Goal: Transaction & Acquisition: Purchase product/service

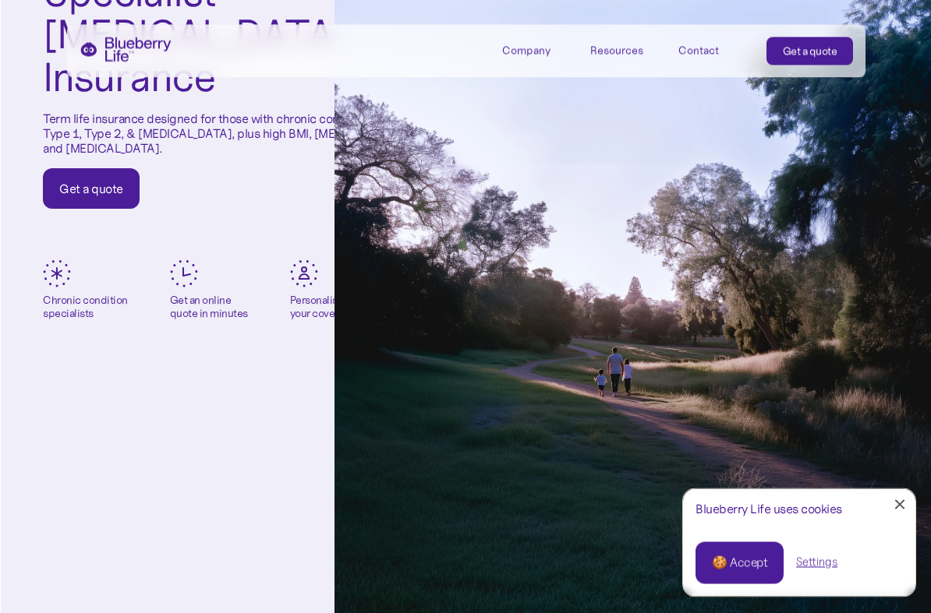
scroll to position [182, 10]
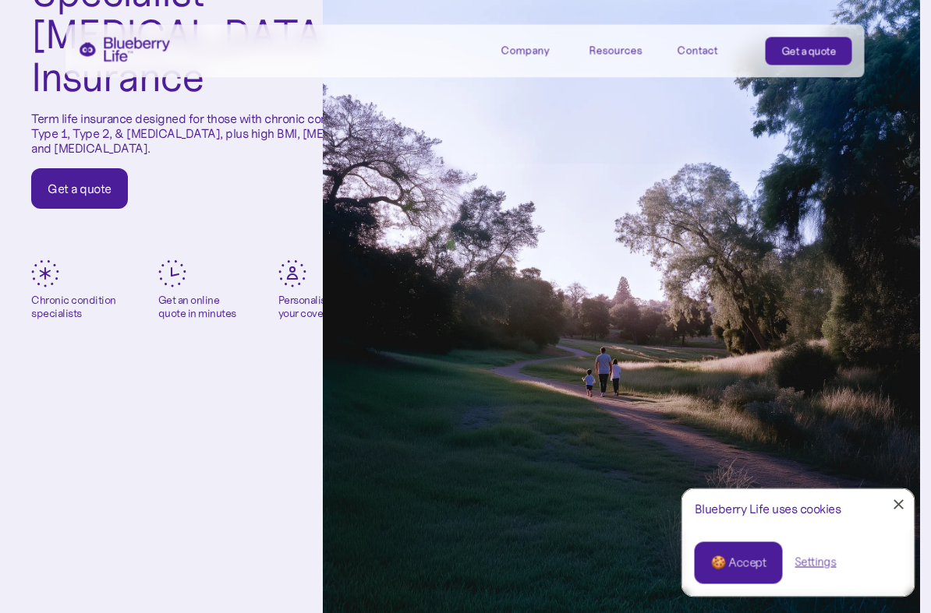
click at [246, 496] on div "Specialist Diabetes Life Insurance Term life insurance designed for those with …" at bounding box center [455, 431] width 931 height 1227
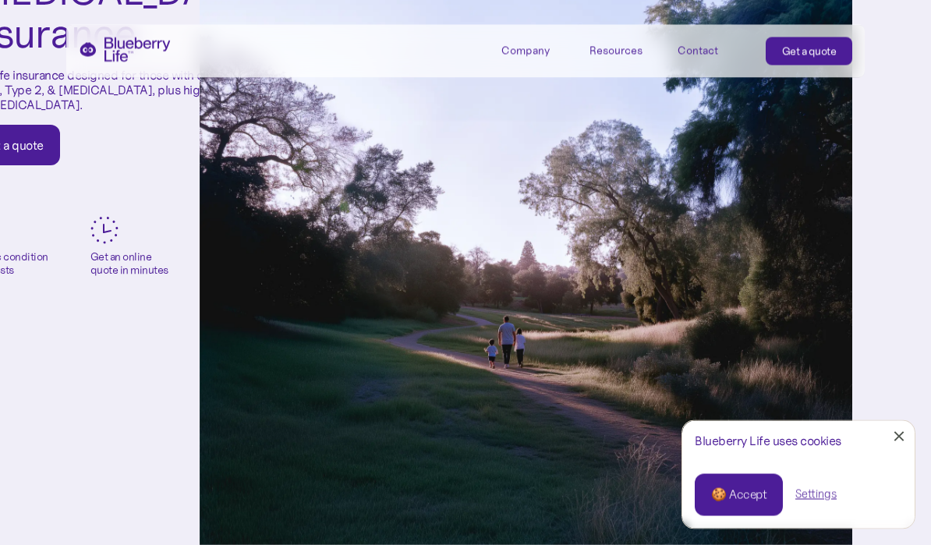
scroll to position [225, 112]
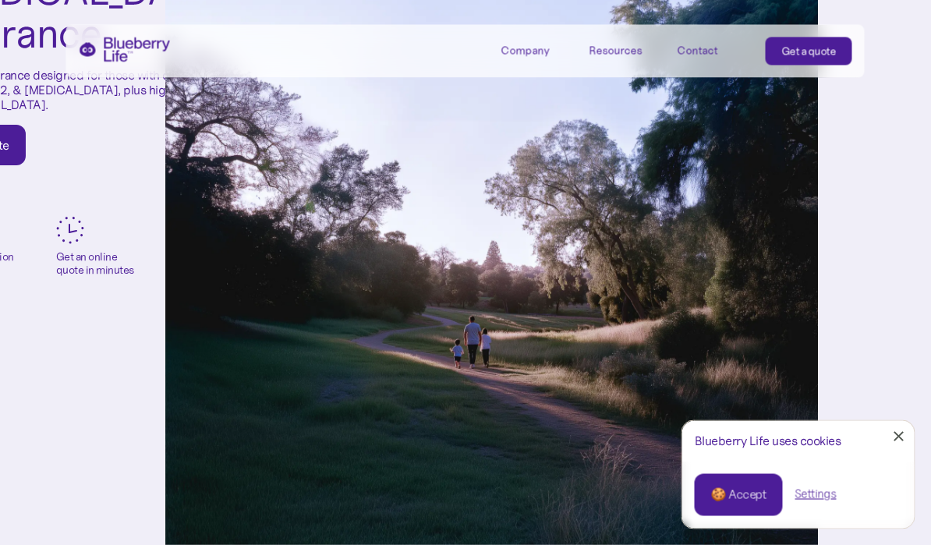
click at [822, 500] on div "Settings" at bounding box center [815, 494] width 41 height 16
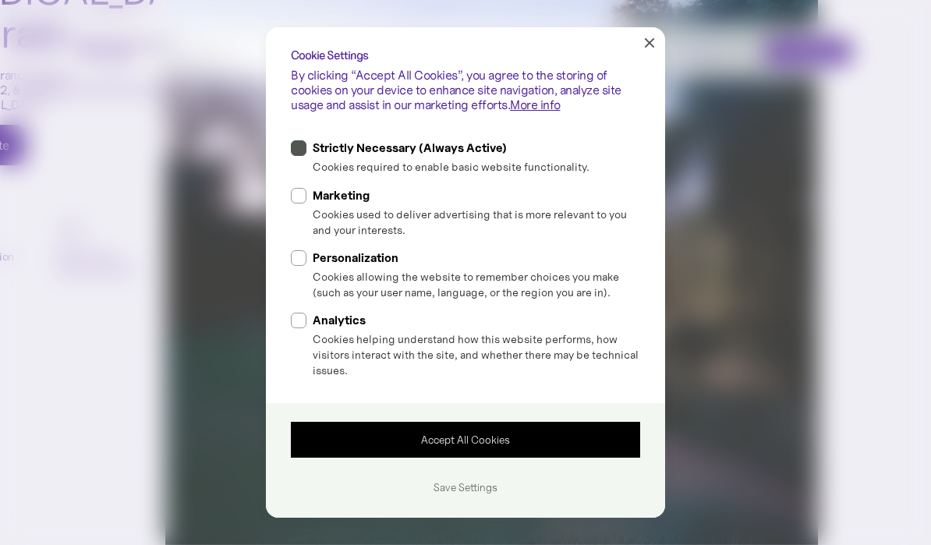
click at [461, 492] on link "Save Settings" at bounding box center [465, 487] width 349 height 35
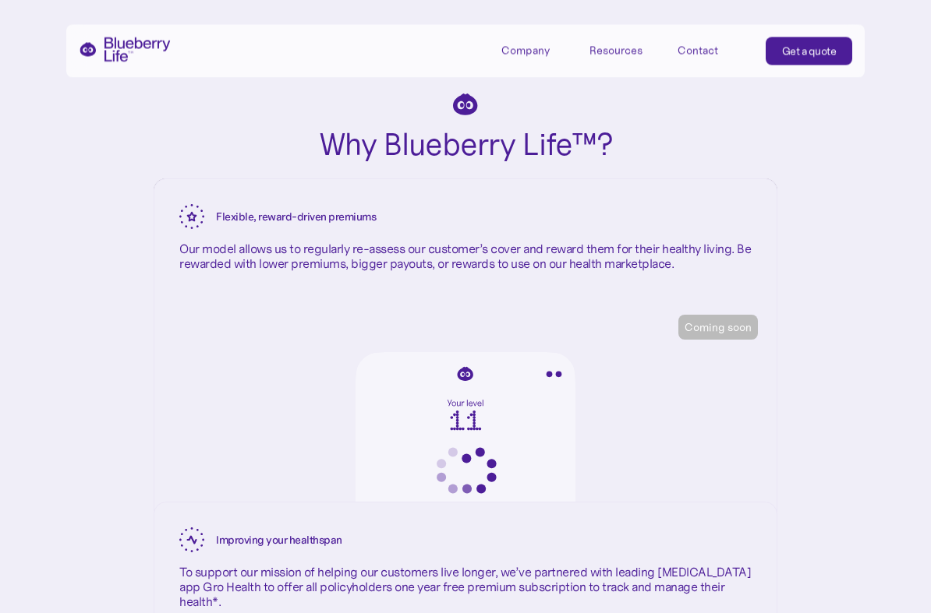
scroll to position [2390, 0]
click at [728, 328] on div "Coming soon" at bounding box center [717, 328] width 67 height 16
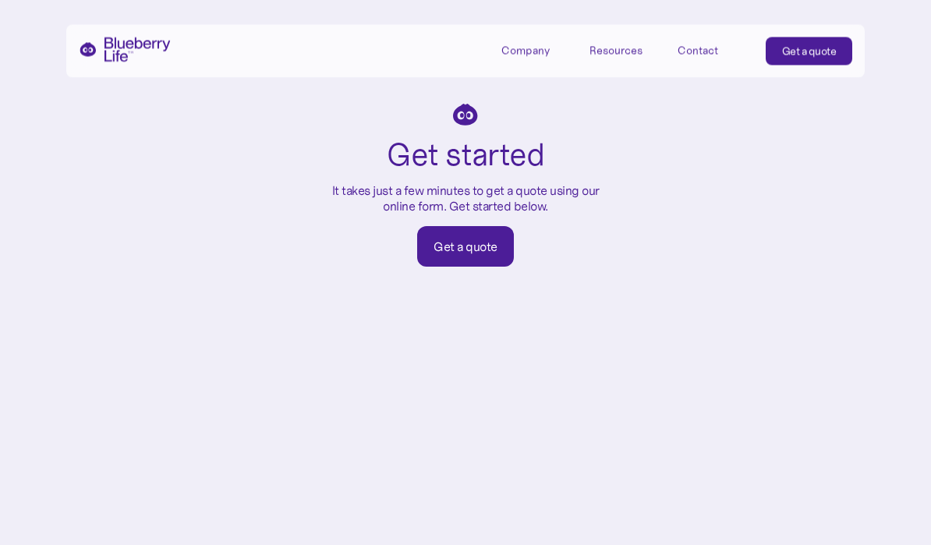
scroll to position [6109, 0]
click at [479, 261] on link "Get a quote" at bounding box center [465, 248] width 97 height 41
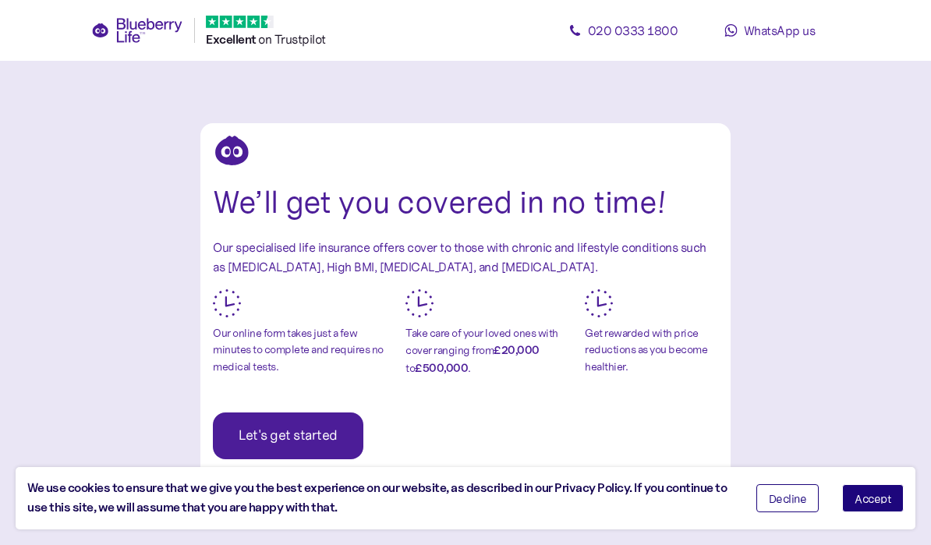
click at [878, 502] on span "Accept" at bounding box center [872, 498] width 37 height 11
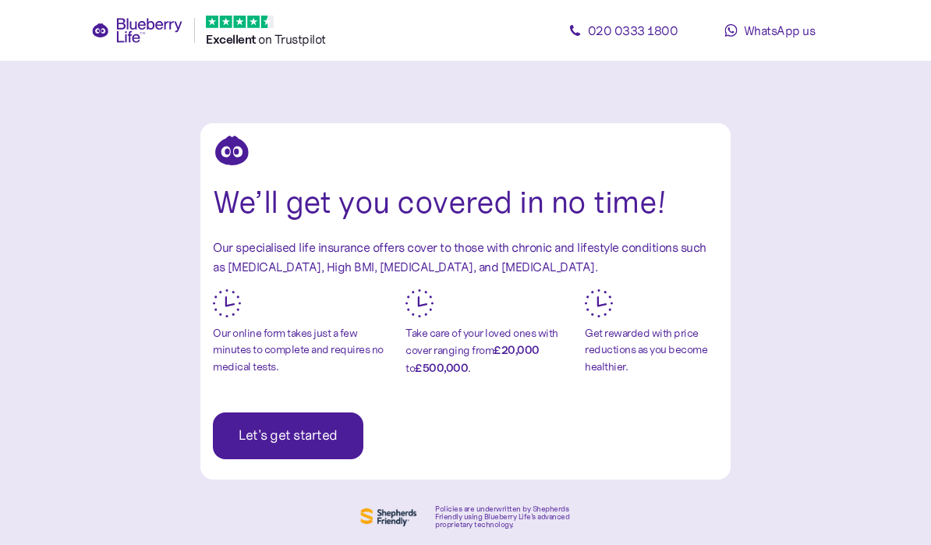
click at [321, 436] on span "Let's get started" at bounding box center [287, 435] width 99 height 45
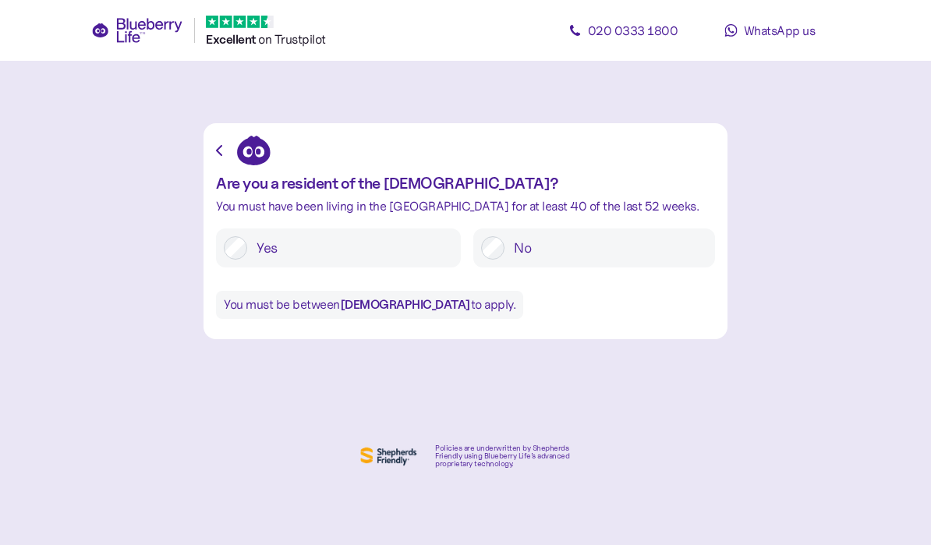
click at [426, 250] on label "Yes" at bounding box center [350, 247] width 206 height 23
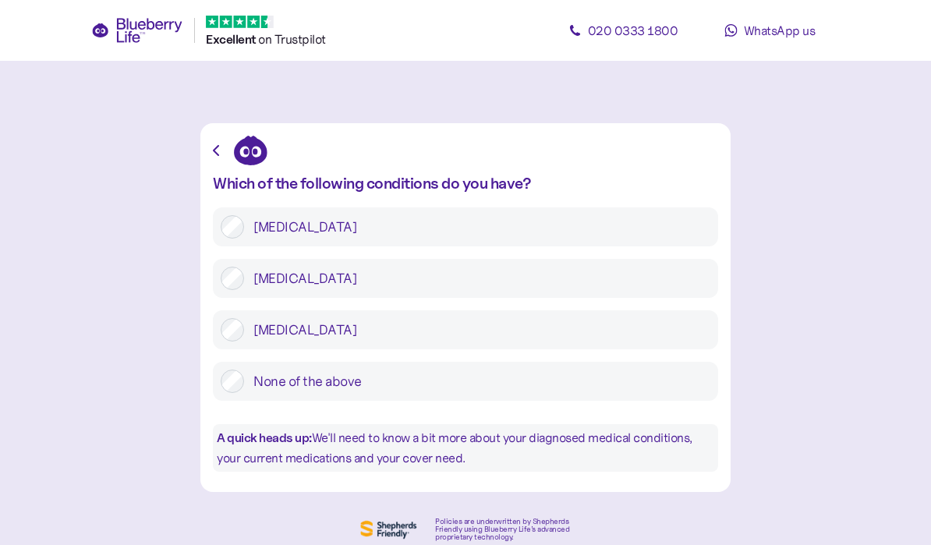
click at [471, 299] on div "[MEDICAL_DATA] [MEDICAL_DATA] [MEDICAL_DATA] None of the above" at bounding box center [465, 303] width 505 height 193
click at [222, 299] on div "[MEDICAL_DATA] [MEDICAL_DATA] [MEDICAL_DATA] None of the above" at bounding box center [465, 303] width 505 height 193
click at [246, 279] on label "[MEDICAL_DATA]" at bounding box center [477, 278] width 466 height 23
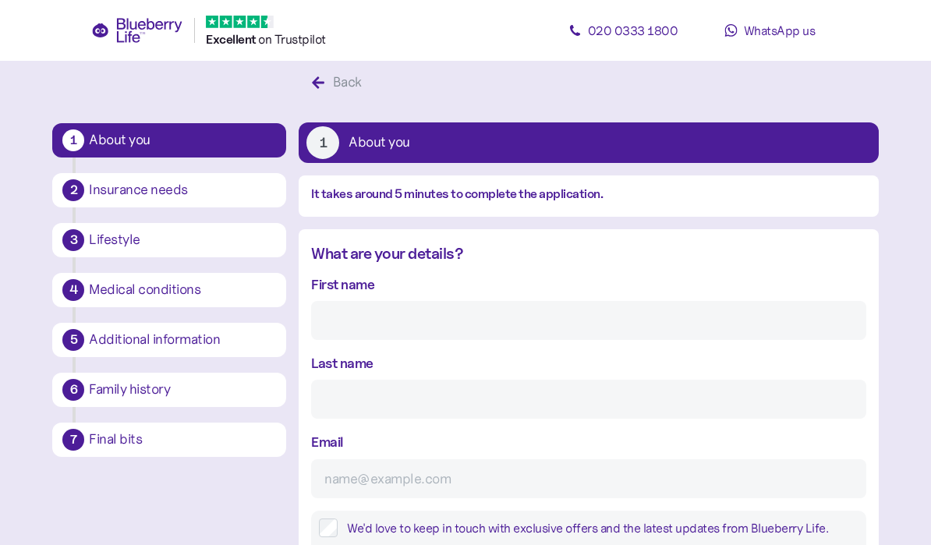
scroll to position [29, 0]
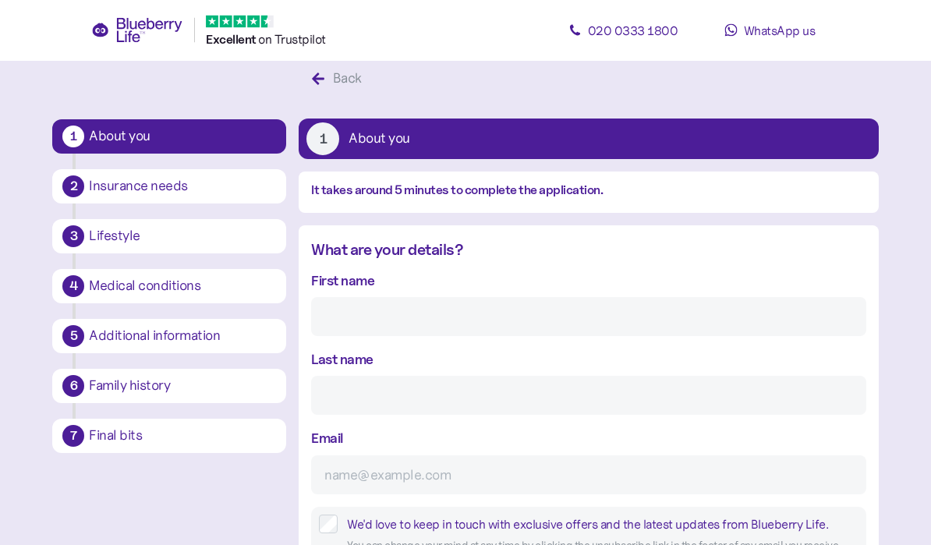
click at [618, 330] on input "First name" at bounding box center [588, 317] width 554 height 39
type input "[GEOGRAPHIC_DATA]"
click at [591, 402] on input "Last name" at bounding box center [588, 395] width 554 height 39
type input "[PERSON_NAME]"
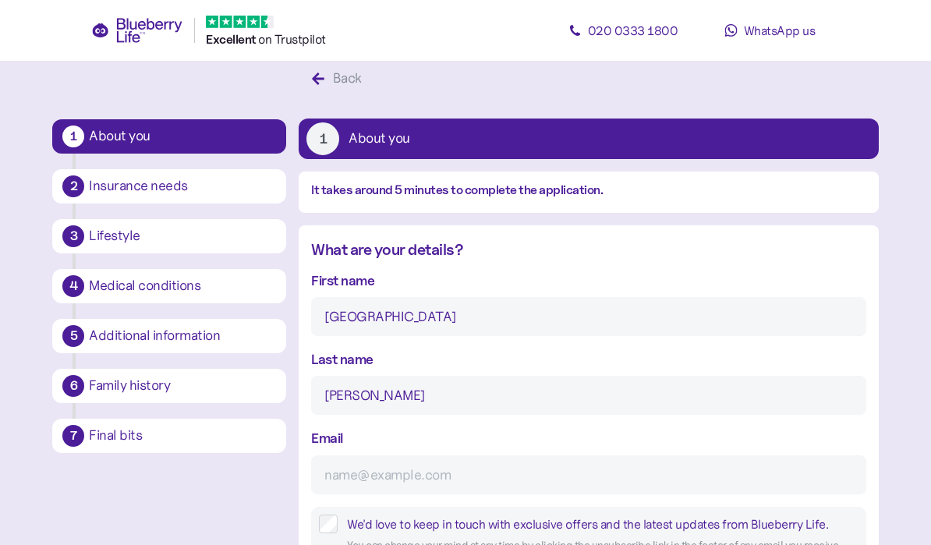
click at [557, 486] on input "Email" at bounding box center [588, 474] width 554 height 39
type input "mi"
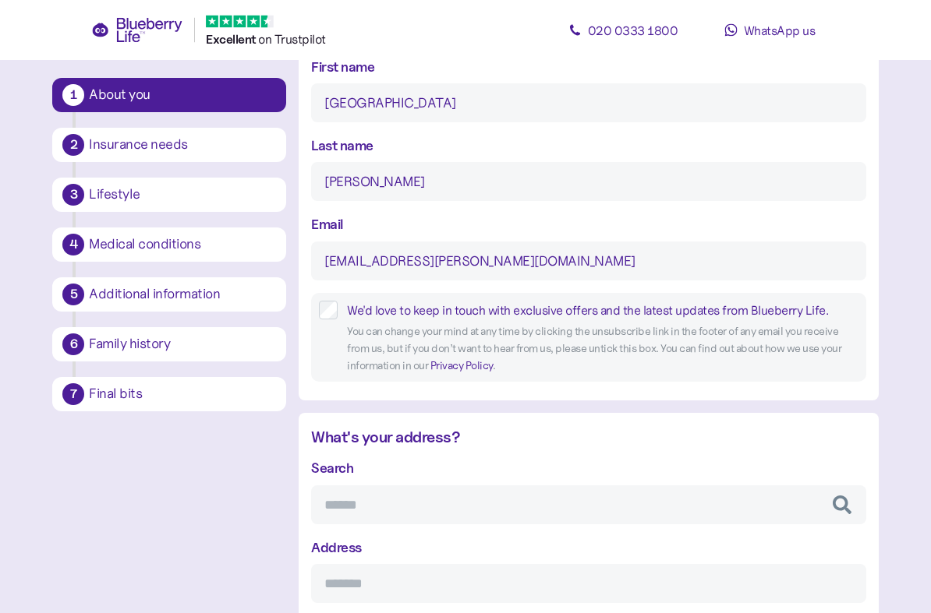
scroll to position [243, 0]
type input "[EMAIL_ADDRESS][PERSON_NAME][DOMAIN_NAME]"
click at [494, 508] on input "Search" at bounding box center [588, 505] width 554 height 39
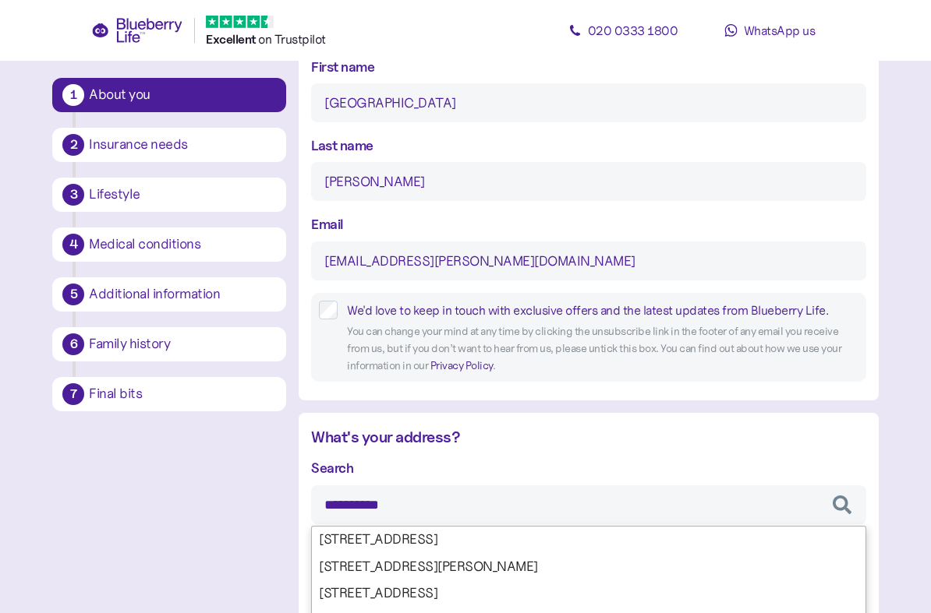
type input "**********"
type input "*******"
type input "*********"
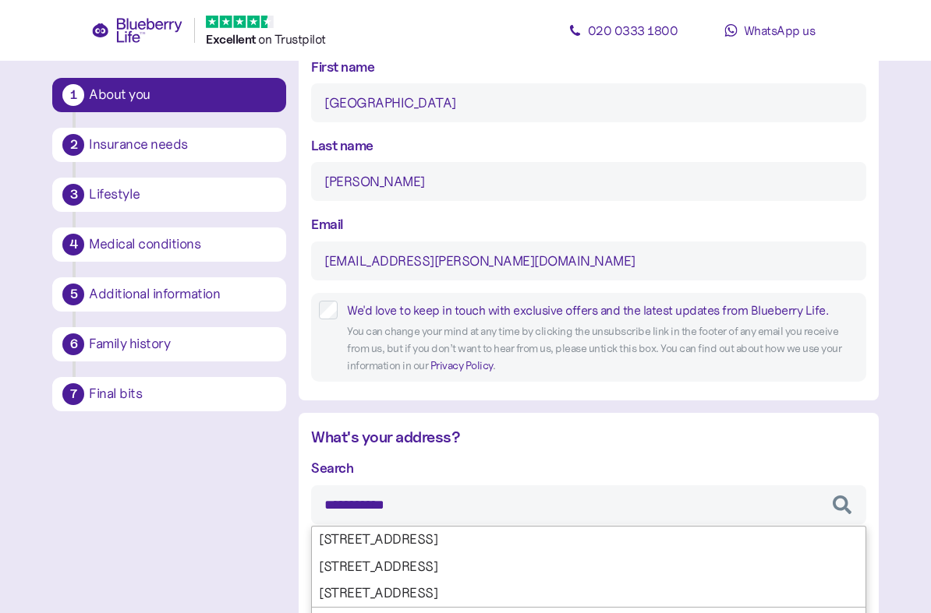
type input "*******"
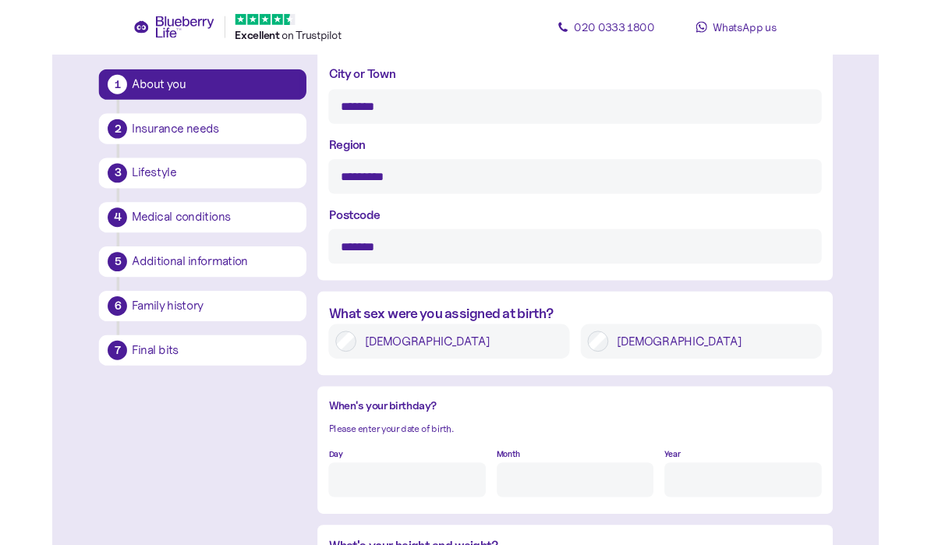
scroll to position [855, 0]
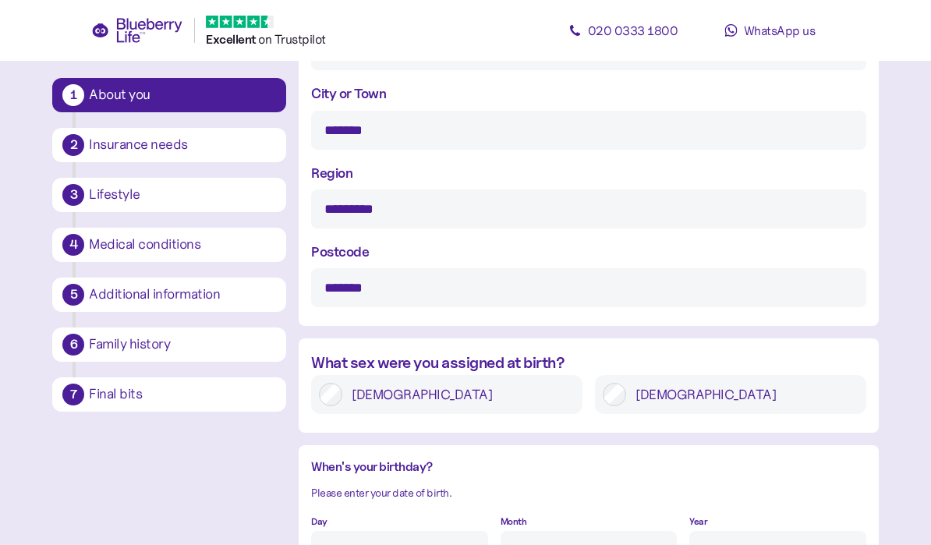
type input "**********"
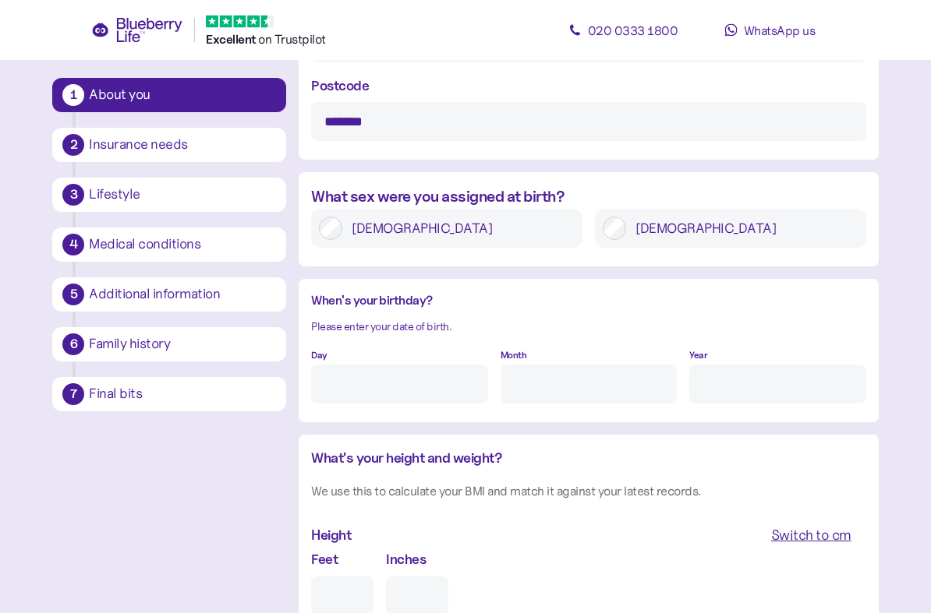
scroll to position [1021, 0]
click at [435, 383] on input "Day" at bounding box center [399, 384] width 176 height 39
click at [580, 391] on input "Month" at bounding box center [588, 383] width 176 height 39
type input "3"
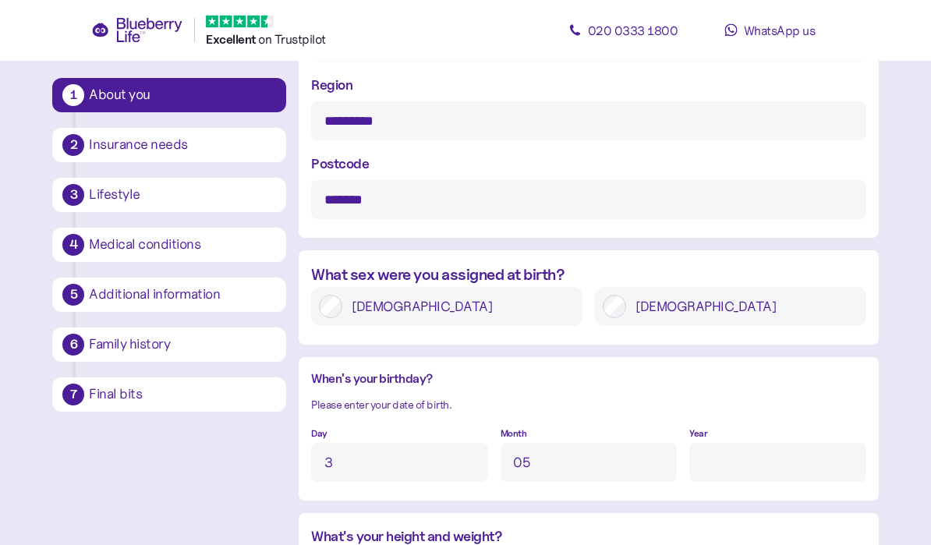
click at [764, 451] on input "Year" at bounding box center [777, 462] width 176 height 39
type input "5"
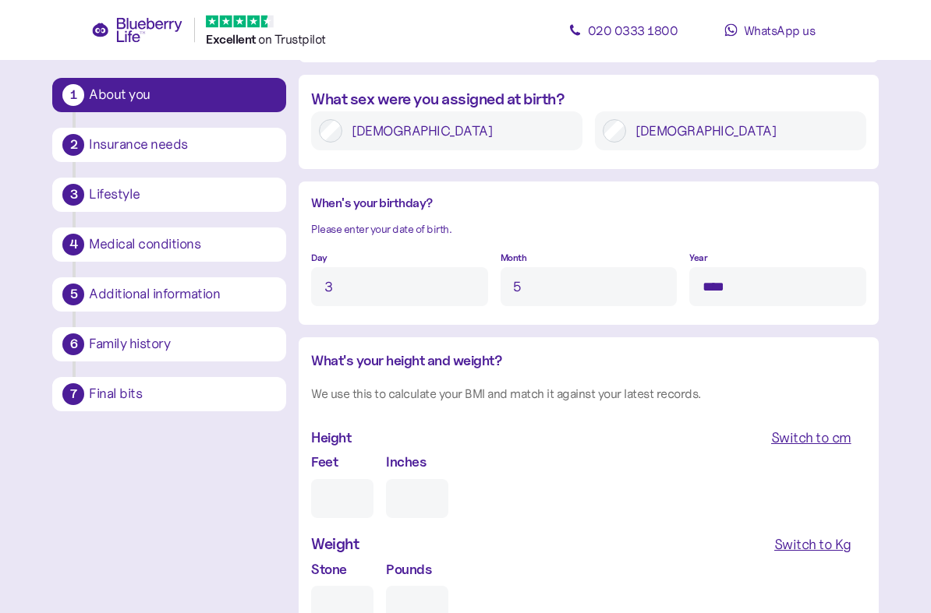
scroll to position [1147, 0]
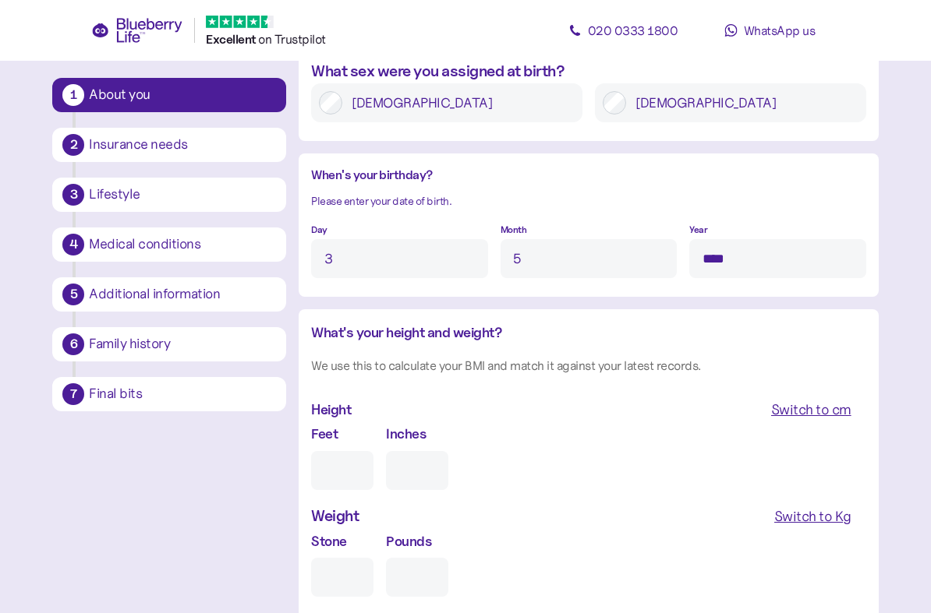
type input "****"
click at [350, 463] on input "Feet" at bounding box center [342, 470] width 62 height 39
click at [818, 417] on div "Switch to cm" at bounding box center [811, 410] width 80 height 22
click at [394, 474] on input "cm" at bounding box center [377, 470] width 132 height 39
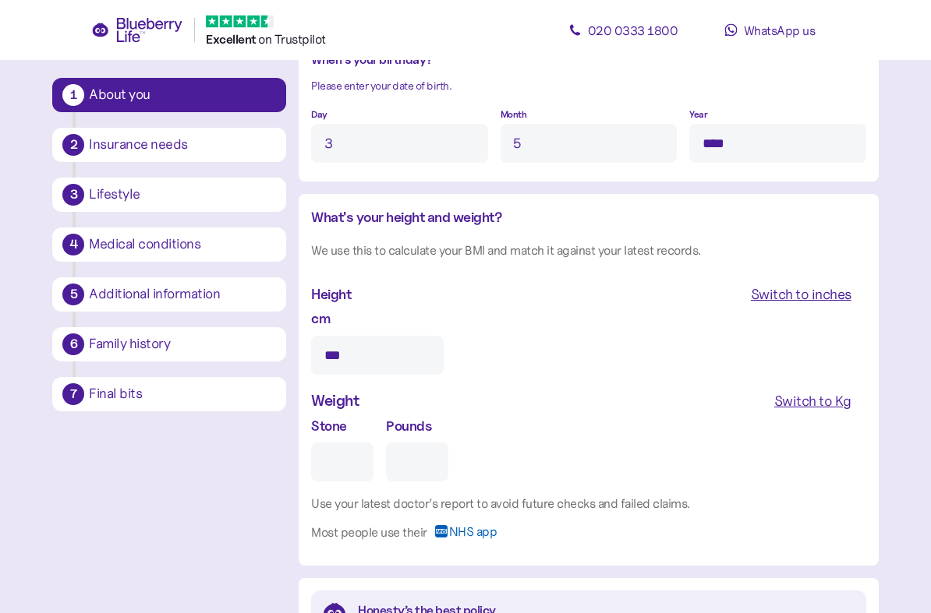
scroll to position [1262, 0]
click at [839, 414] on span "Switch to Kg" at bounding box center [812, 401] width 77 height 26
click at [800, 299] on div "Switch to inches" at bounding box center [801, 295] width 101 height 22
click at [810, 297] on div "Switch to cm" at bounding box center [811, 295] width 80 height 22
type input "***"
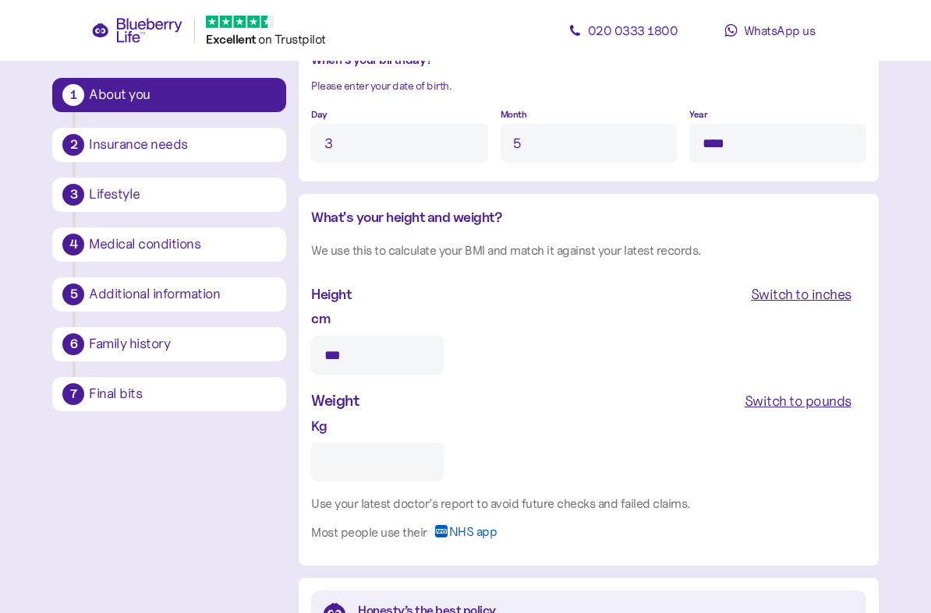
click at [819, 405] on div "Switch to pounds" at bounding box center [797, 401] width 107 height 22
click at [807, 409] on div "Switch to Kg" at bounding box center [812, 401] width 77 height 22
click at [381, 473] on input "Kg" at bounding box center [377, 462] width 132 height 39
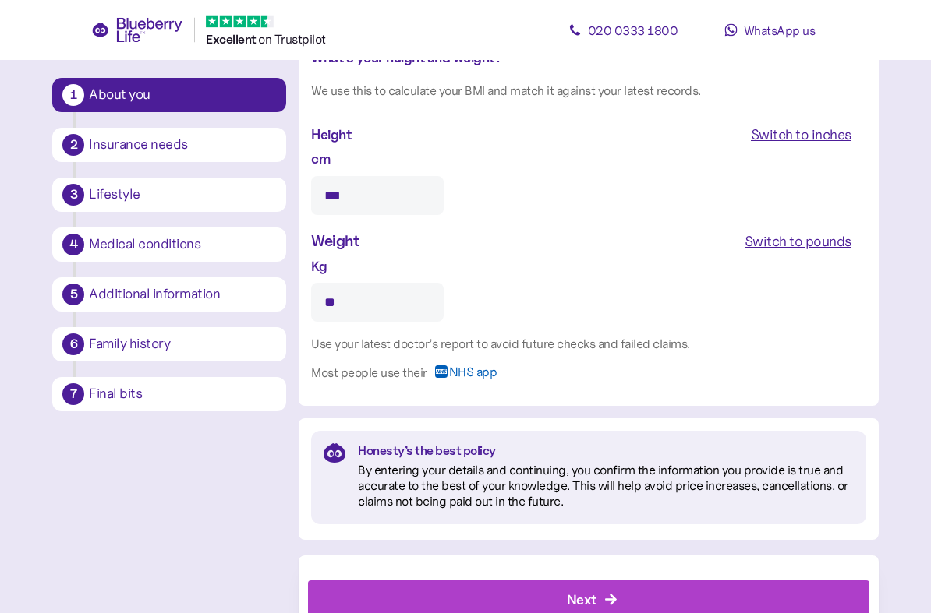
scroll to position [1473, 0]
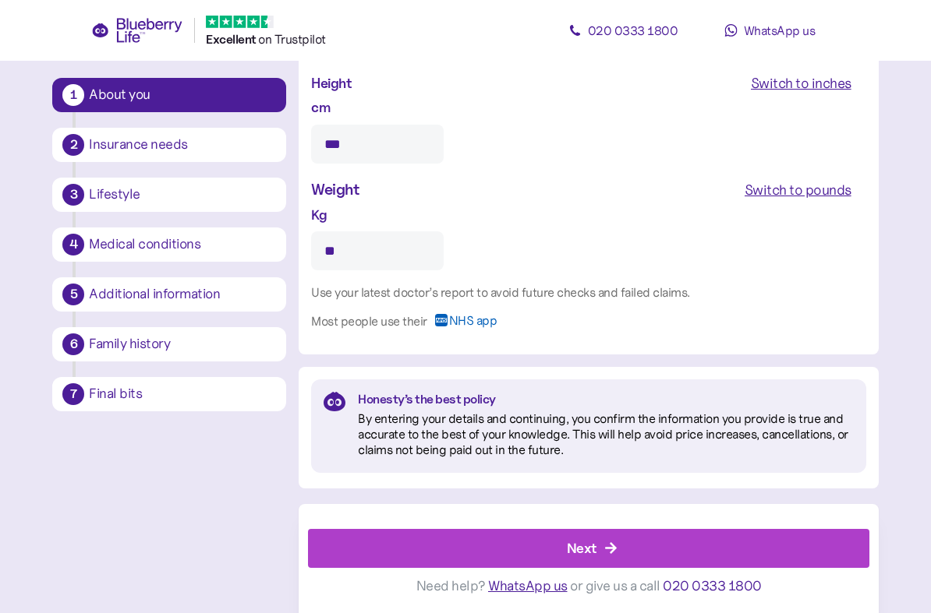
type input "**"
click at [602, 544] on div "Next" at bounding box center [591, 548] width 525 height 37
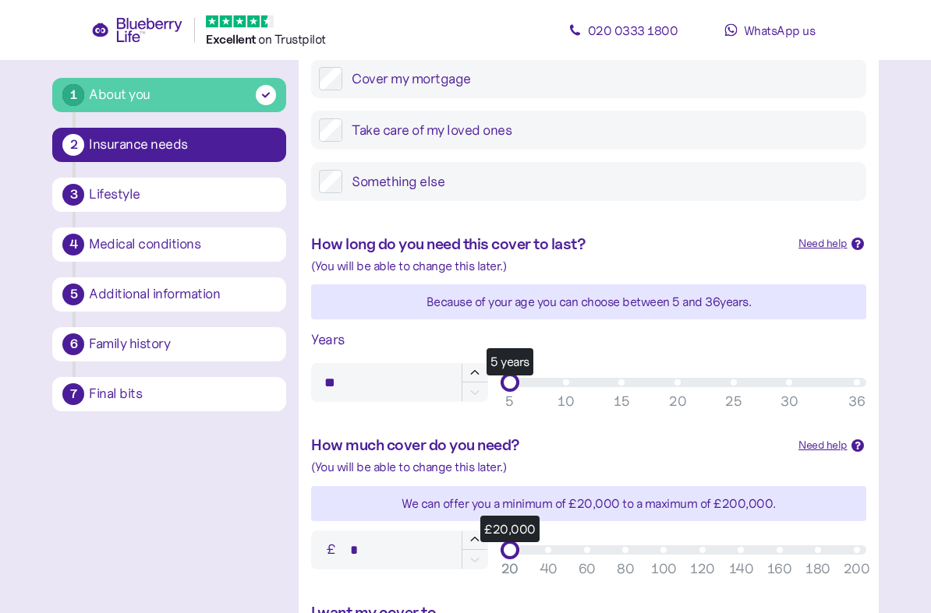
scroll to position [292, 0]
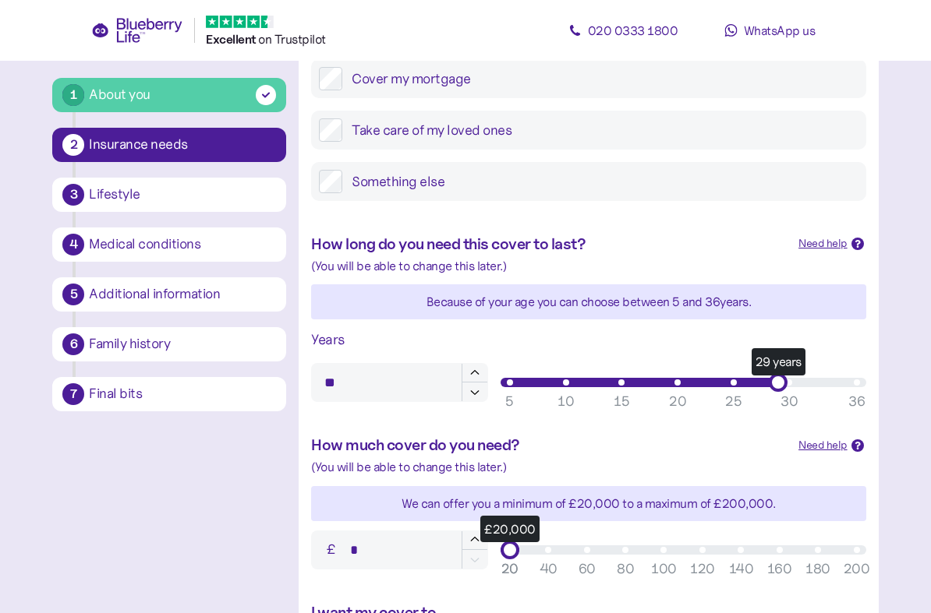
type input "**"
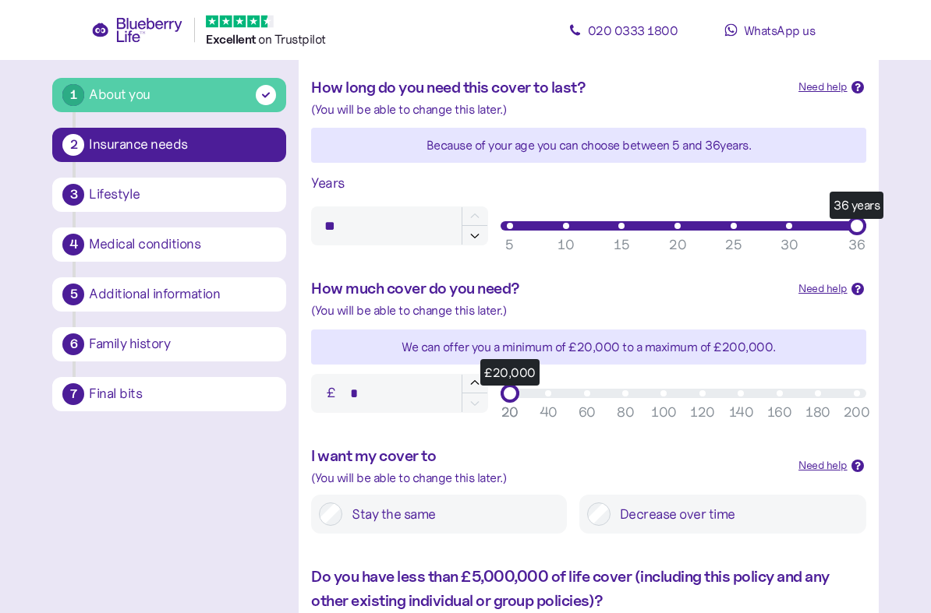
scroll to position [454, 0]
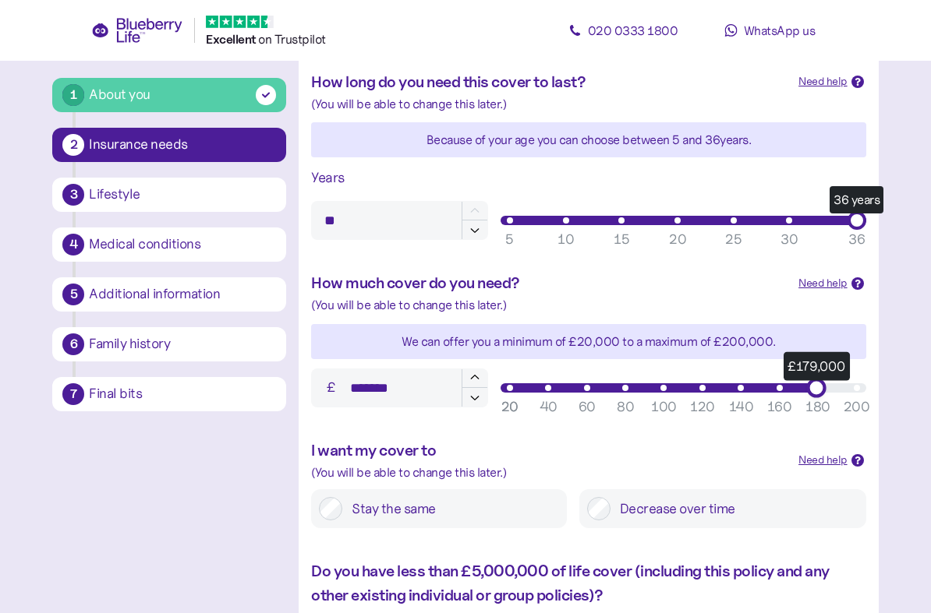
type input "*******"
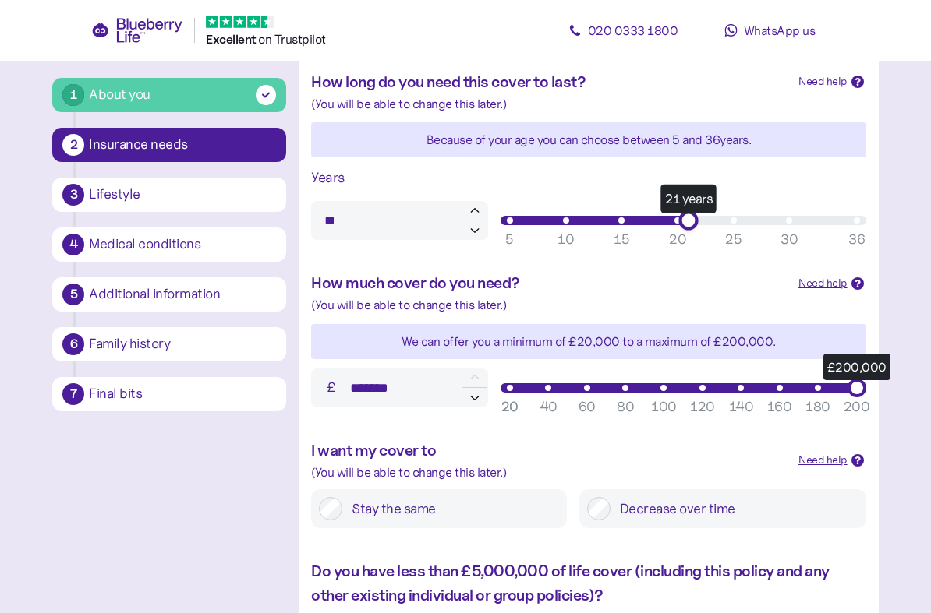
type input "**"
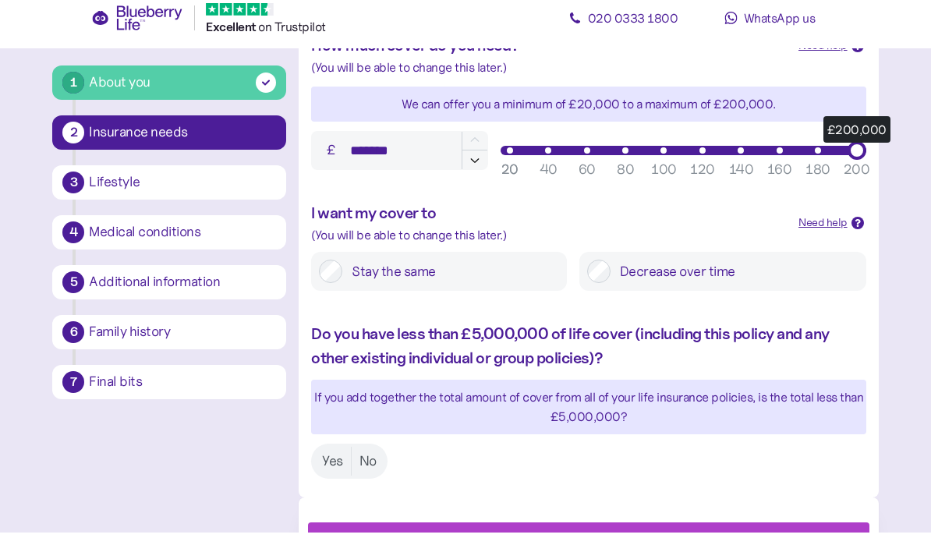
scroll to position [692, 0]
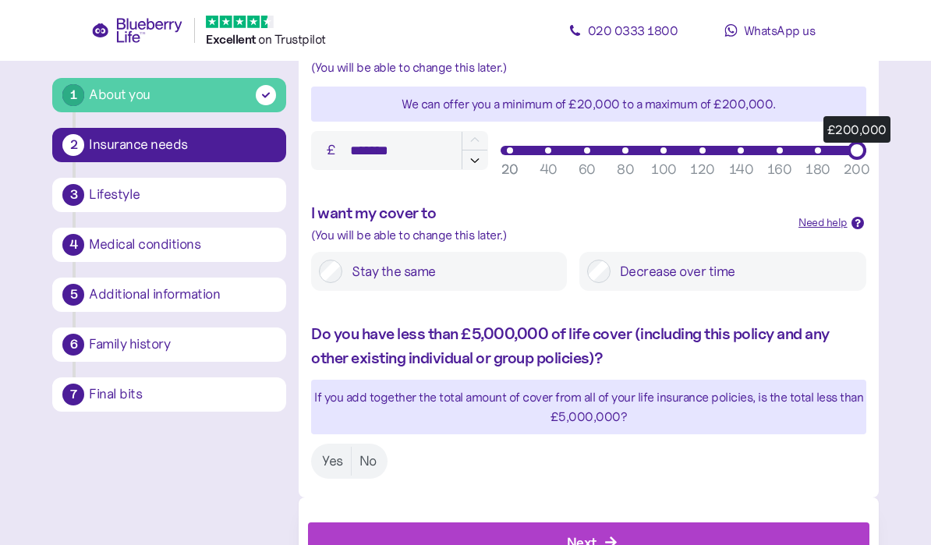
click at [336, 459] on label "Yes" at bounding box center [332, 461] width 37 height 29
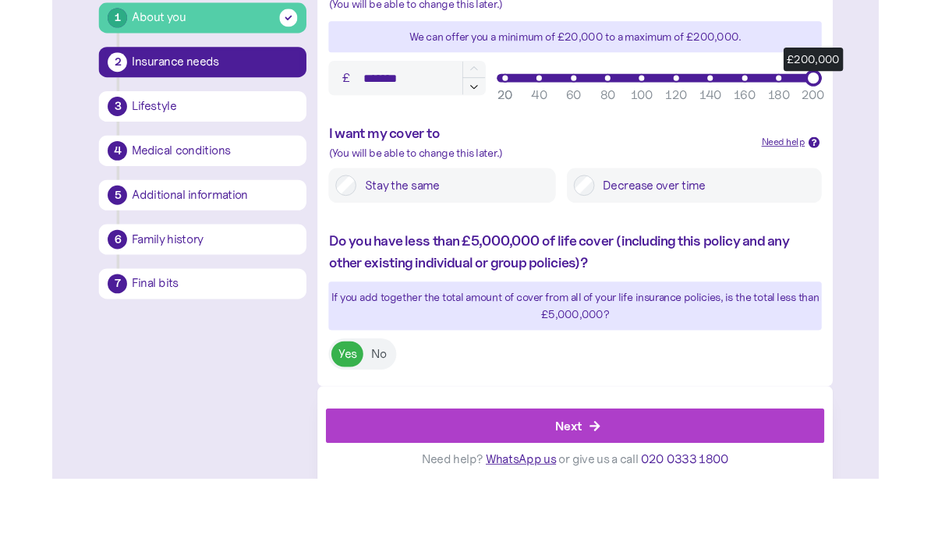
scroll to position [733, 0]
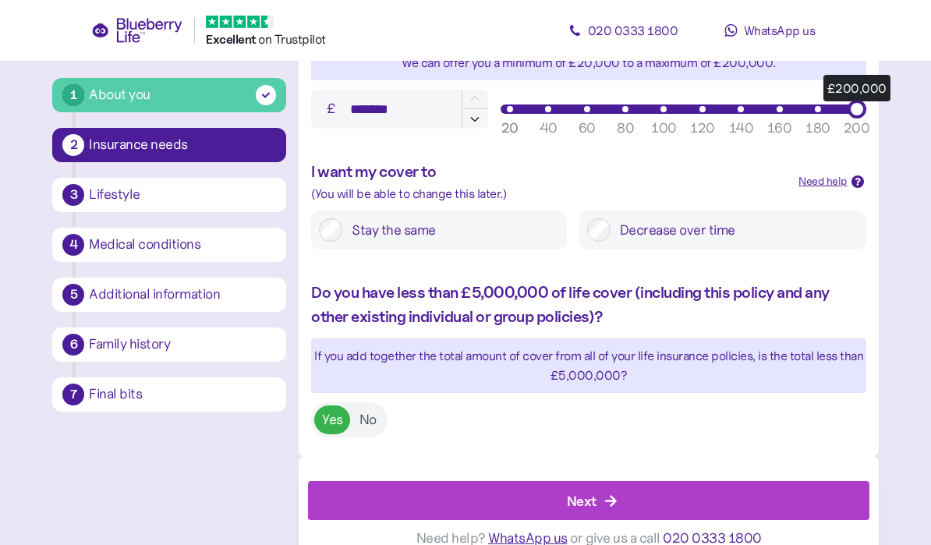
click at [592, 500] on div "Next" at bounding box center [582, 500] width 30 height 21
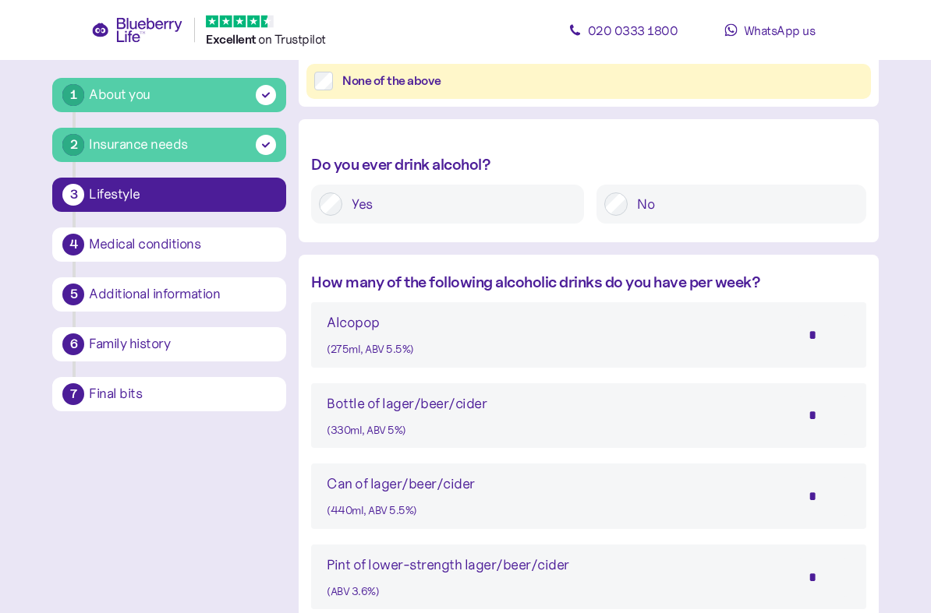
scroll to position [701, 0]
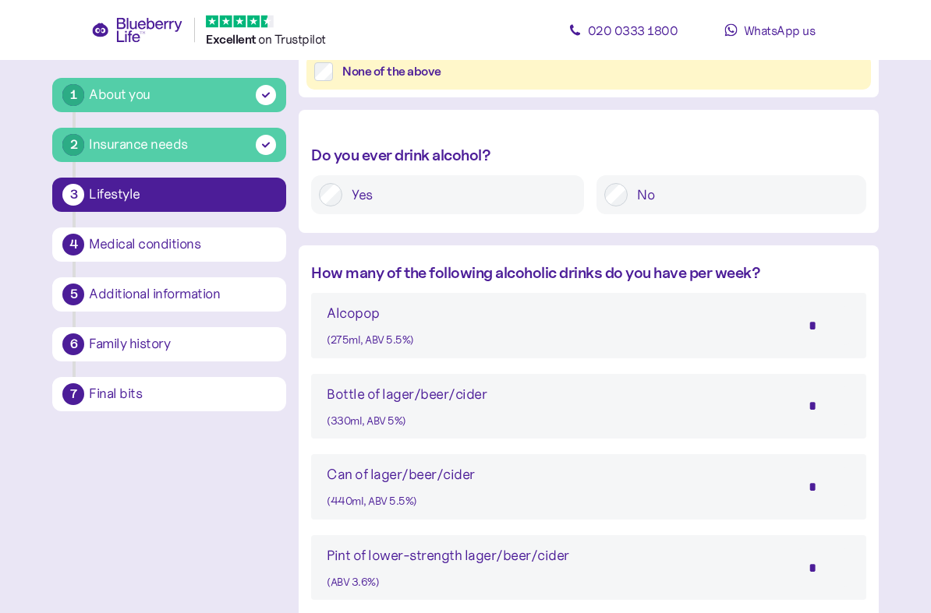
click at [815, 398] on input "*" at bounding box center [823, 406] width 55 height 39
click at [814, 478] on input "*" at bounding box center [823, 487] width 55 height 39
type input "*"
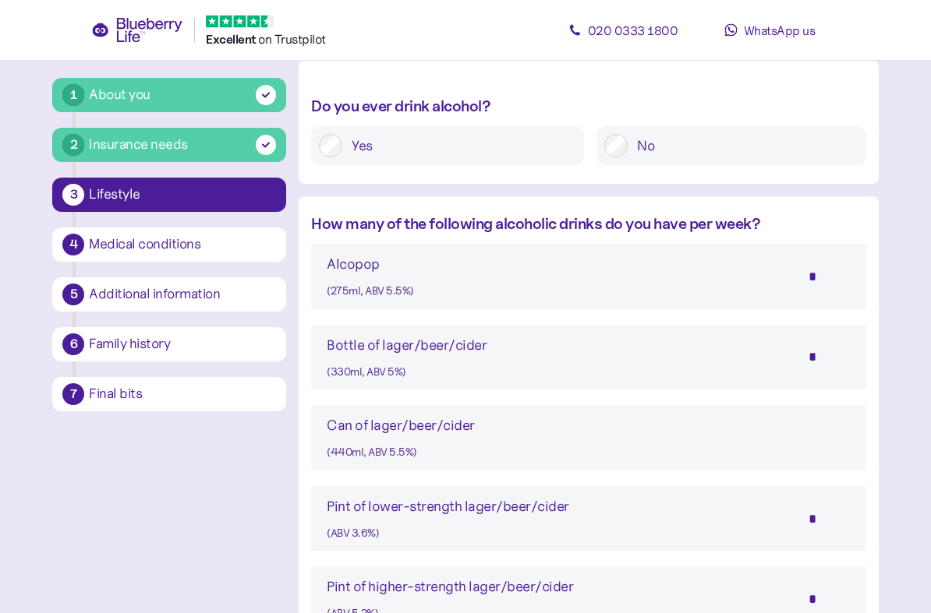
scroll to position [751, 0]
click at [825, 507] on input "*" at bounding box center [823, 519] width 55 height 39
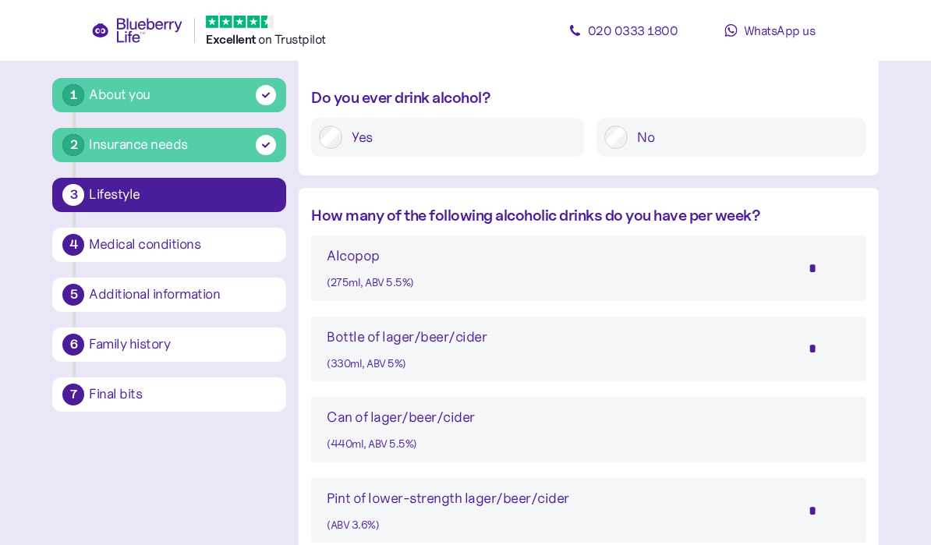
scroll to position [759, 0]
type input "*"
click at [842, 442] on input "text" at bounding box center [823, 430] width 55 height 39
type input "*"
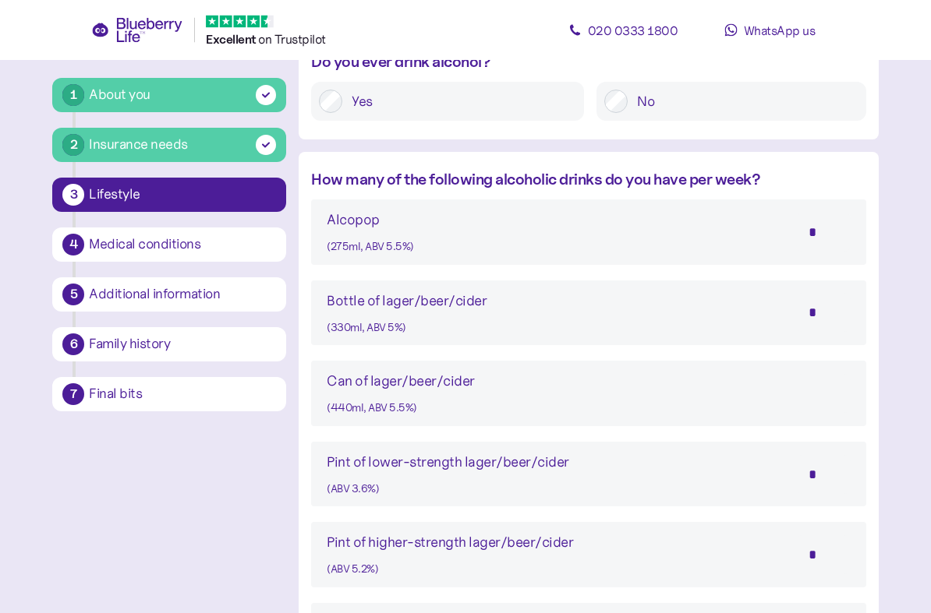
scroll to position [796, 0]
click at [838, 535] on input "*" at bounding box center [823, 554] width 55 height 39
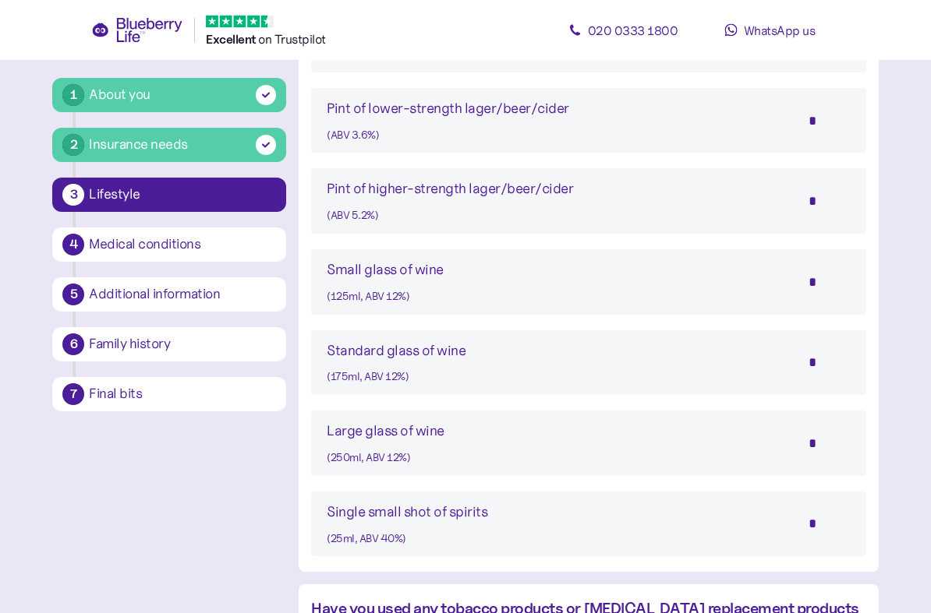
scroll to position [1160, 0]
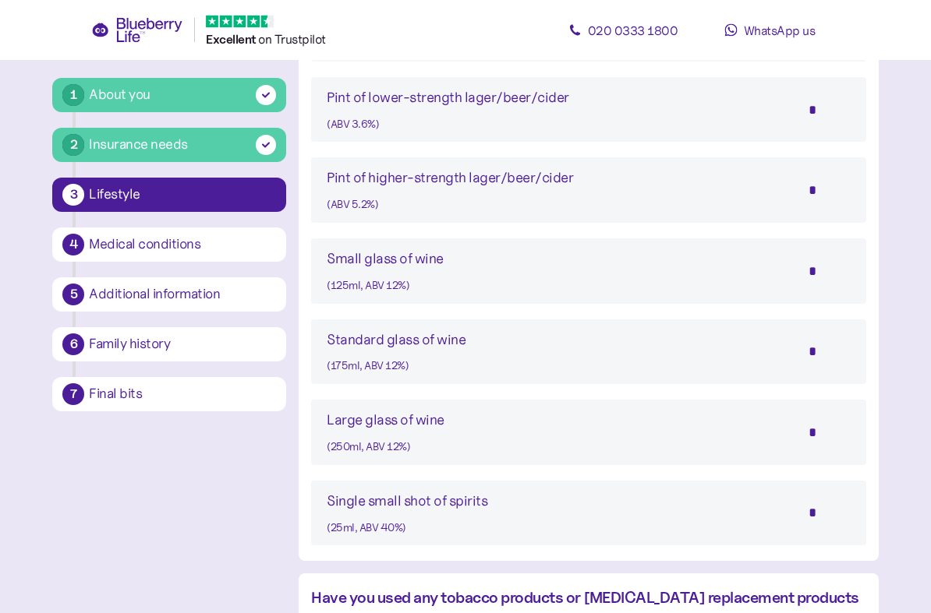
click at [842, 507] on input "*" at bounding box center [823, 513] width 55 height 39
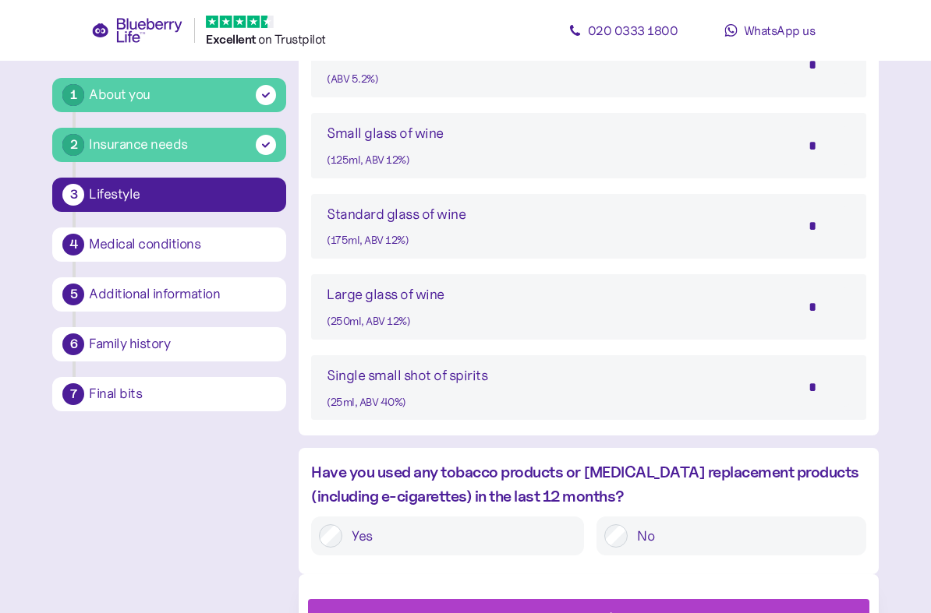
scroll to position [1287, 0]
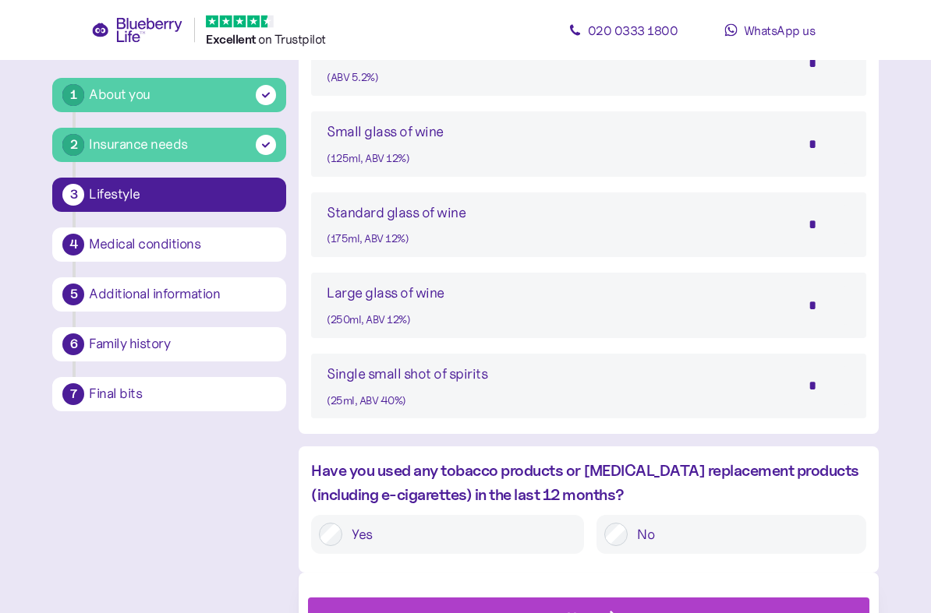
type input "*"
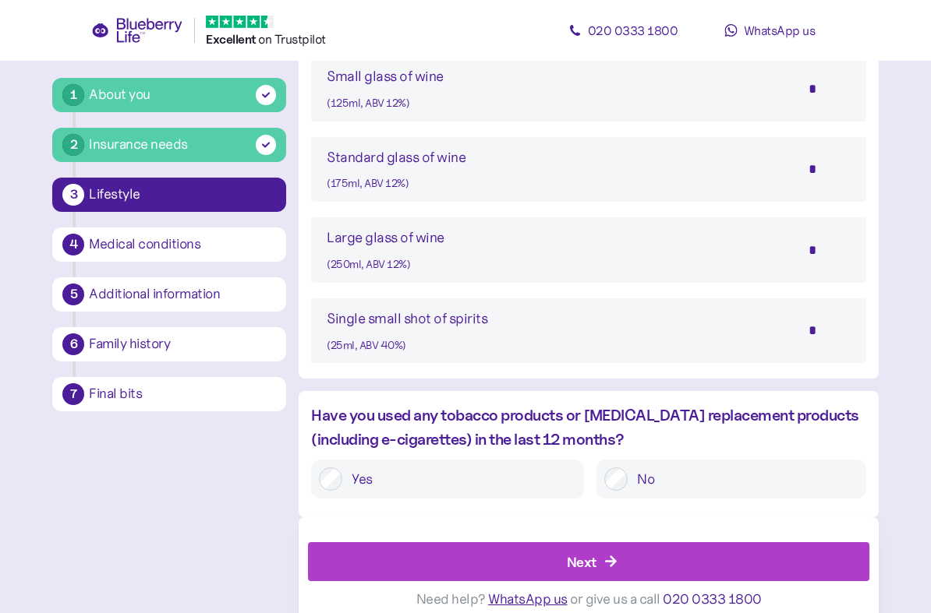
click at [602, 544] on div "Next" at bounding box center [591, 561] width 525 height 37
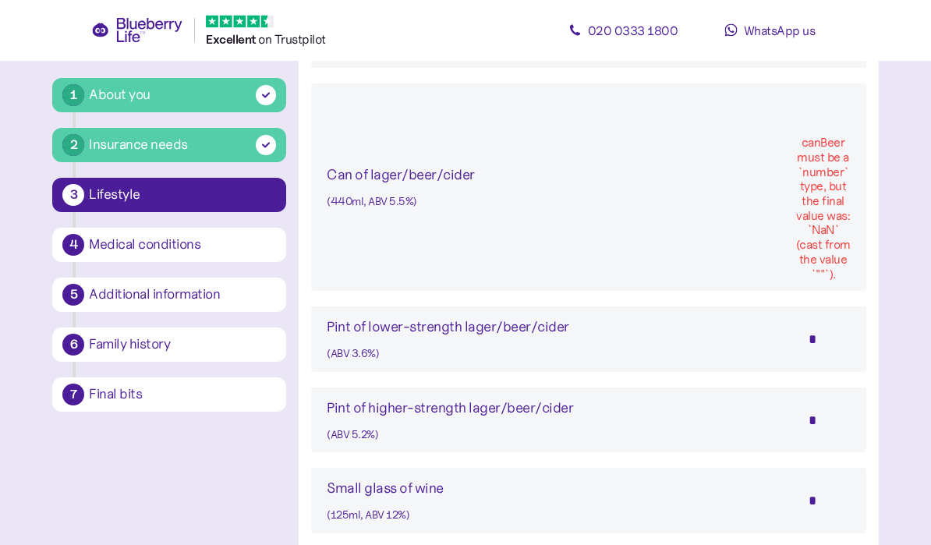
scroll to position [1064, 0]
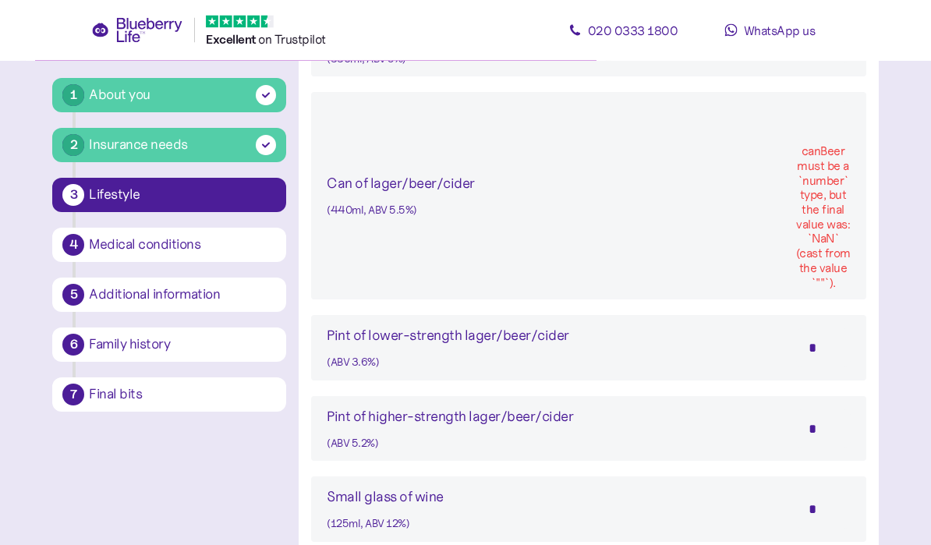
click at [836, 207] on div "canBeer must be a `number` type, but the final value was: `NaN` (cast from the …" at bounding box center [823, 218] width 55 height 146
click at [827, 207] on div "canBeer must be a `number` type, but the final value was: `NaN` (cast from the …" at bounding box center [823, 218] width 55 height 146
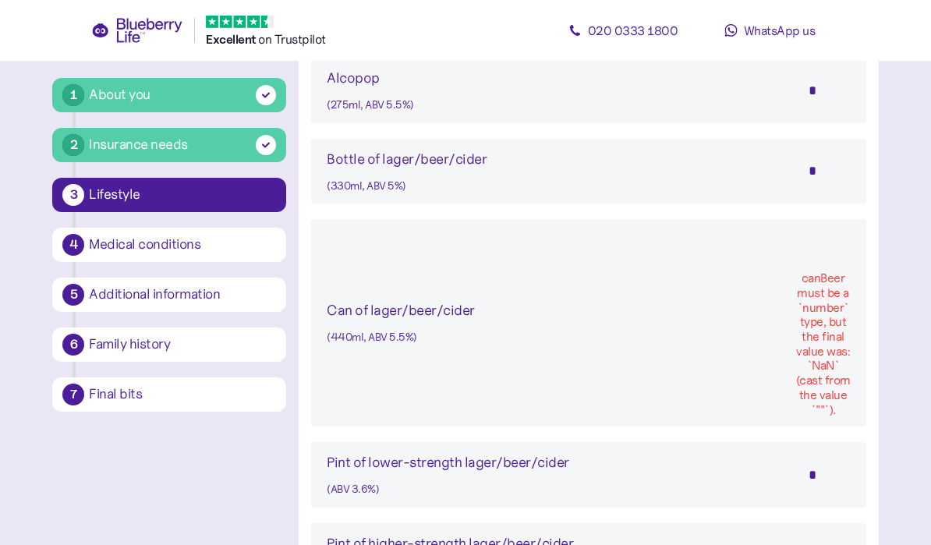
scroll to position [937, 0]
click at [778, 322] on div "Can of lager/beer/cider (440ml, ABV 5.5%) canBeer must be a `number` type, but …" at bounding box center [588, 323] width 523 height 189
click at [821, 322] on div "canBeer must be a `number` type, but the final value was: `NaN` (cast from the …" at bounding box center [823, 345] width 55 height 146
click at [838, 308] on div "canBeer must be a `number` type, but the final value was: `NaN` (cast from the …" at bounding box center [823, 345] width 55 height 146
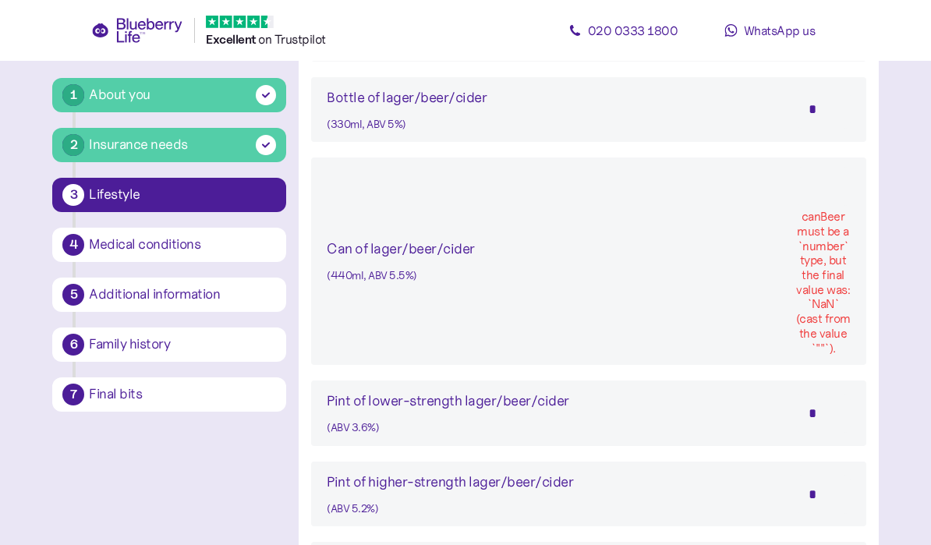
scroll to position [979, 0]
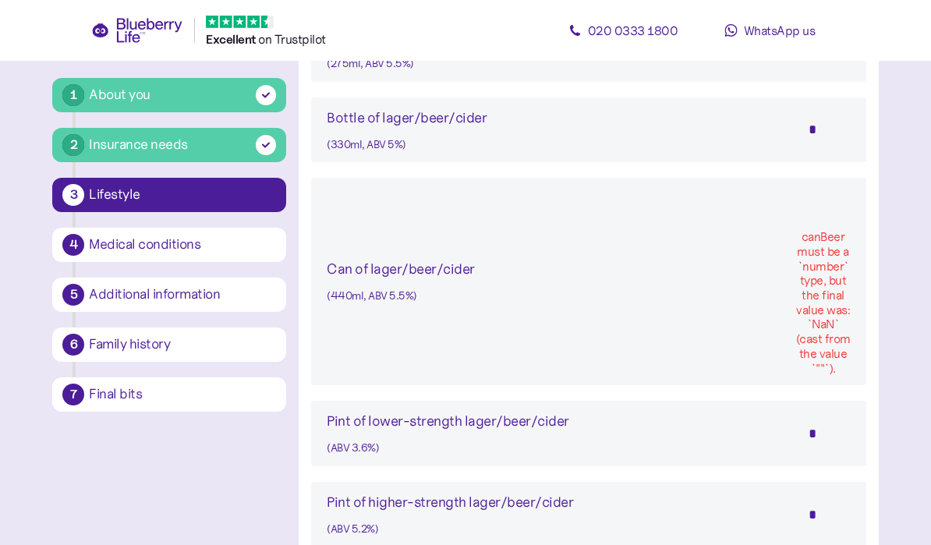
click at [738, 320] on div "Can of lager/beer/cider (440ml, ABV 5.5%) canBeer must be a `number` type, but …" at bounding box center [588, 281] width 523 height 189
click at [822, 260] on div "canBeer must be a `number` type, but the final value was: `NaN` (cast from the …" at bounding box center [823, 303] width 55 height 146
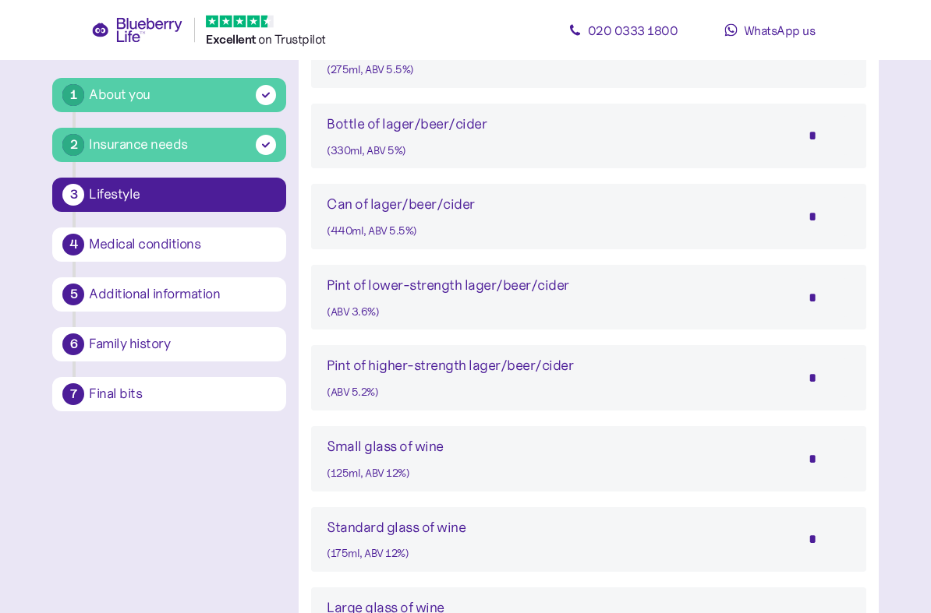
scroll to position [973, 0]
click at [842, 375] on input "*" at bounding box center [823, 378] width 55 height 39
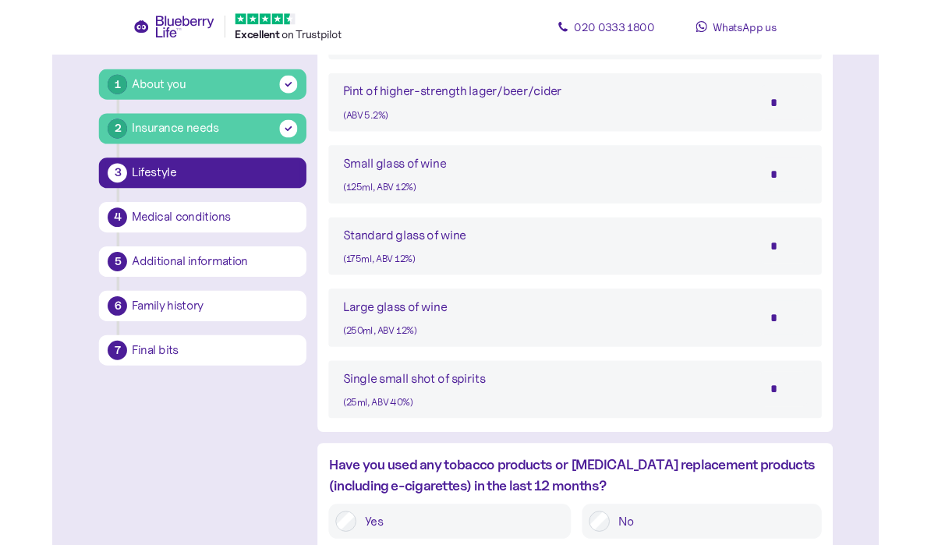
scroll to position [1235, 0]
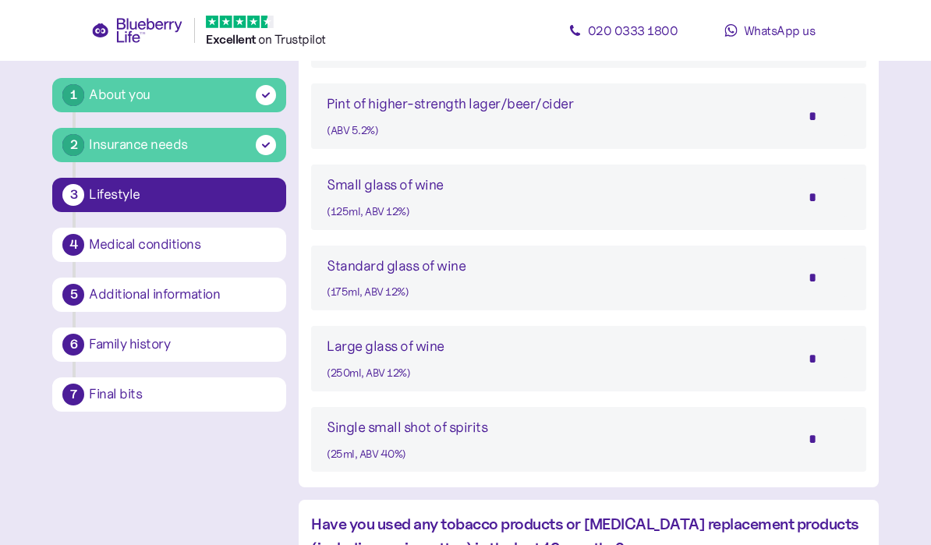
type input "*"
click at [843, 436] on input "*" at bounding box center [823, 438] width 55 height 39
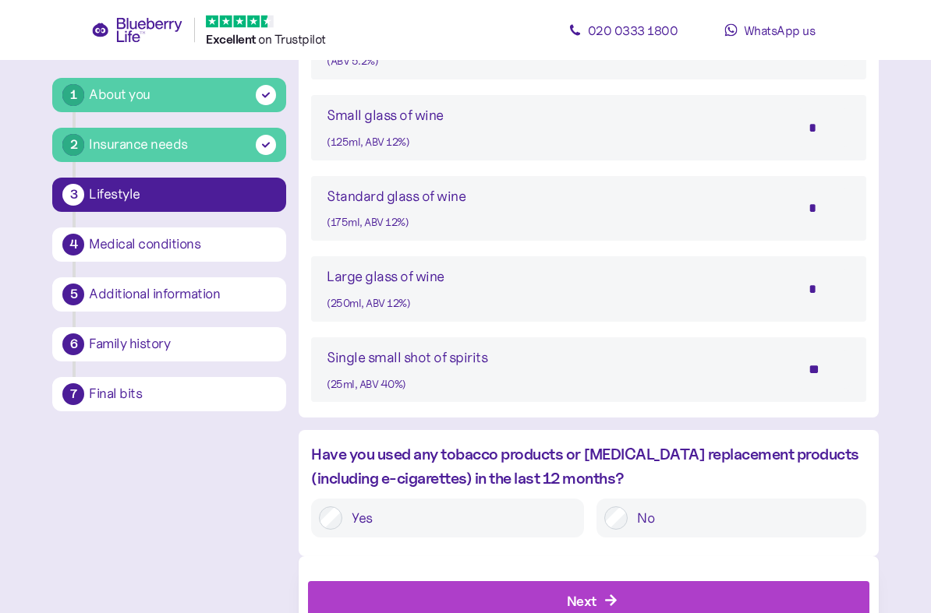
scroll to position [1343, 0]
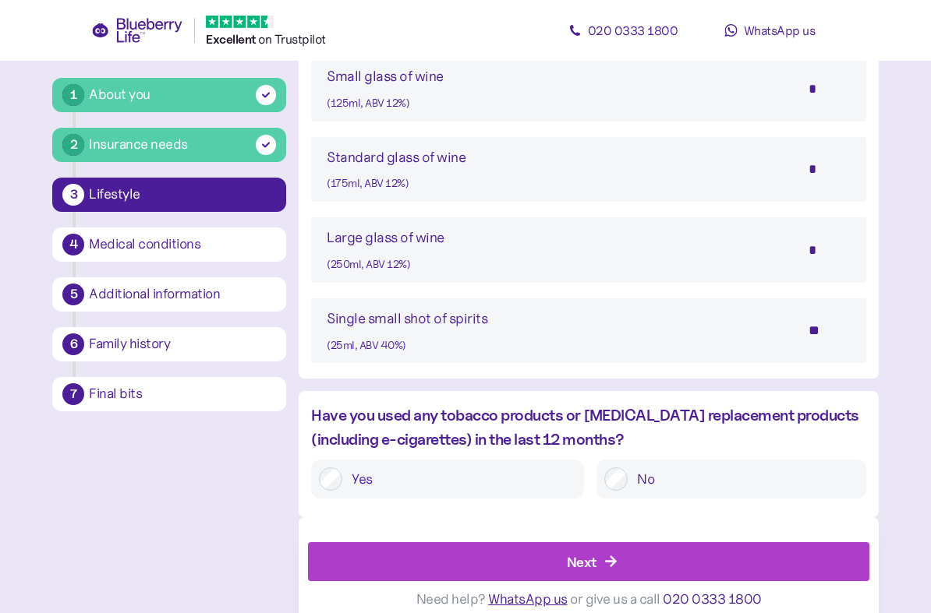
click at [607, 544] on icon "button" at bounding box center [611, 562] width 14 height 14
type input "*"
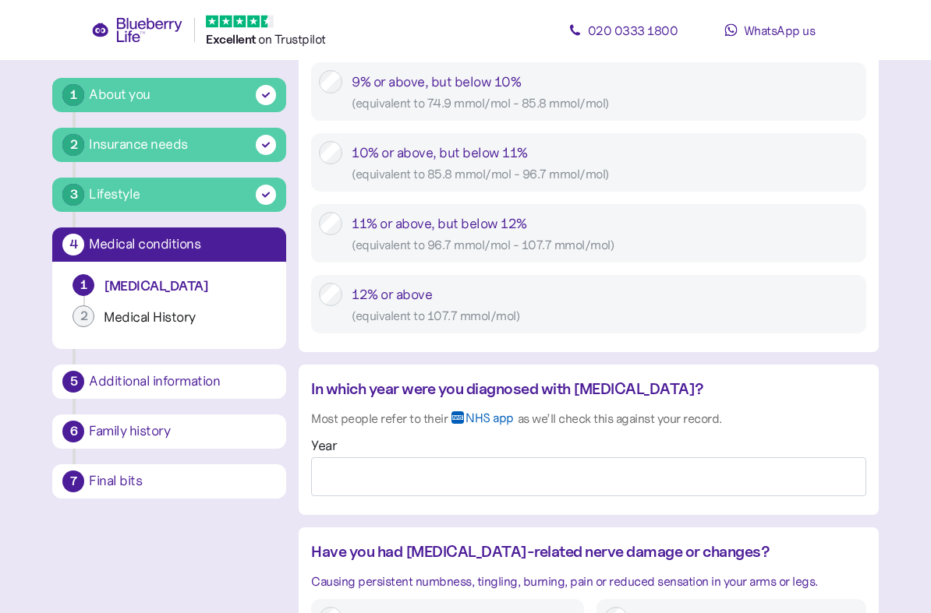
scroll to position [1010, 0]
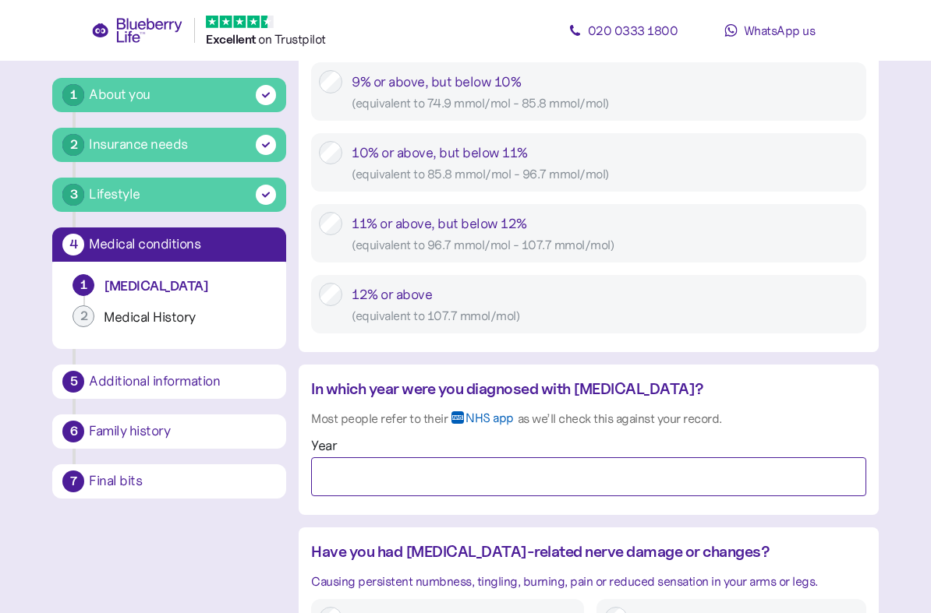
click at [706, 470] on input "Year" at bounding box center [588, 477] width 554 height 39
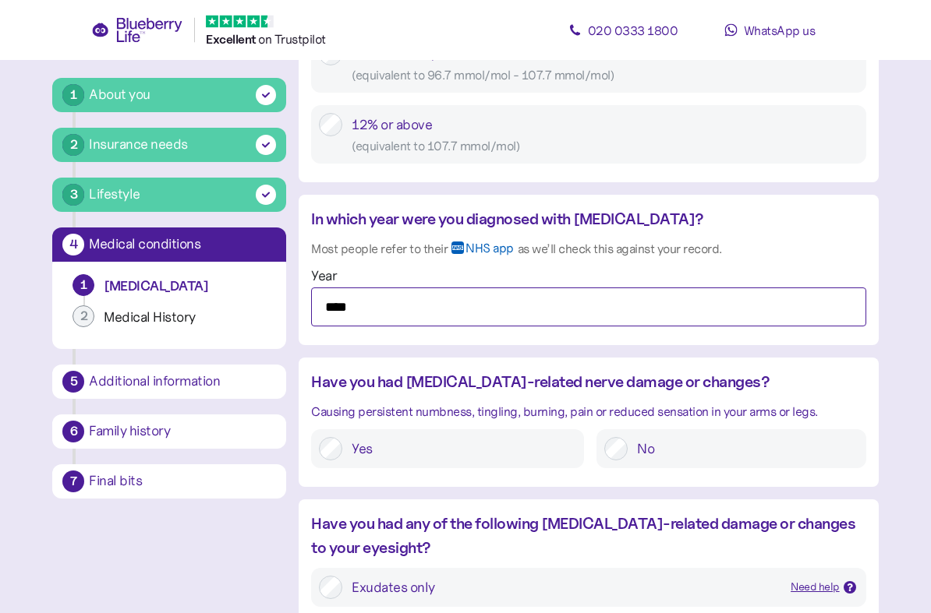
scroll to position [1180, 0]
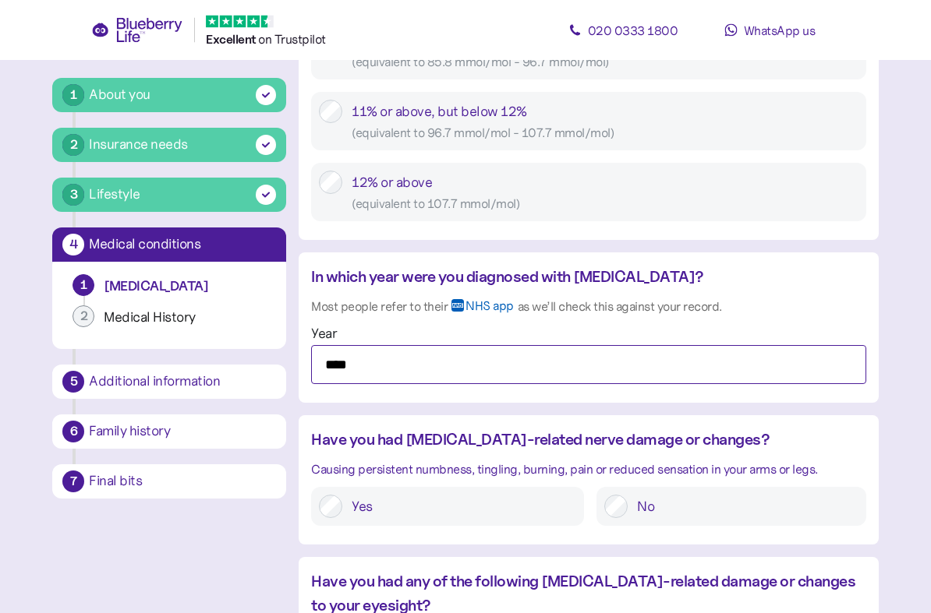
type input "****"
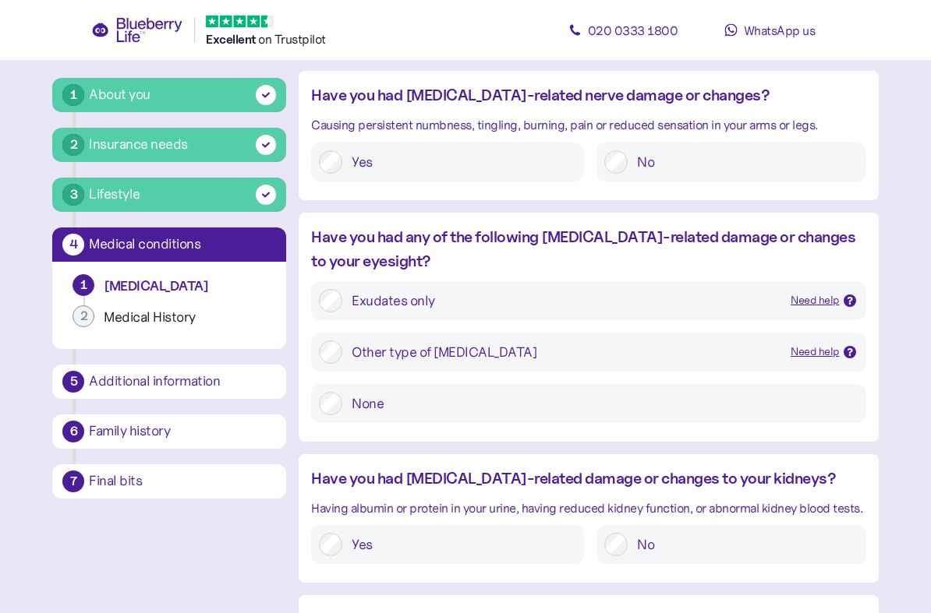
scroll to position [1467, 0]
click at [310, 408] on div "Have you had any of the following [MEDICAL_DATA]-related damage or changes to y…" at bounding box center [588, 332] width 579 height 214
click at [346, 404] on label "None" at bounding box center [599, 403] width 515 height 23
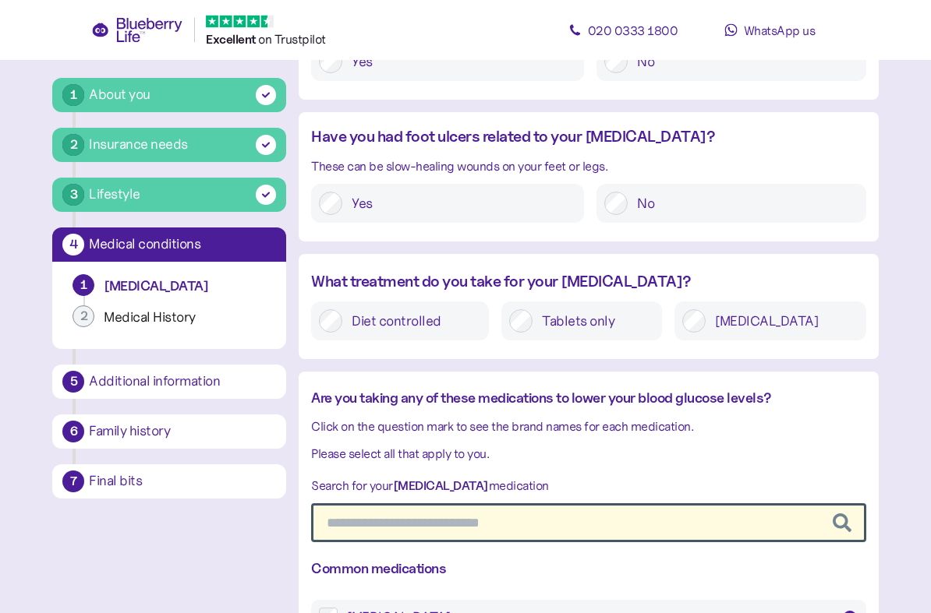
scroll to position [1969, 0]
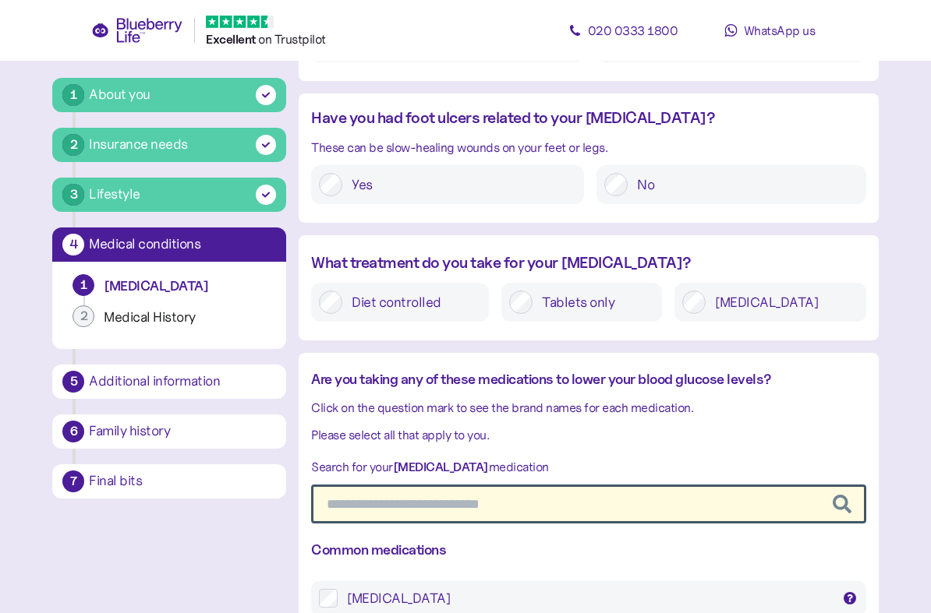
click at [689, 502] on input "text" at bounding box center [588, 504] width 554 height 39
click at [338, 544] on label "[MEDICAL_DATA] Competact, Diagemet XL, [MEDICAL_DATA], [MEDICAL_DATA], [MEDICAL…" at bounding box center [597, 598] width 520 height 19
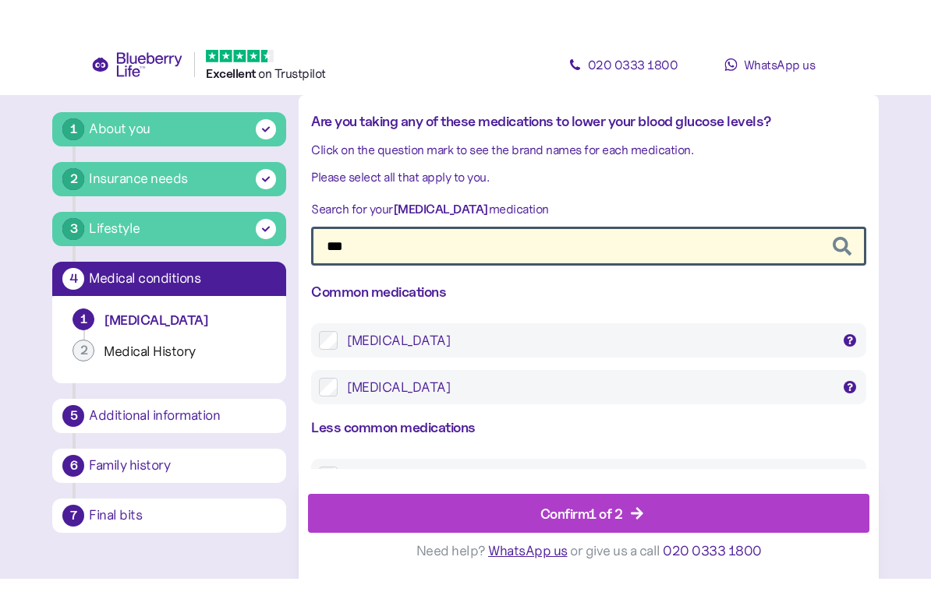
scroll to position [2221, 0]
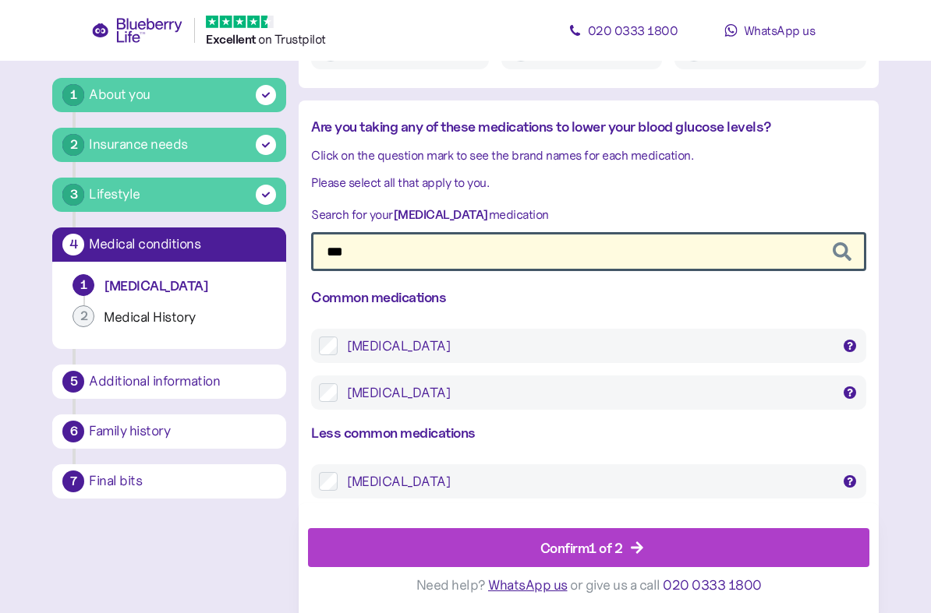
click at [786, 250] on input "***" at bounding box center [588, 251] width 554 height 39
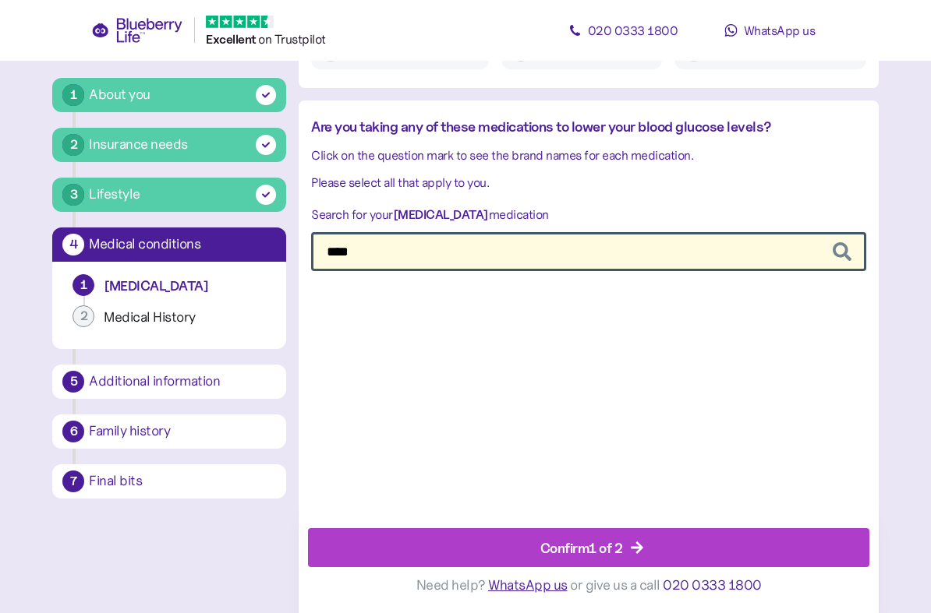
scroll to position [2011, 0]
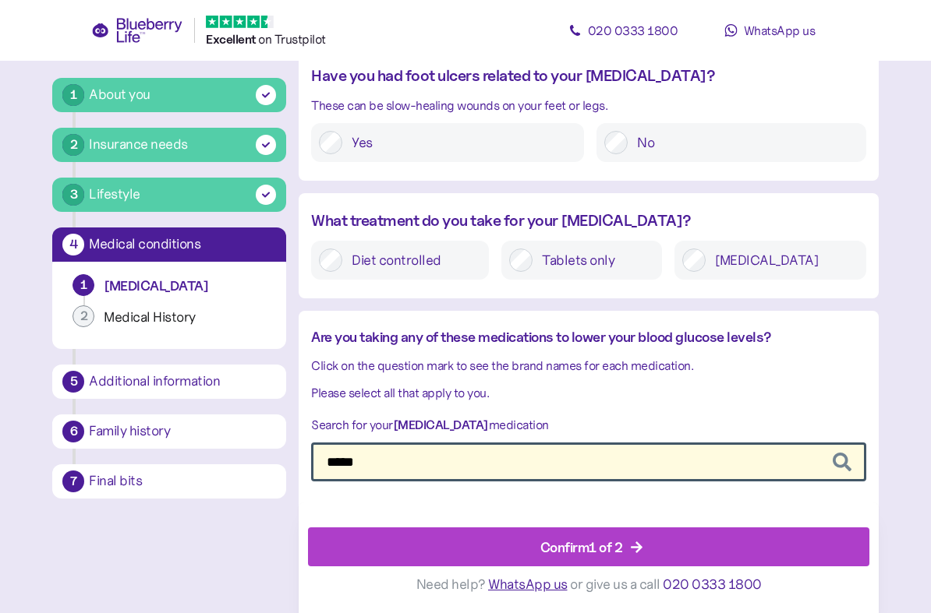
click at [850, 453] on icon "button" at bounding box center [841, 462] width 19 height 19
click at [513, 462] on input "*****" at bounding box center [588, 462] width 554 height 39
type input "*"
click at [364, 445] on input "text" at bounding box center [588, 462] width 554 height 39
paste input "********"
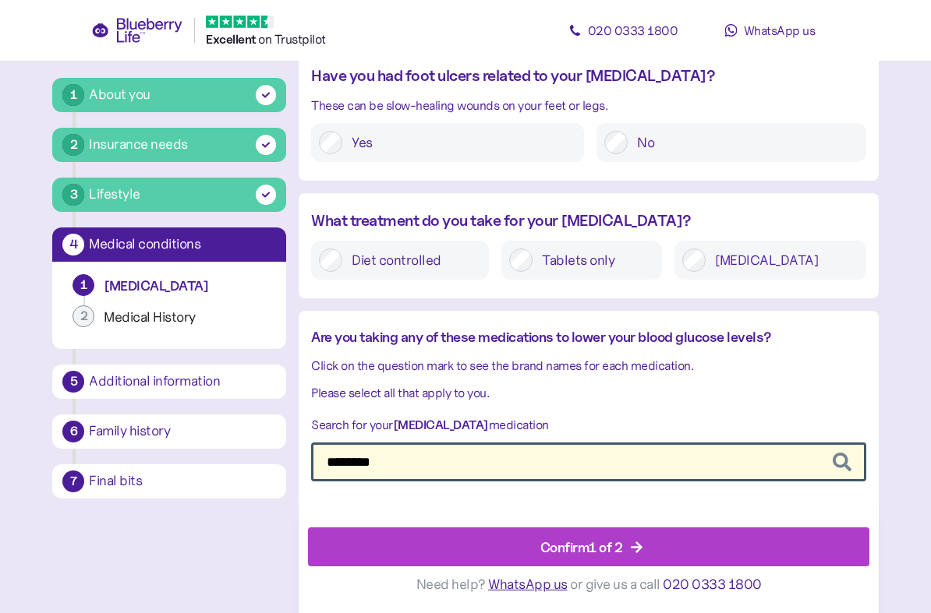
click at [851, 451] on button "button" at bounding box center [842, 462] width 22 height 22
click at [794, 454] on input "********" at bounding box center [588, 462] width 554 height 39
type input "*"
click at [429, 447] on input "text" at bounding box center [588, 462] width 554 height 39
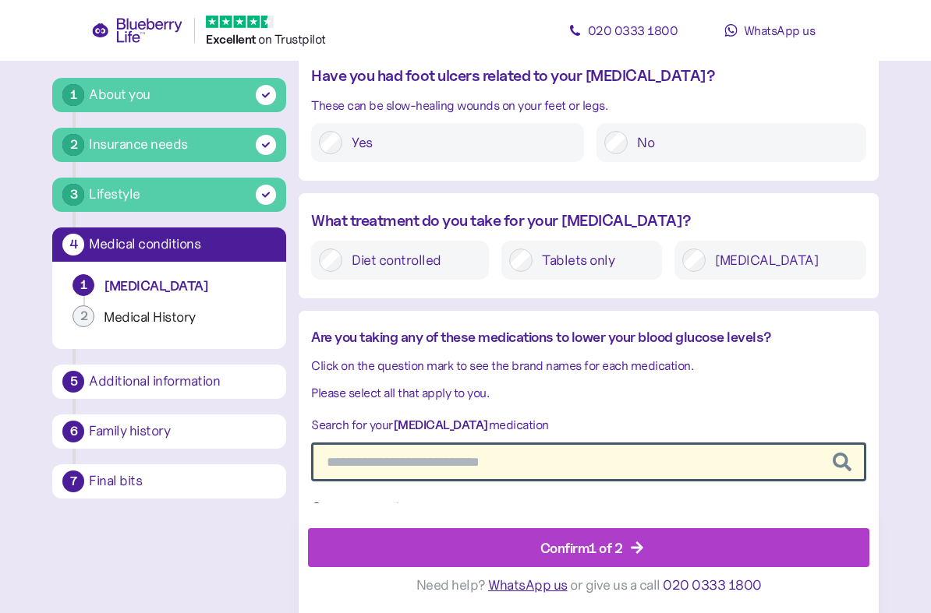
click at [411, 443] on input "text" at bounding box center [588, 462] width 554 height 39
click at [568, 451] on input "***" at bounding box center [588, 462] width 554 height 39
type input "*"
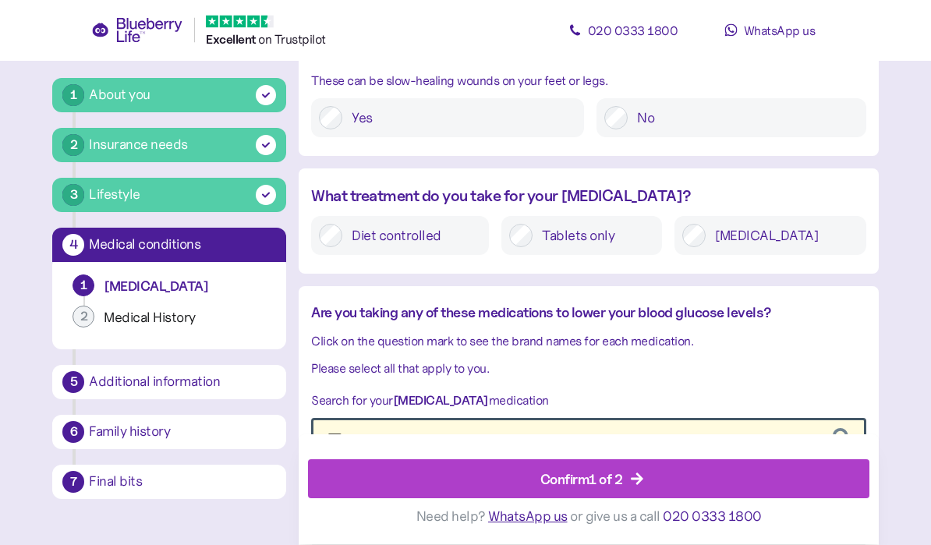
scroll to position [2036, 0]
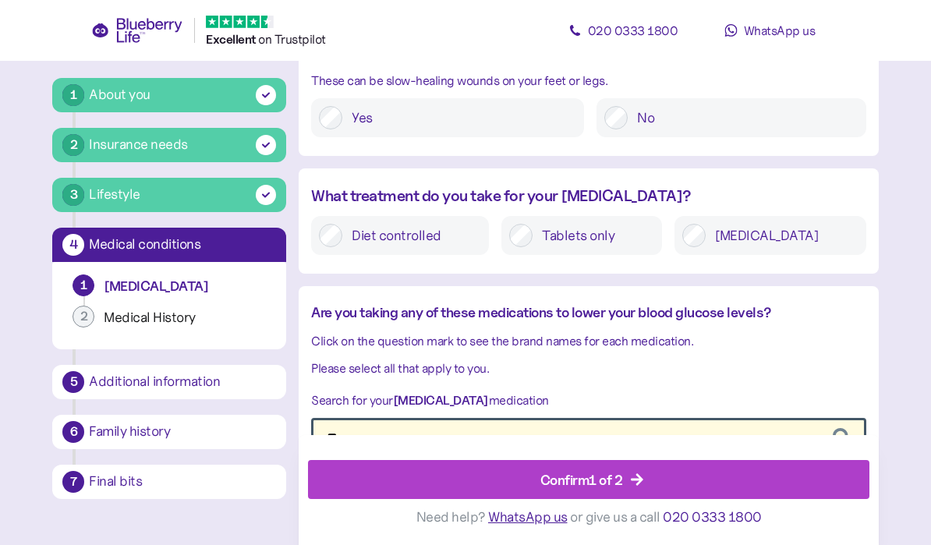
type input "*"
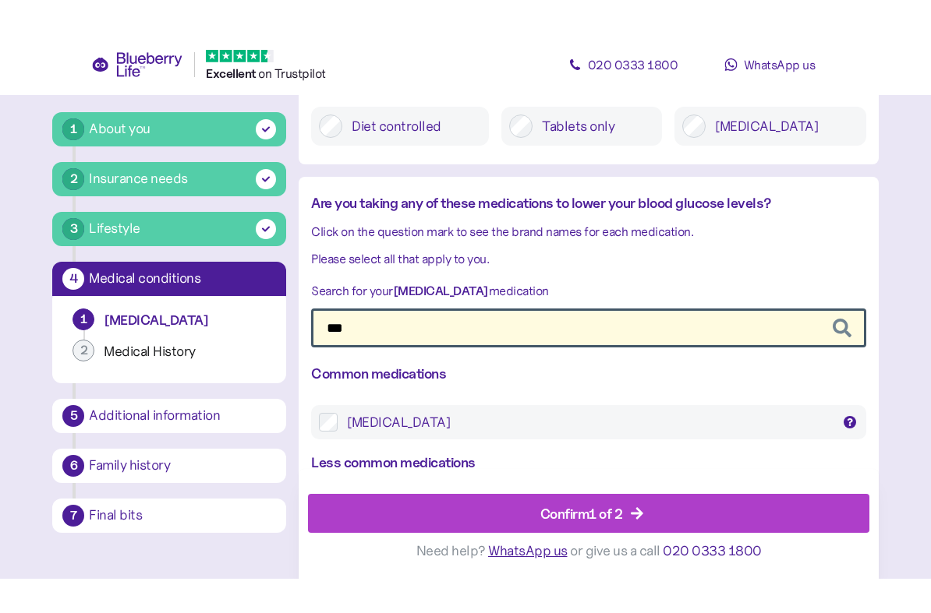
scroll to position [2221, 0]
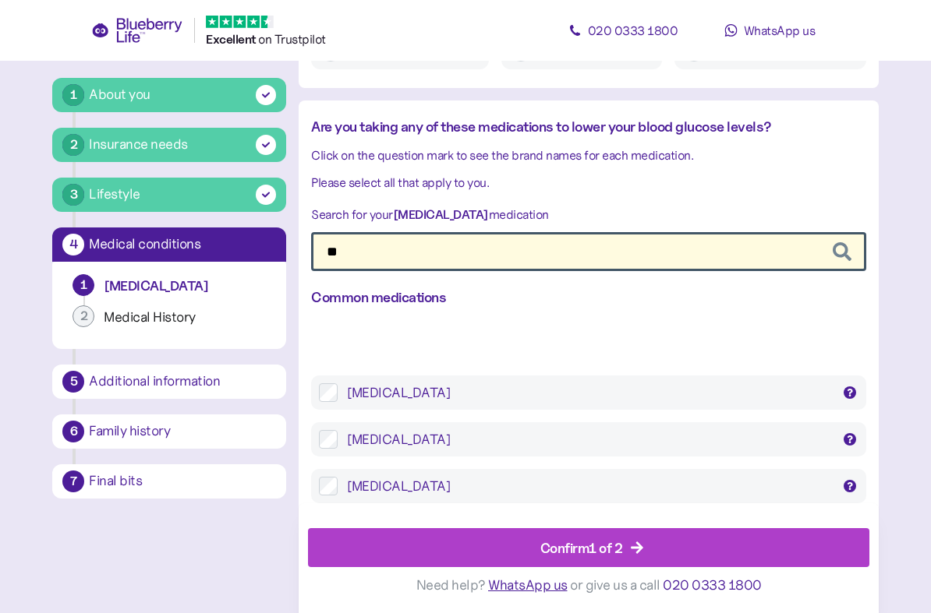
type input "*"
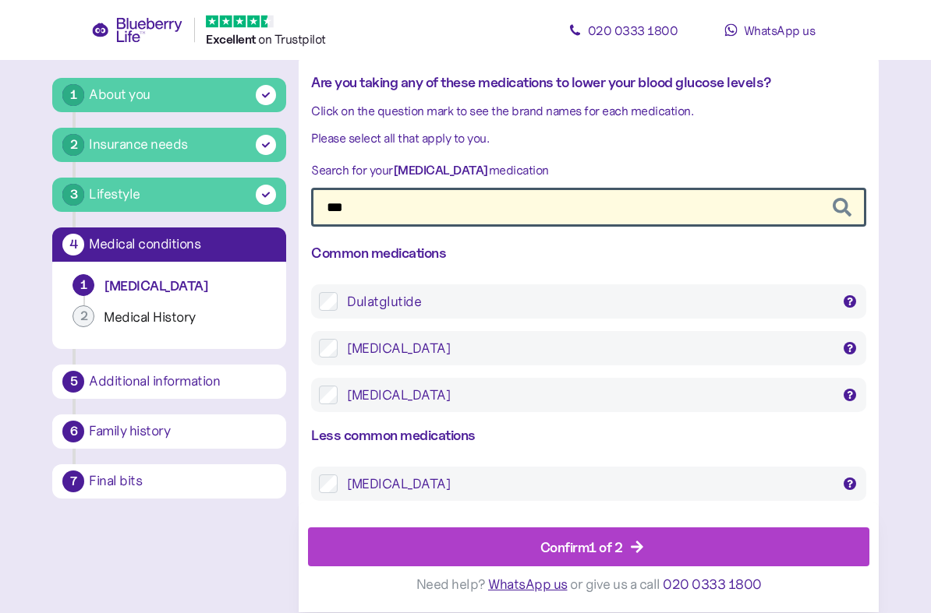
scroll to position [2315, 0]
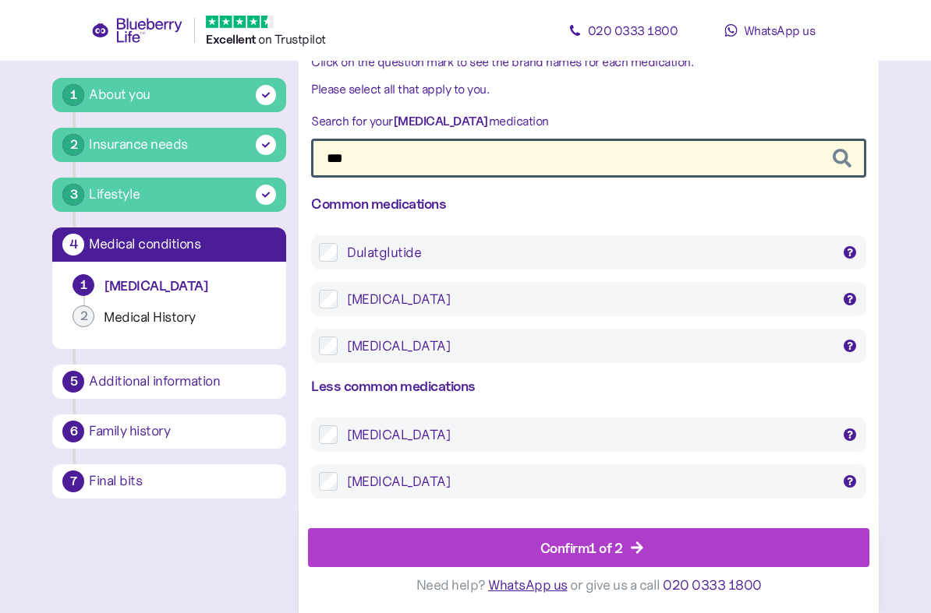
type input "***"
click at [599, 544] on div "Confirm 1 of 2" at bounding box center [581, 547] width 83 height 21
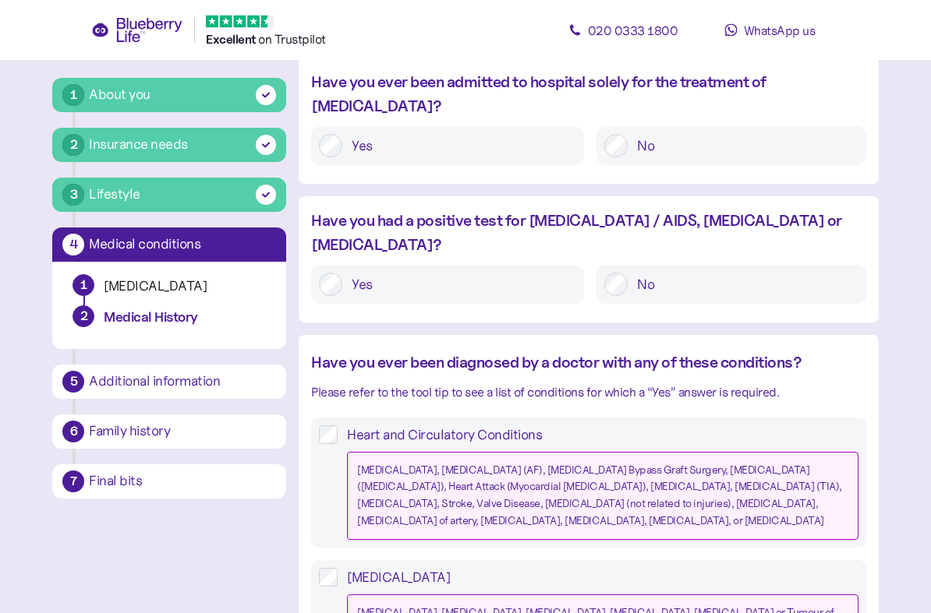
scroll to position [143, 0]
click at [344, 426] on label "Heart and Circulatory Conditions [MEDICAL_DATA], [MEDICAL_DATA] (AF), [MEDICAL_…" at bounding box center [597, 483] width 520 height 115
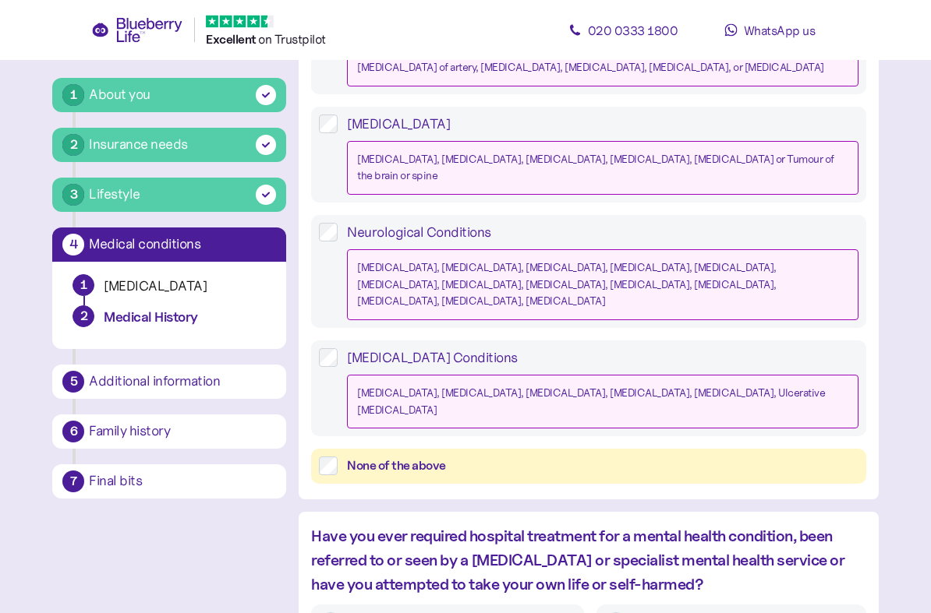
scroll to position [597, 0]
click at [338, 457] on label "None of the above" at bounding box center [597, 466] width 520 height 19
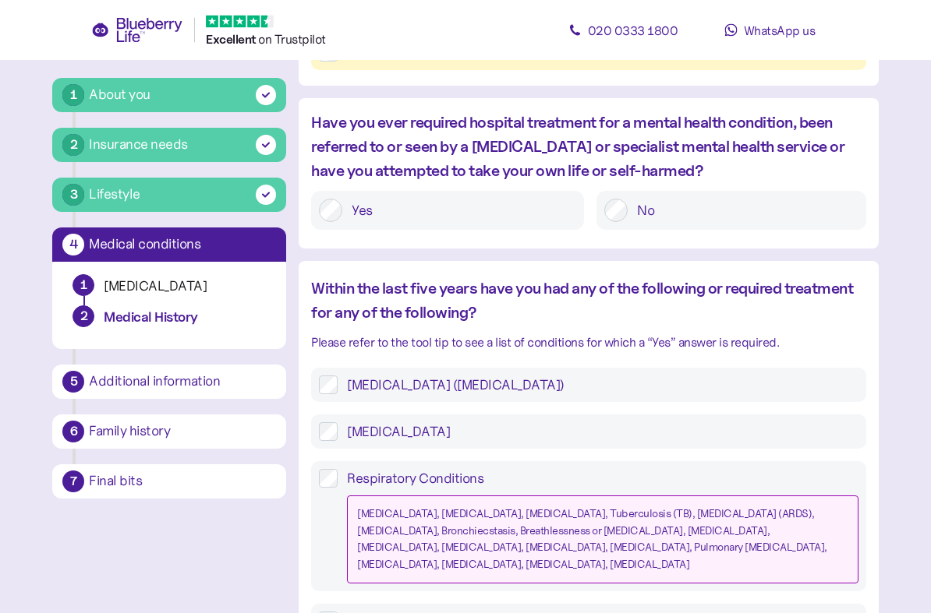
scroll to position [1011, 0]
click at [353, 376] on label "[MEDICAL_DATA] ([MEDICAL_DATA])" at bounding box center [597, 385] width 520 height 19
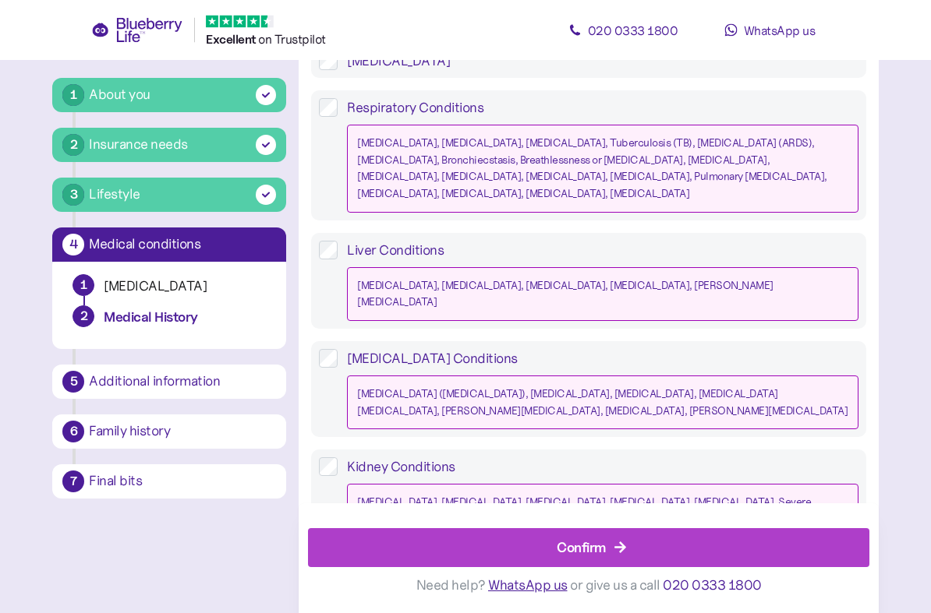
scroll to position [1489, 0]
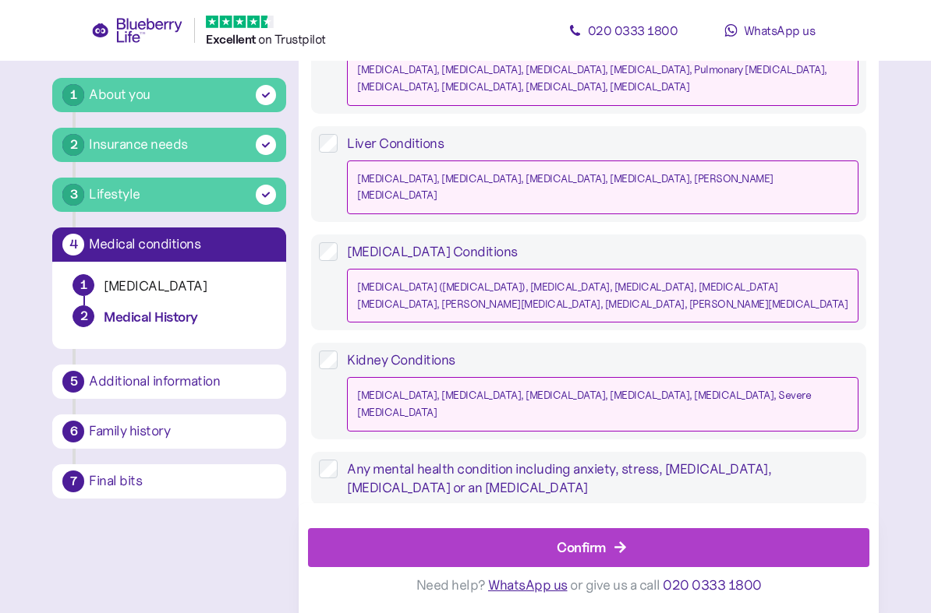
click at [595, 544] on span "Confirm" at bounding box center [580, 547] width 49 height 37
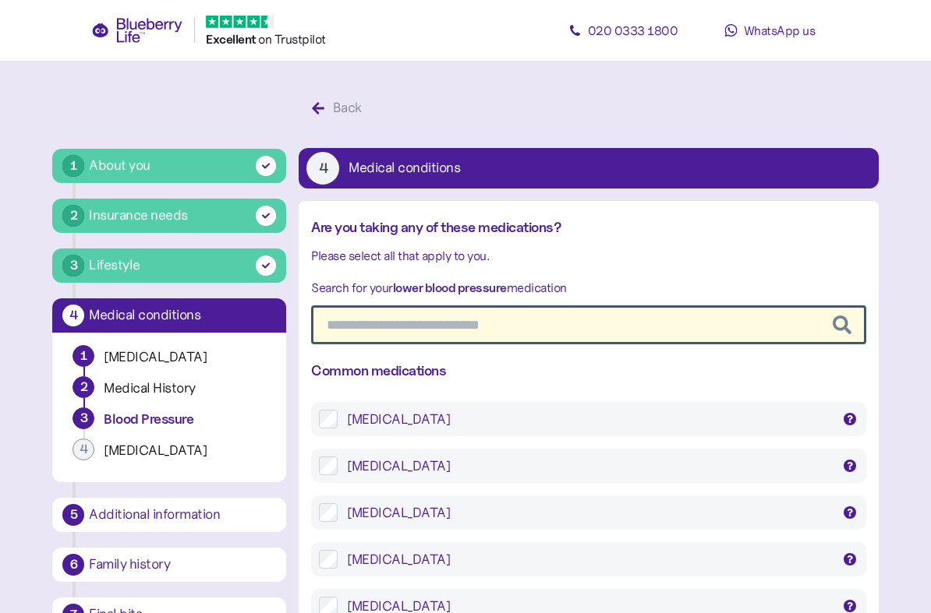
click at [316, 426] on div "[MEDICAL_DATA] [MEDICAL_DATA], [MEDICAL_DATA], Istin, [GEOGRAPHIC_DATA]" at bounding box center [588, 419] width 554 height 34
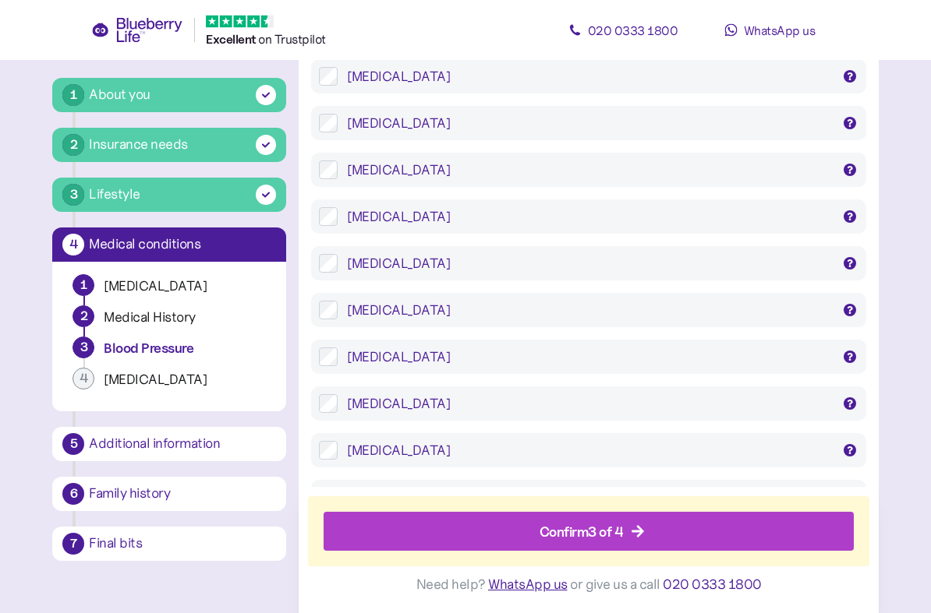
scroll to position [1367, 0]
click at [597, 536] on div "Confirm 3 of 4" at bounding box center [581, 531] width 84 height 21
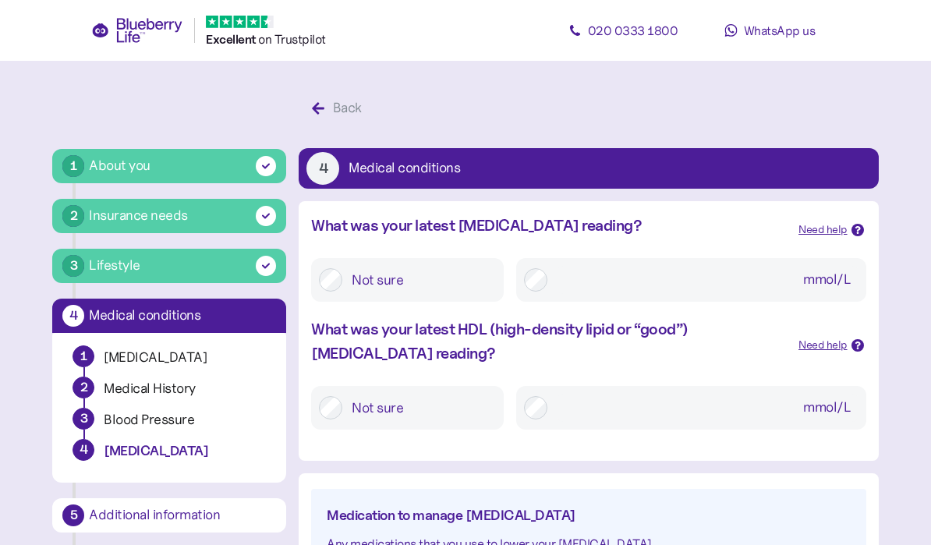
click at [327, 106] on div "Back" at bounding box center [336, 108] width 51 height 31
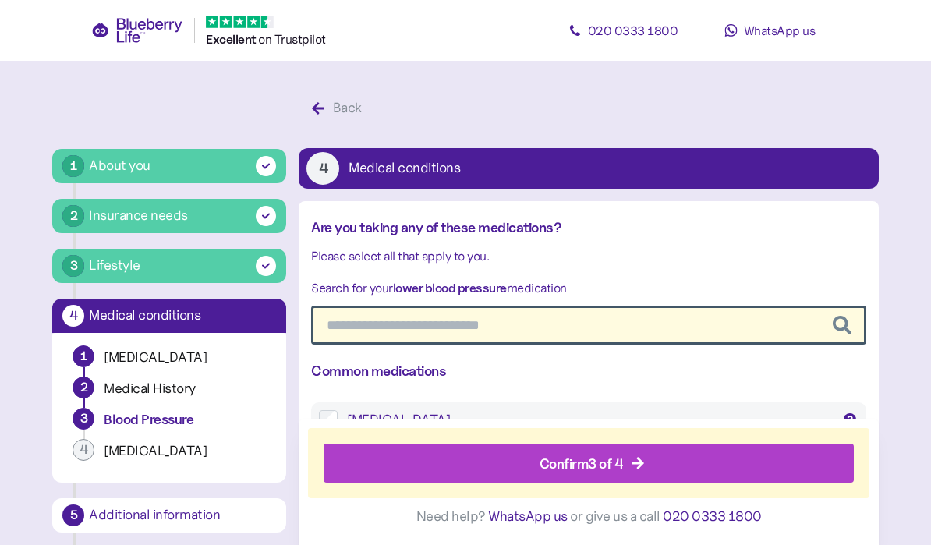
click at [482, 326] on input "text" at bounding box center [588, 325] width 554 height 39
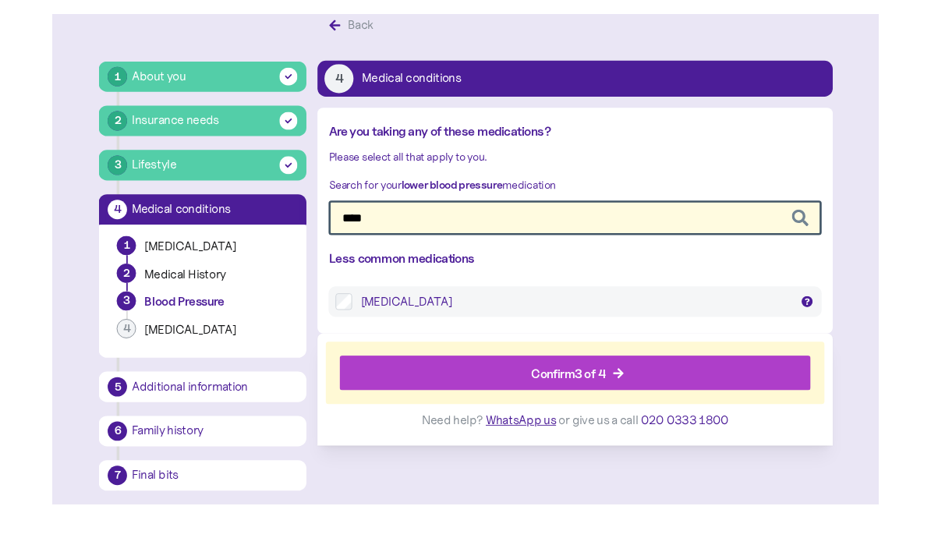
scroll to position [103, 0]
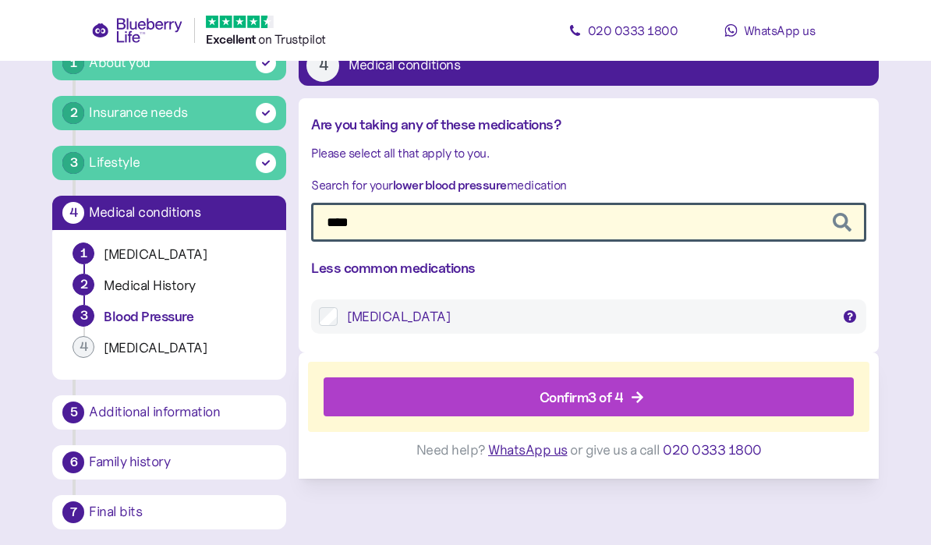
type input "****"
click at [599, 399] on div "Confirm 3 of 4" at bounding box center [581, 397] width 84 height 21
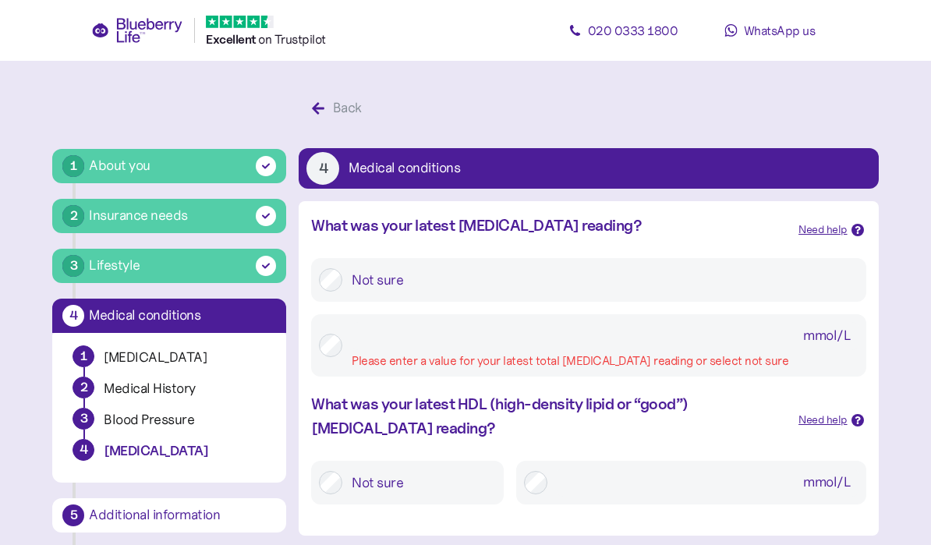
click at [829, 231] on div "Need help" at bounding box center [822, 229] width 49 height 17
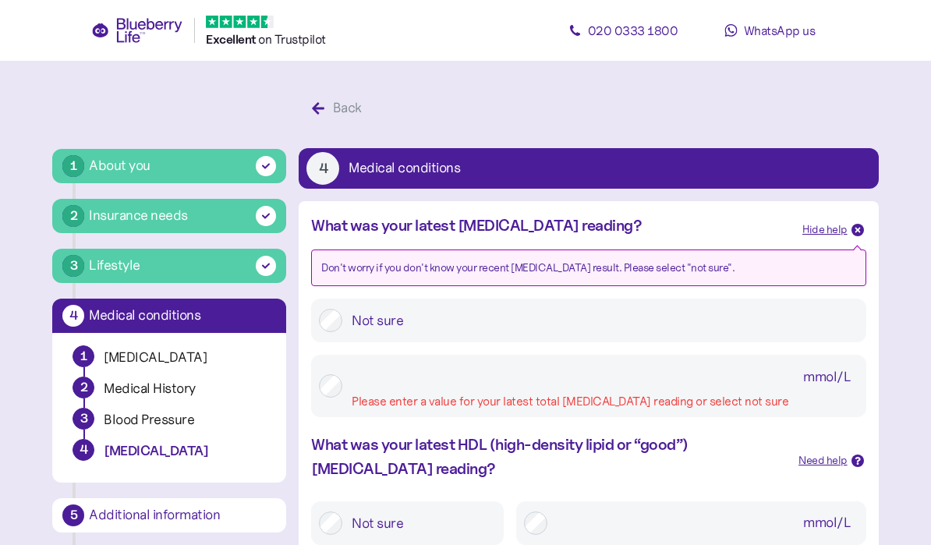
click at [572, 381] on input "mmol/L Please enter a value for your latest total [MEDICAL_DATA] reading or sel…" at bounding box center [605, 376] width 506 height 28
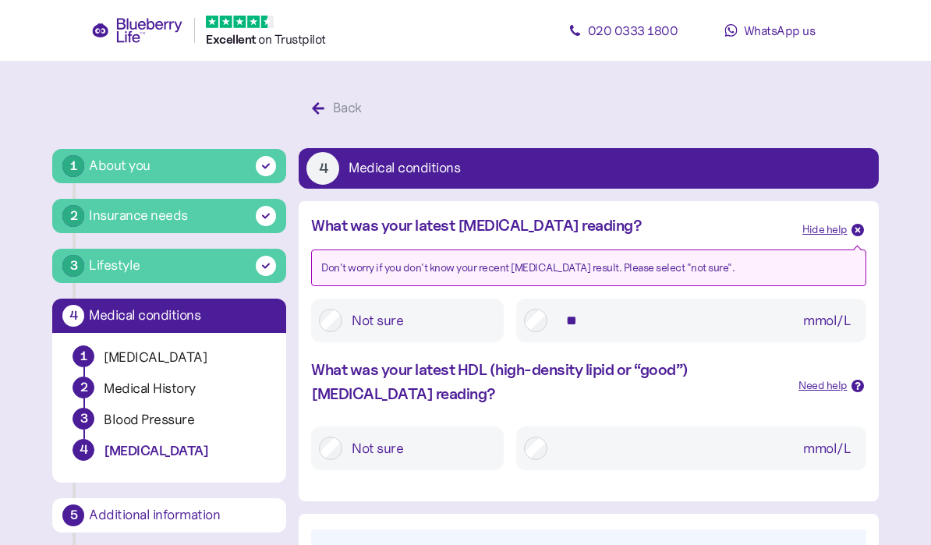
type input "*"
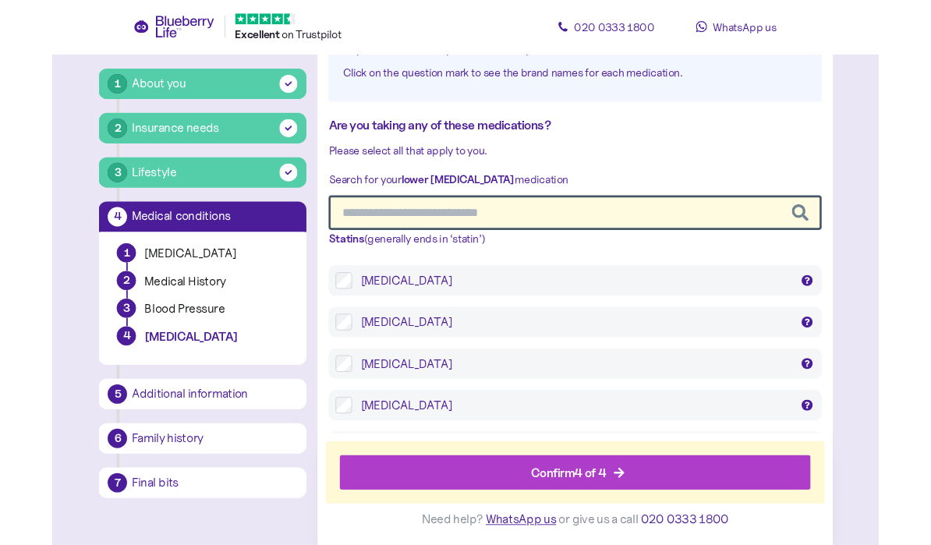
scroll to position [820, 0]
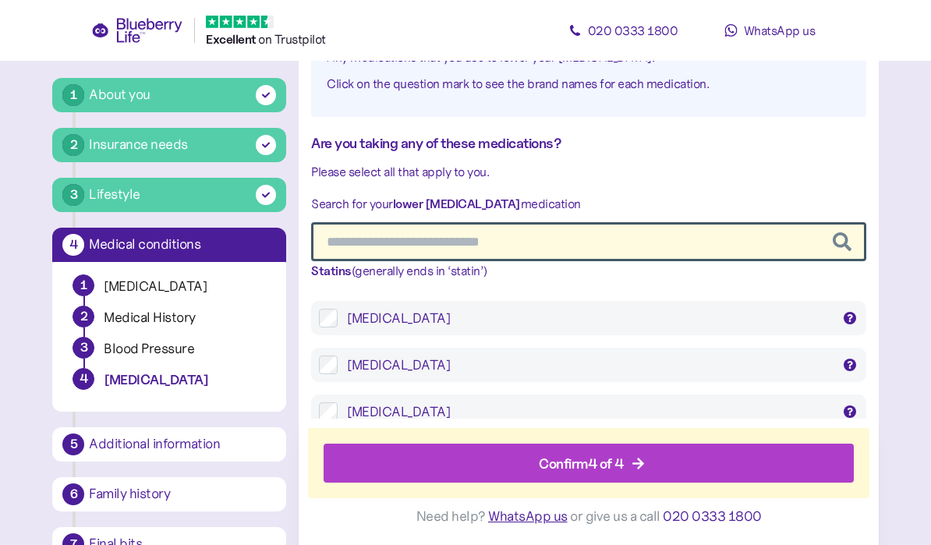
click at [595, 475] on span "Confirm 4 of 4" at bounding box center [581, 463] width 85 height 37
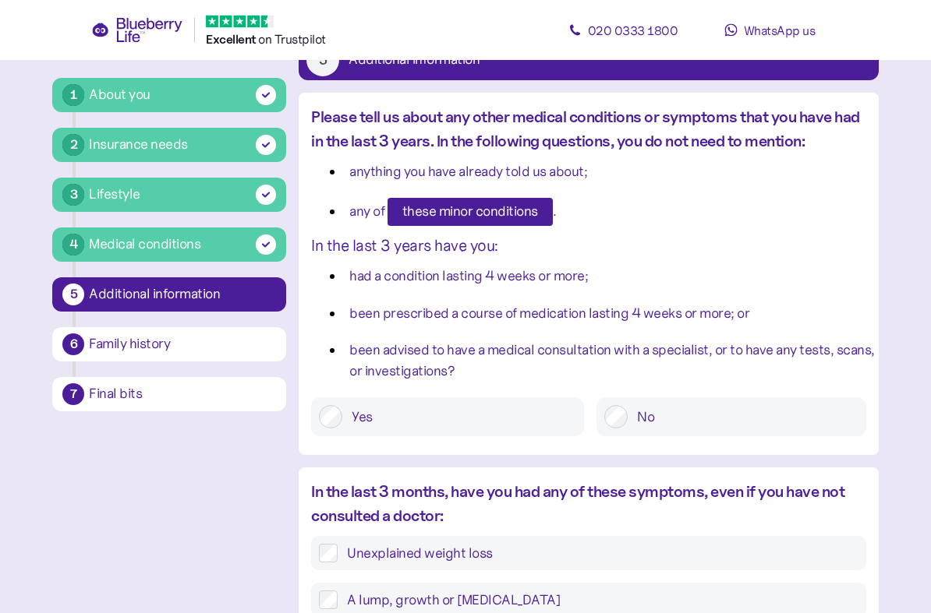
scroll to position [108, 0]
click at [496, 206] on span "these minor conditions" at bounding box center [470, 212] width 136 height 26
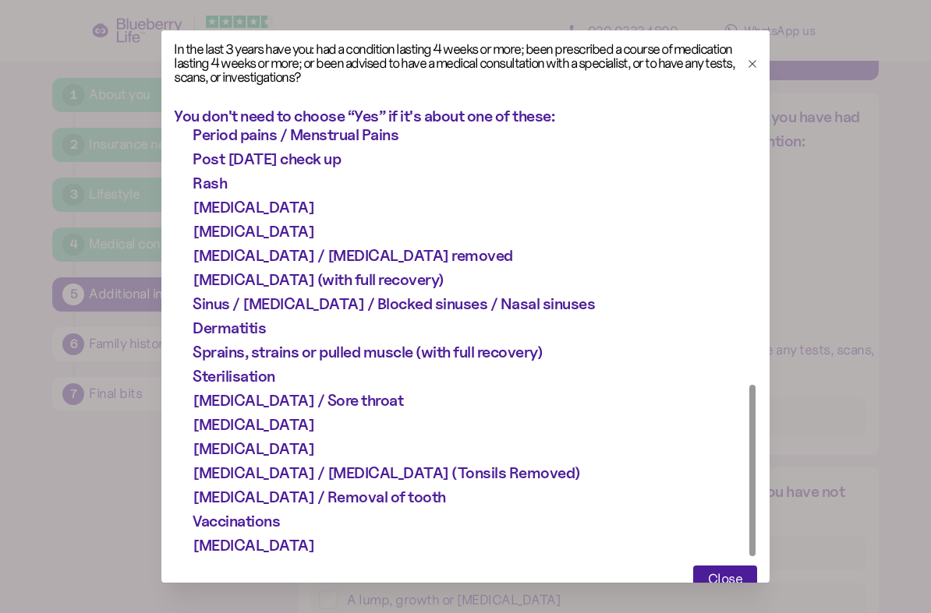
scroll to position [634, 0]
click at [302, 505] on div "Abnormal/Heavy Periods with full recovery Acne / [MEDICAL_DATA] Allergy testing…" at bounding box center [475, 26] width 564 height 1063
click at [315, 505] on div "Abnormal/Heavy Periods with full recovery Acne / [MEDICAL_DATA] Allergy testing…" at bounding box center [475, 26] width 564 height 1063
click at [726, 544] on span "Close" at bounding box center [725, 580] width 35 height 26
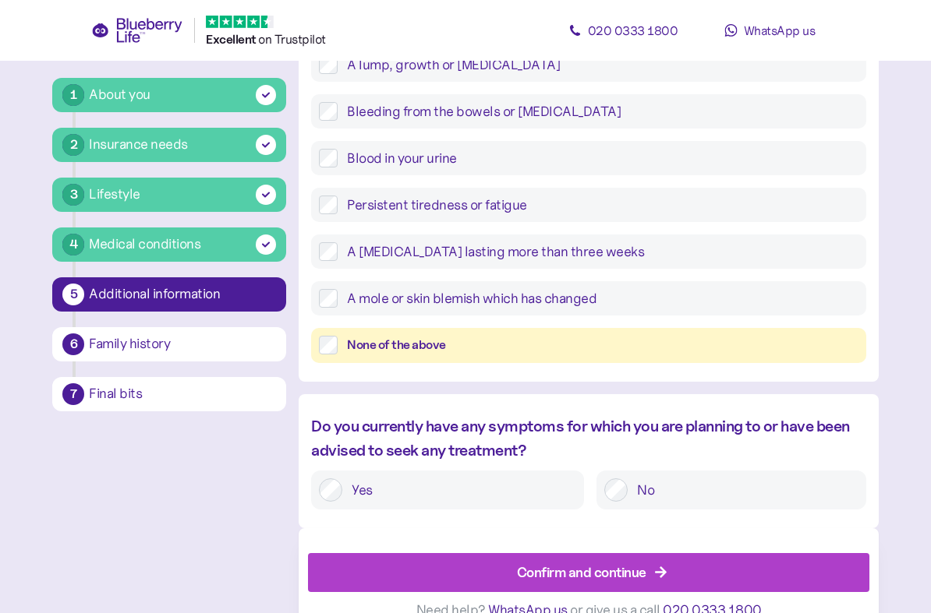
scroll to position [647, 0]
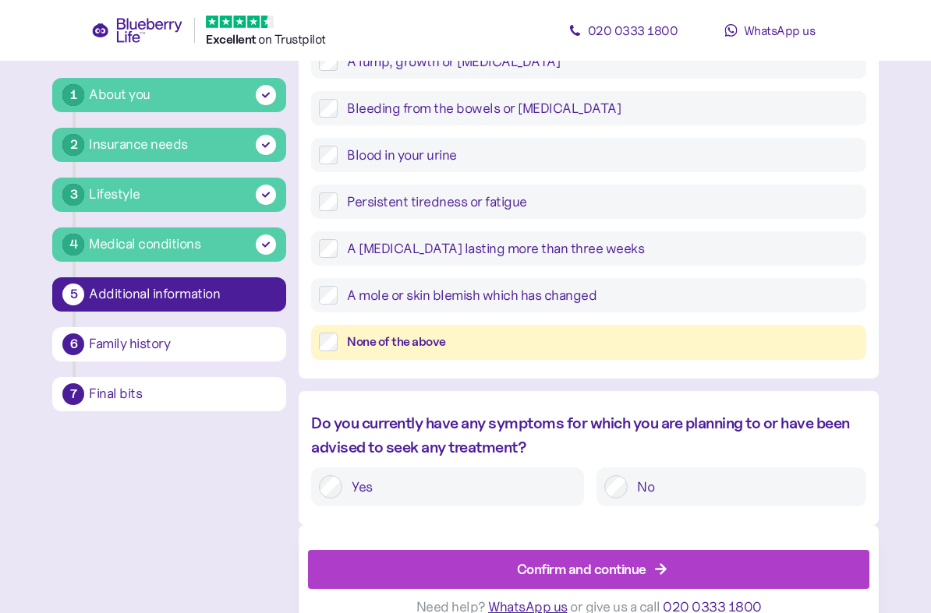
click at [320, 357] on div "None of the above" at bounding box center [588, 342] width 554 height 35
click at [630, 490] on label "No" at bounding box center [742, 486] width 230 height 23
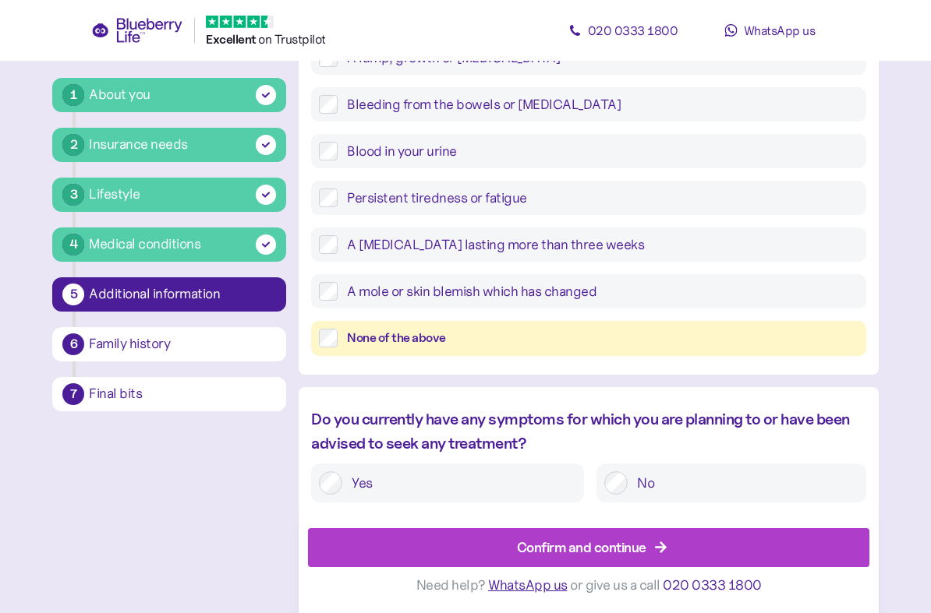
scroll to position [668, 0]
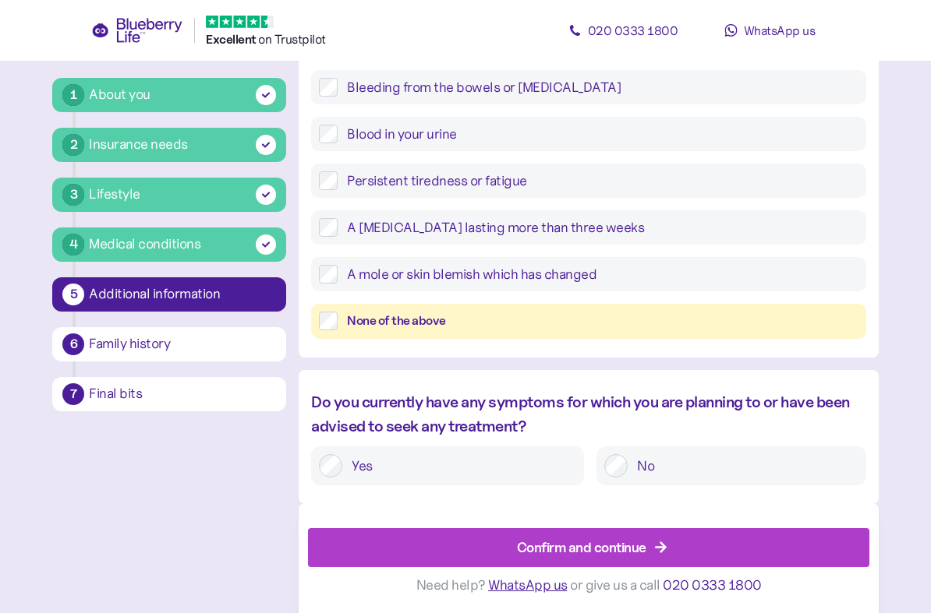
click at [595, 544] on span "Confirm and continue" at bounding box center [581, 547] width 129 height 37
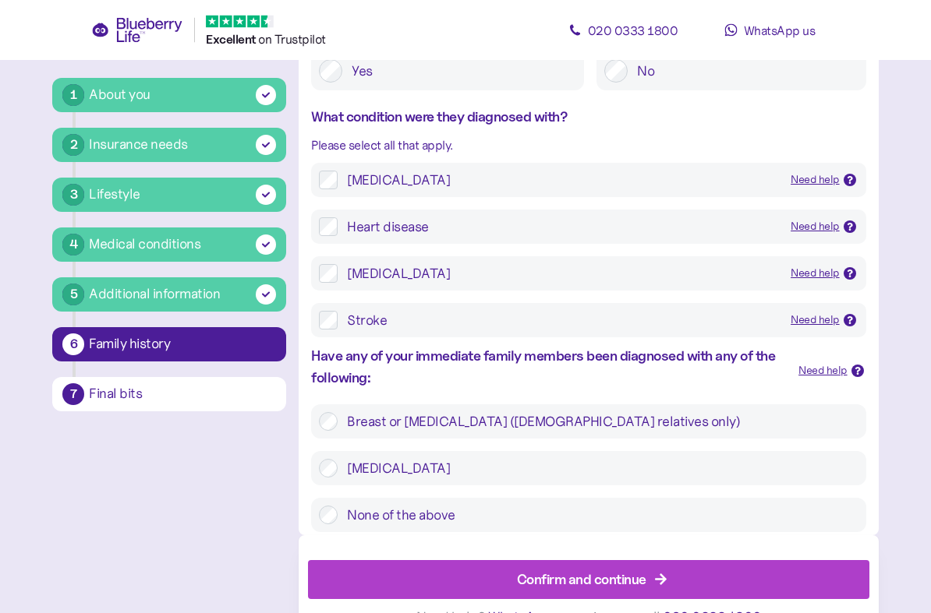
scroll to position [692, 0]
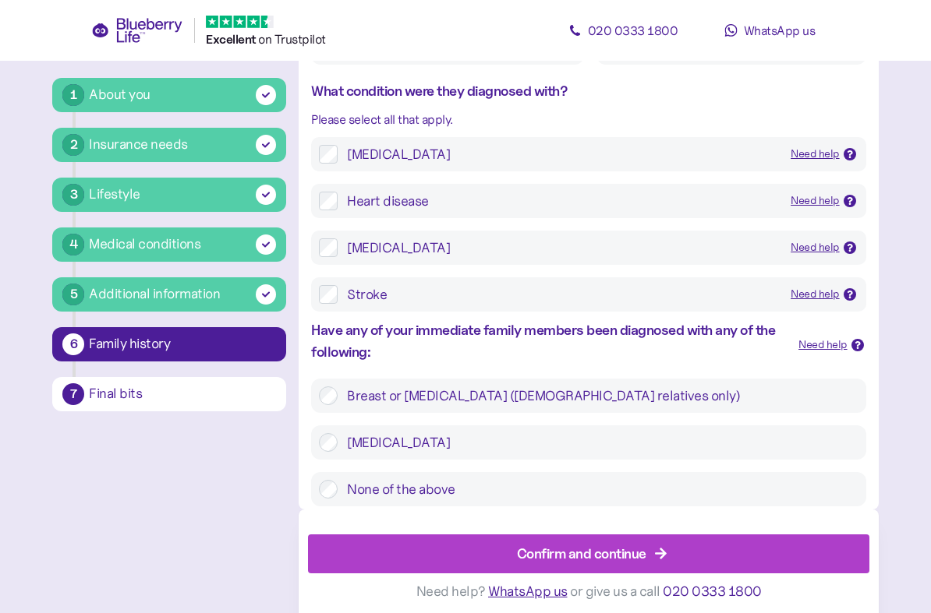
click at [593, 544] on div "Confirm and continue" at bounding box center [581, 553] width 129 height 21
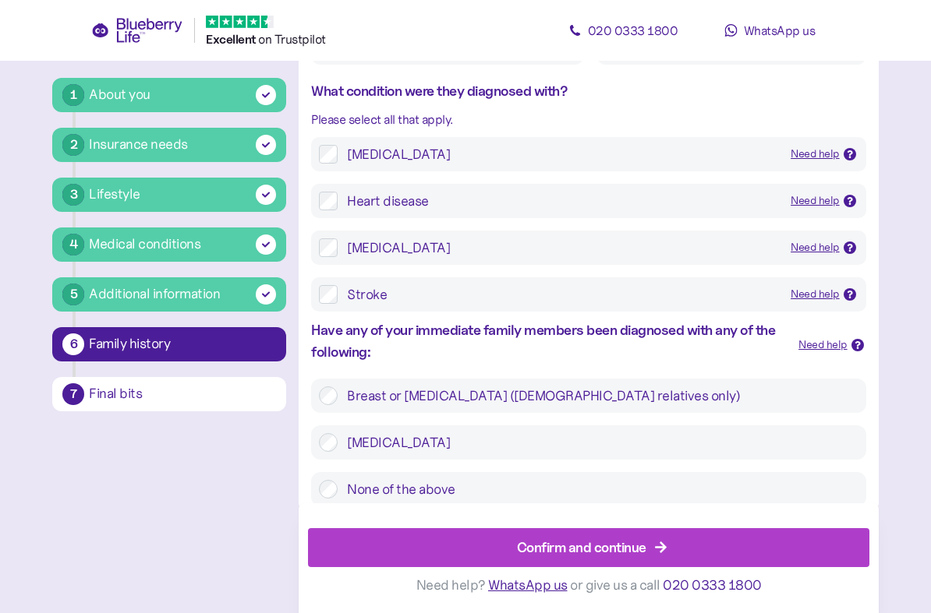
click at [600, 544] on div "Confirm and continue" at bounding box center [581, 547] width 129 height 21
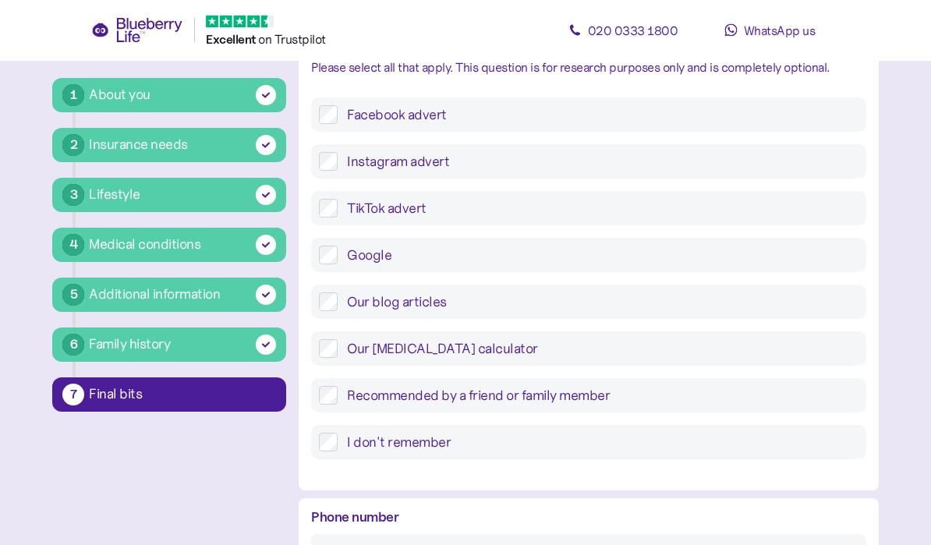
scroll to position [518, 0]
click at [331, 144] on div "Instagram advert" at bounding box center [588, 161] width 554 height 34
click at [344, 164] on label "Instagram advert" at bounding box center [597, 161] width 520 height 19
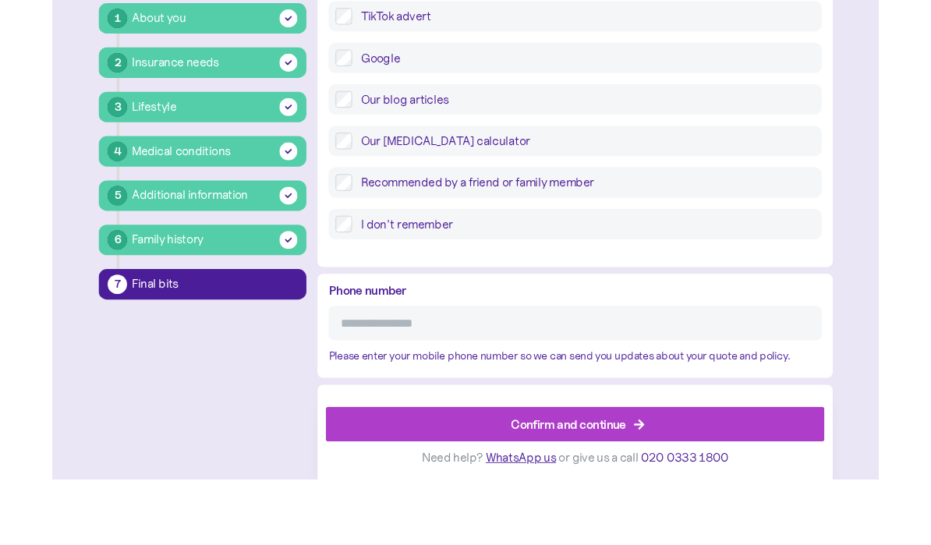
scroll to position [702, 0]
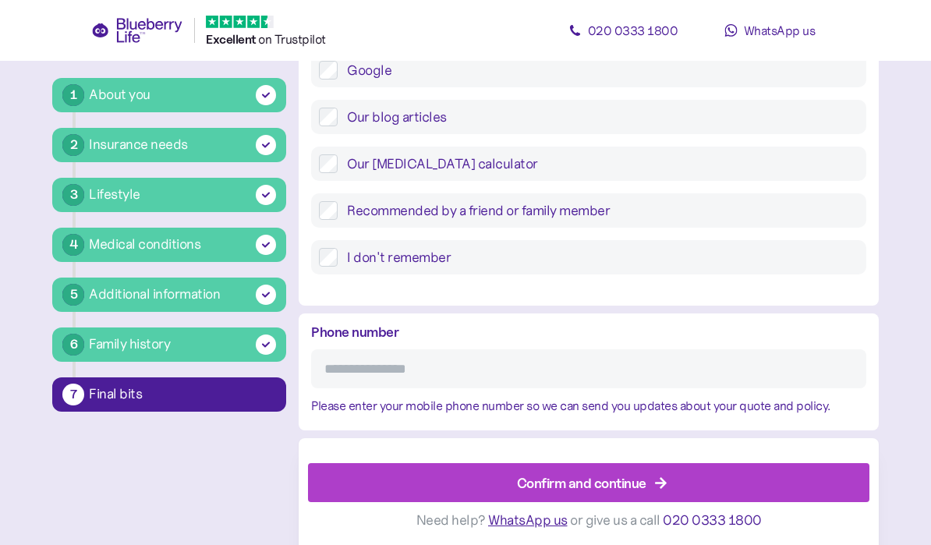
click at [586, 396] on div "Please enter your mobile phone number so we can send you updates about your quo…" at bounding box center [588, 405] width 554 height 19
click at [598, 490] on span "Confirm and continue" at bounding box center [581, 482] width 129 height 37
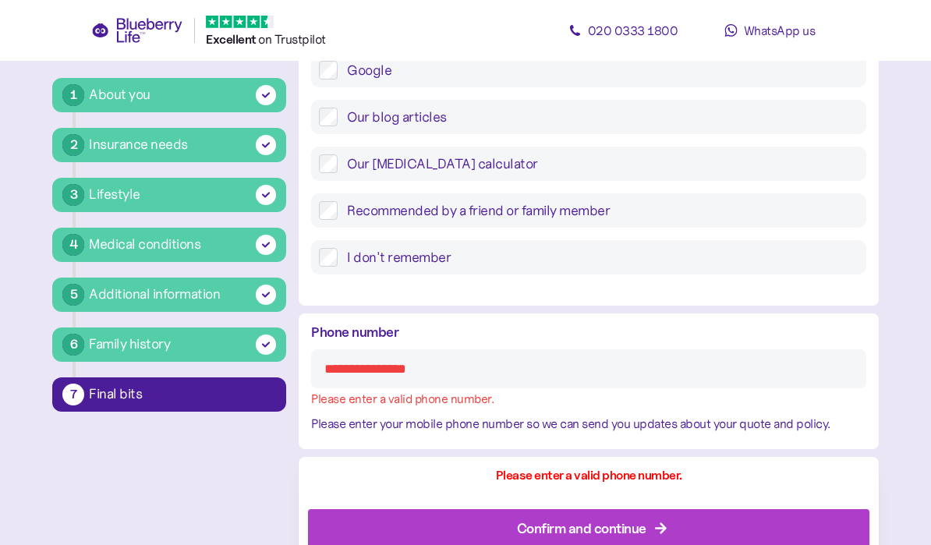
click at [645, 379] on input "Phone number" at bounding box center [588, 368] width 554 height 39
type input "**********"
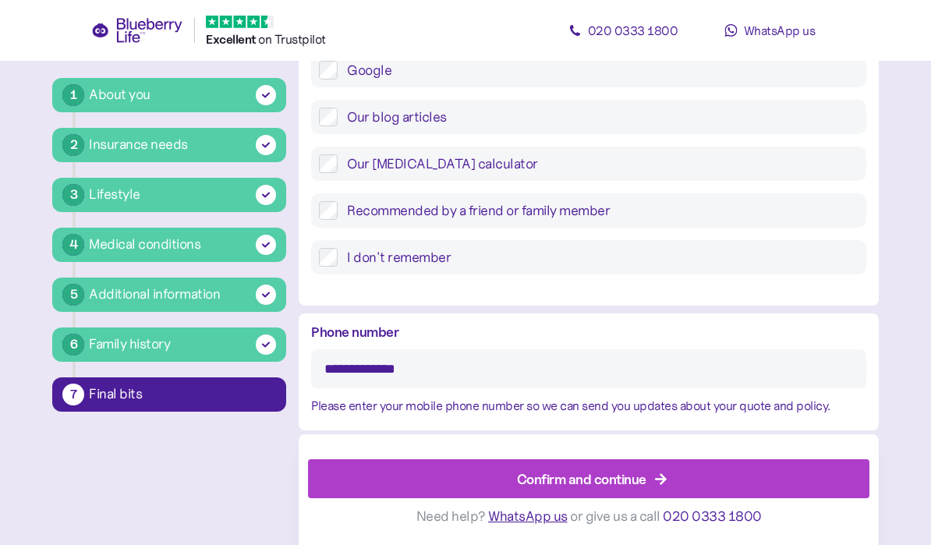
click at [599, 486] on div "Confirm and continue" at bounding box center [581, 478] width 129 height 21
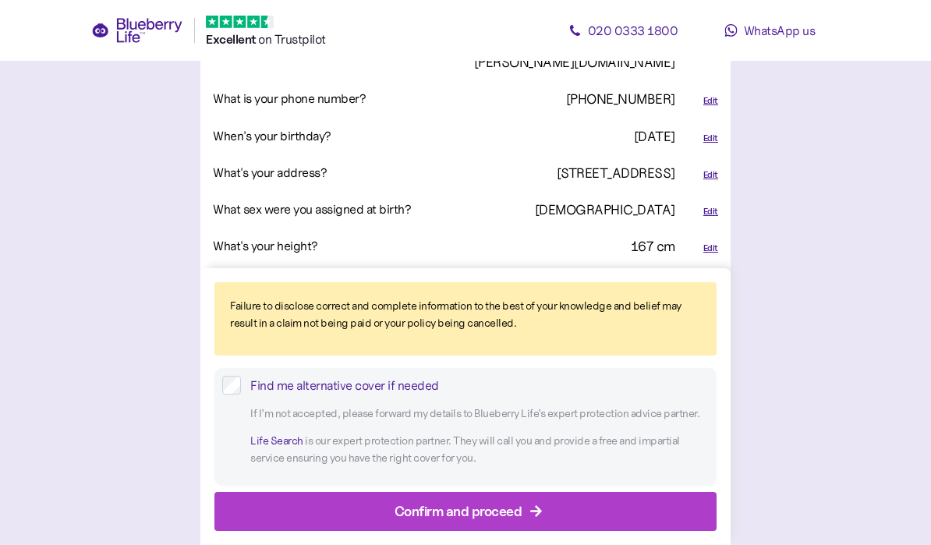
scroll to position [16, 0]
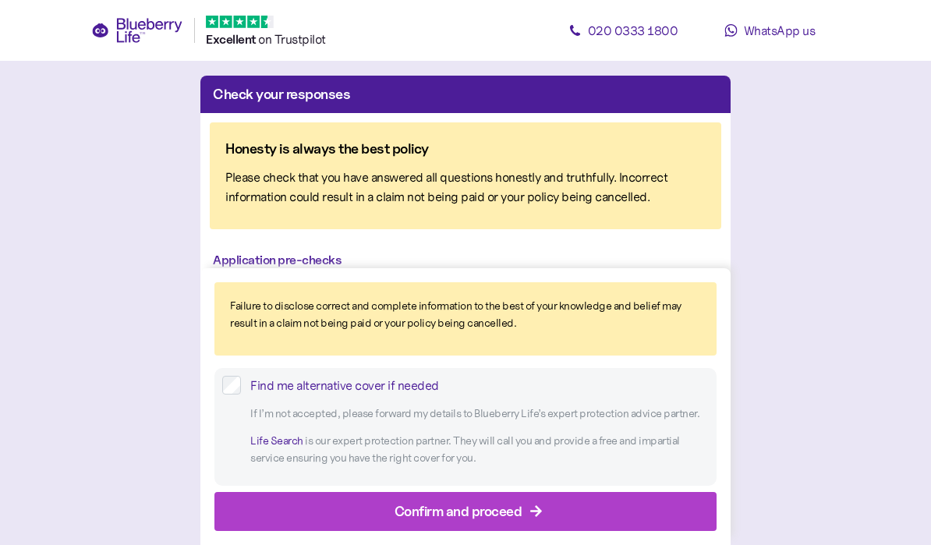
click at [313, 254] on div "Application pre-checks" at bounding box center [465, 260] width 505 height 19
click at [311, 260] on div "Application pre-checks" at bounding box center [465, 260] width 505 height 19
click at [585, 191] on div "Please check that you have answered all questions honestly and truthfully. Inco…" at bounding box center [465, 187] width 480 height 39
click at [301, 254] on div "Application pre-checks" at bounding box center [465, 260] width 505 height 19
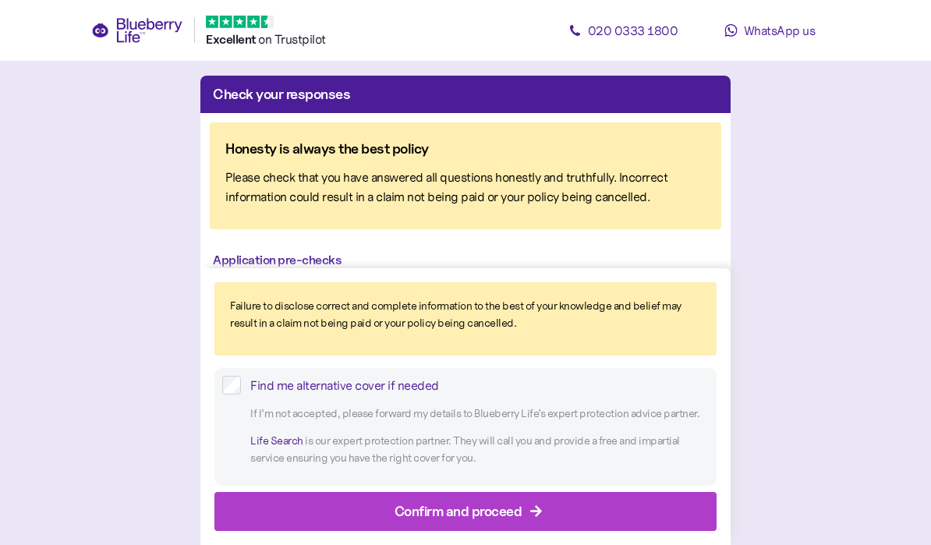
scroll to position [7, 0]
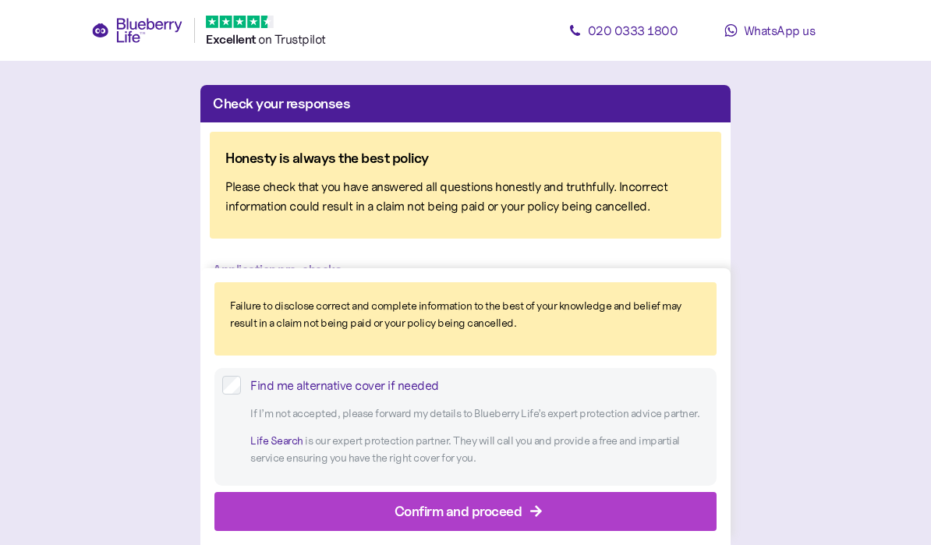
click at [555, 223] on div "Honesty is always the best policy Please check that you have answered all quest…" at bounding box center [465, 185] width 511 height 107
click at [555, 196] on div "Please check that you have answered all questions honestly and truthfully. Inco…" at bounding box center [465, 196] width 480 height 39
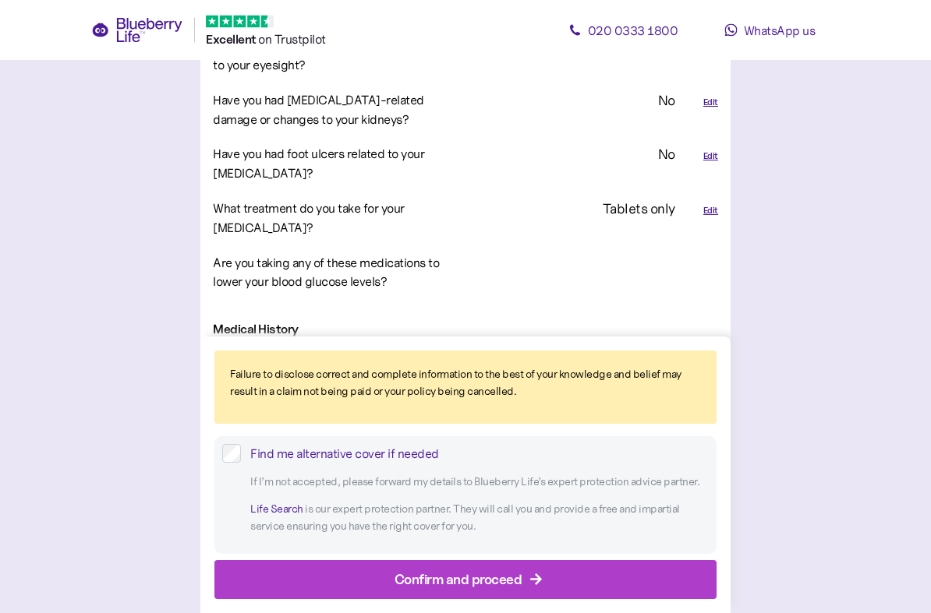
scroll to position [2285, 0]
click at [715, 204] on div "Edit" at bounding box center [710, 210] width 15 height 13
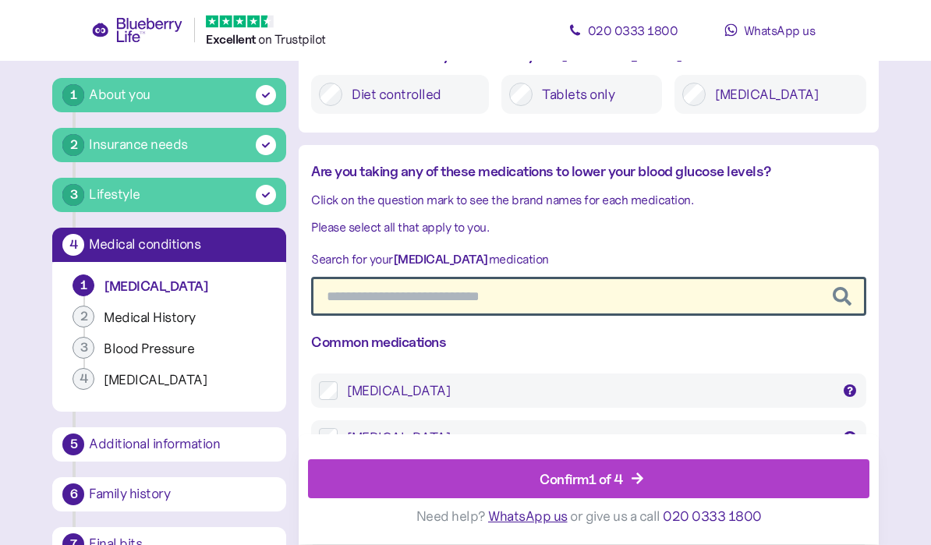
scroll to position [2177, 0]
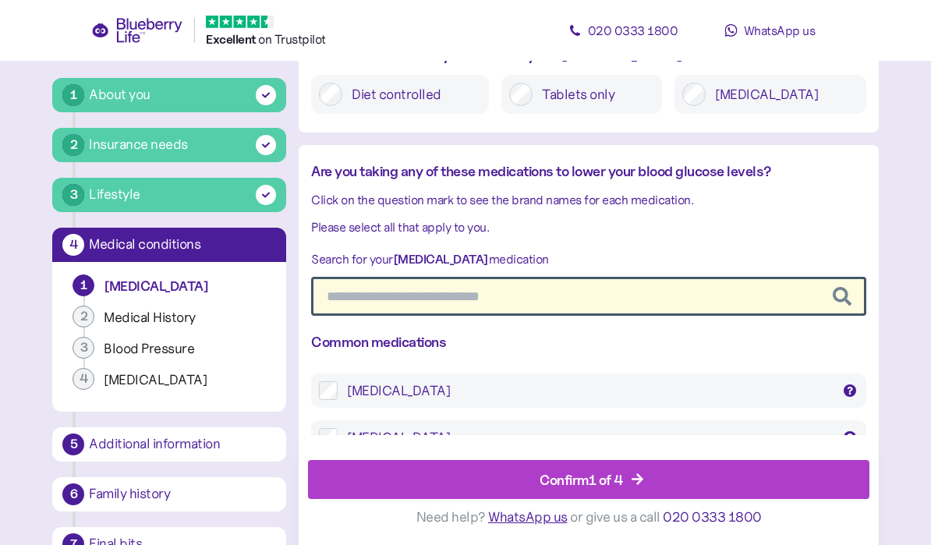
click at [677, 288] on input "text" at bounding box center [588, 296] width 554 height 39
type input "*"
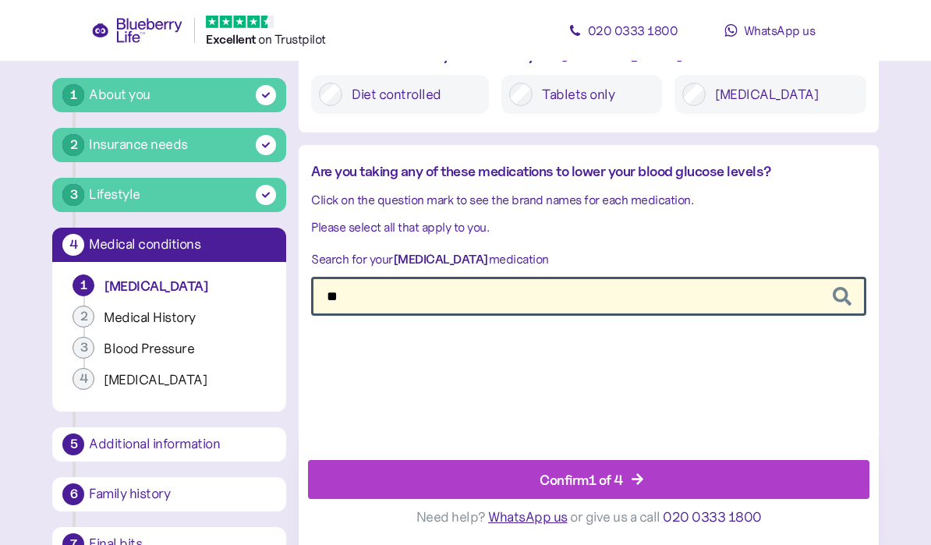
scroll to position [2155, 0]
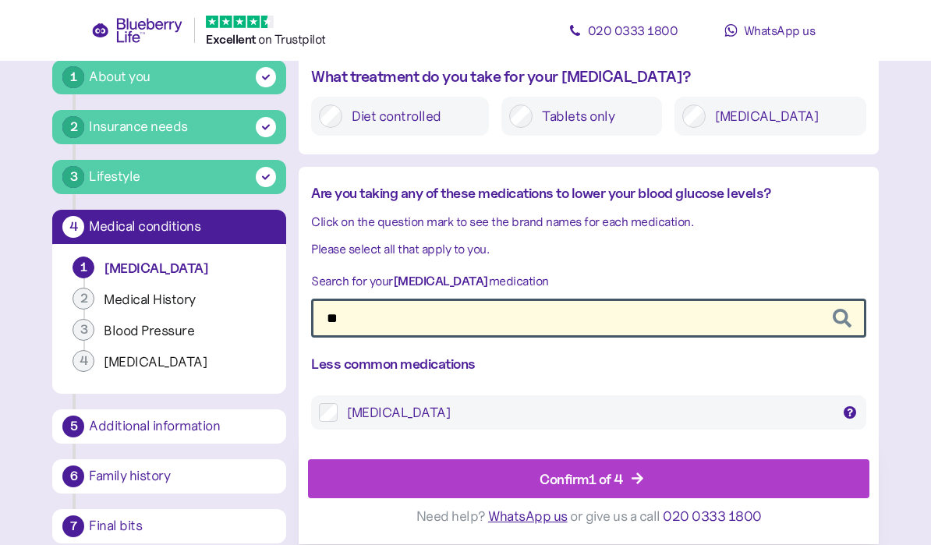
type input "*"
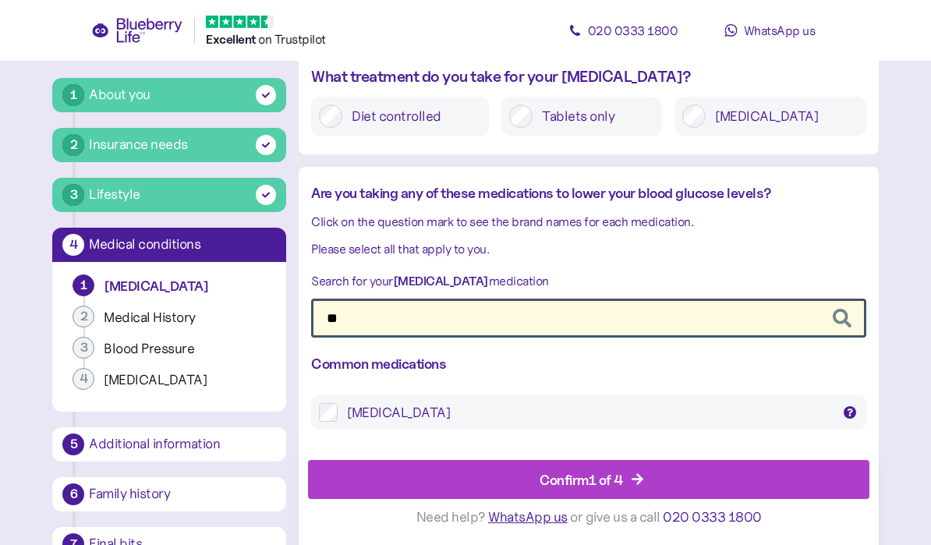
type input "*"
click at [607, 395] on div "[MEDICAL_DATA] [MEDICAL_DATA], Vokanamet" at bounding box center [588, 412] width 554 height 34
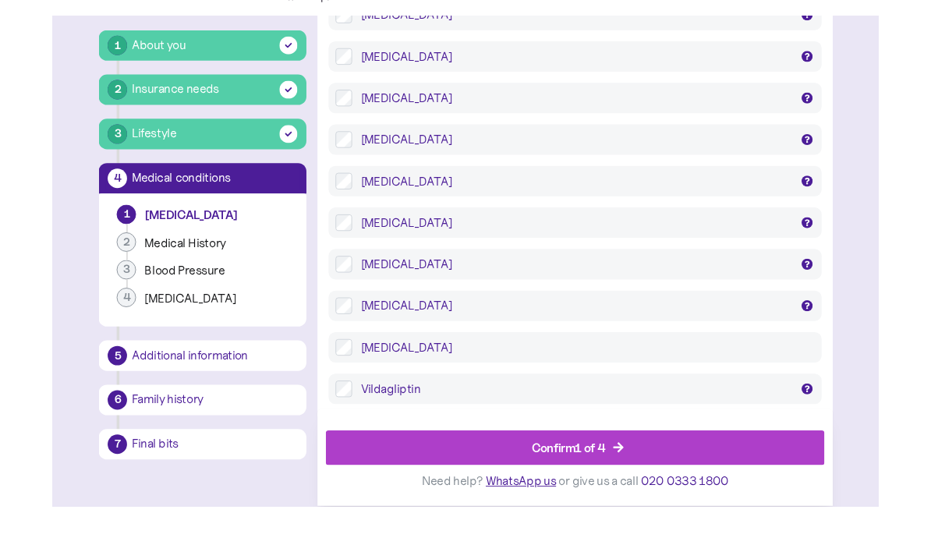
scroll to position [3178, 0]
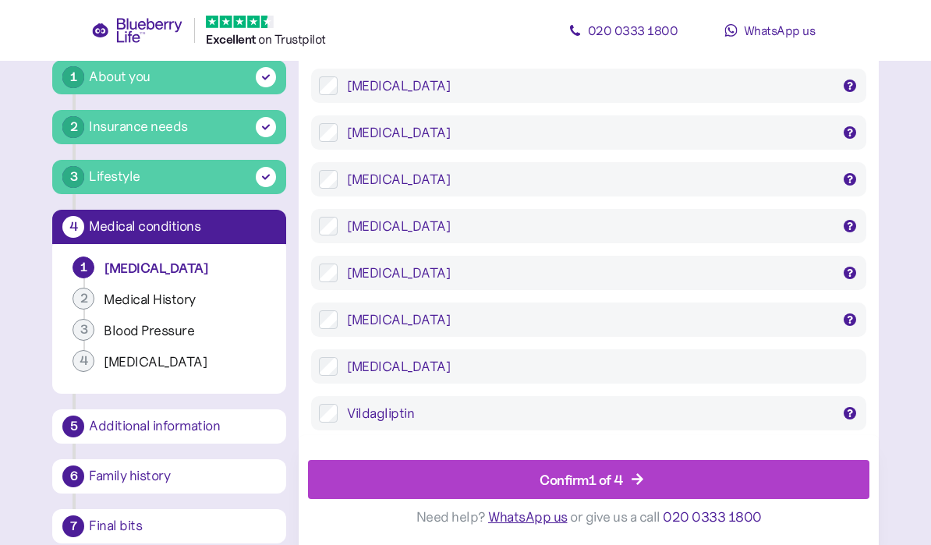
click at [599, 491] on span "Confirm 1 of 4" at bounding box center [580, 479] width 83 height 37
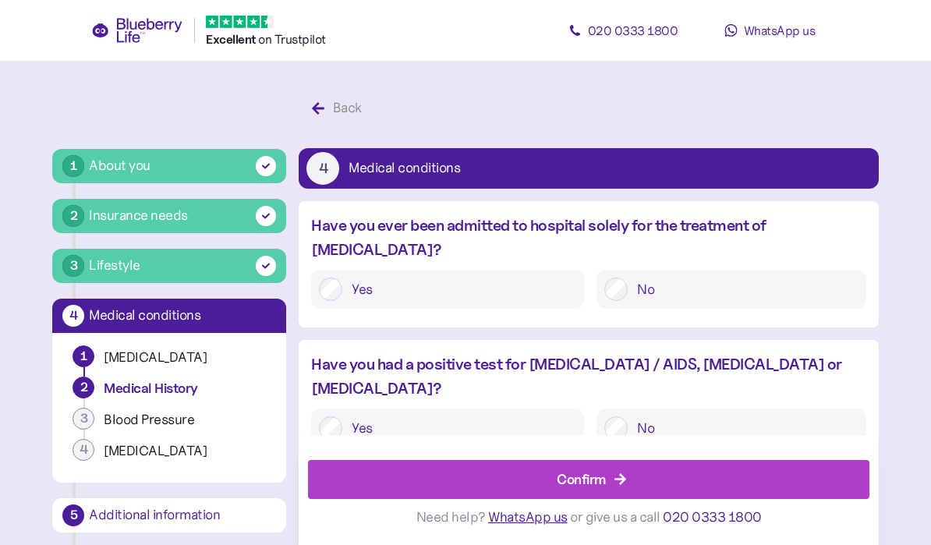
click at [595, 475] on div "Confirm" at bounding box center [580, 478] width 49 height 21
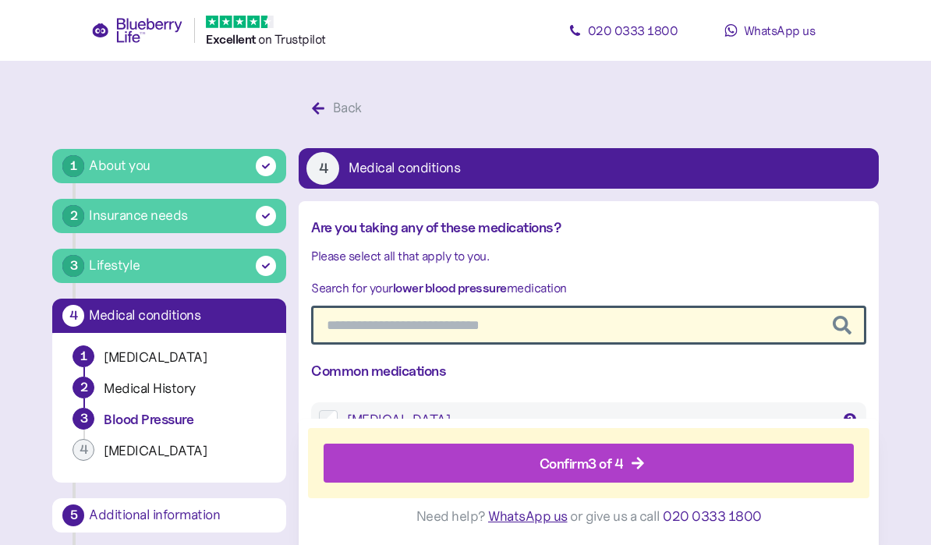
click at [614, 472] on div "Confirm 3 of 4" at bounding box center [581, 463] width 84 height 21
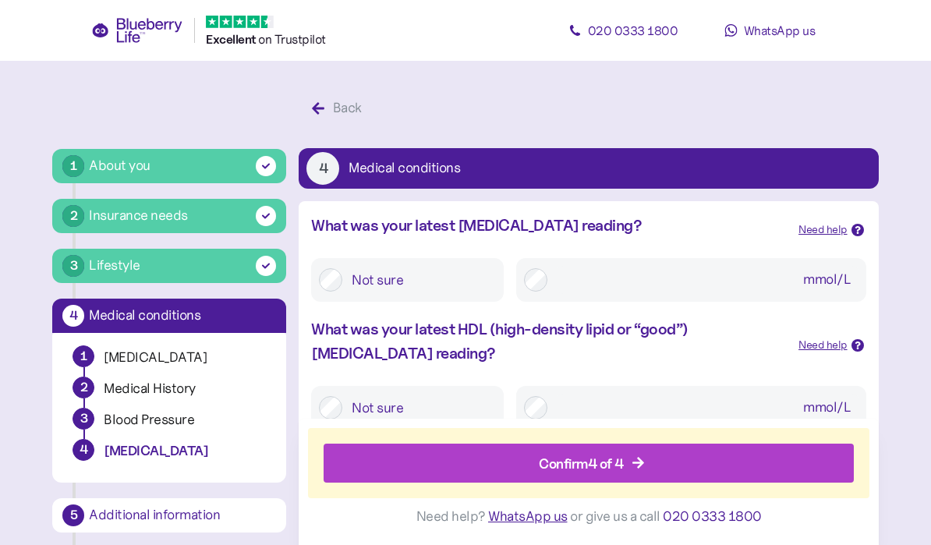
click at [624, 473] on div "Confirm 4 of 4" at bounding box center [581, 463] width 85 height 21
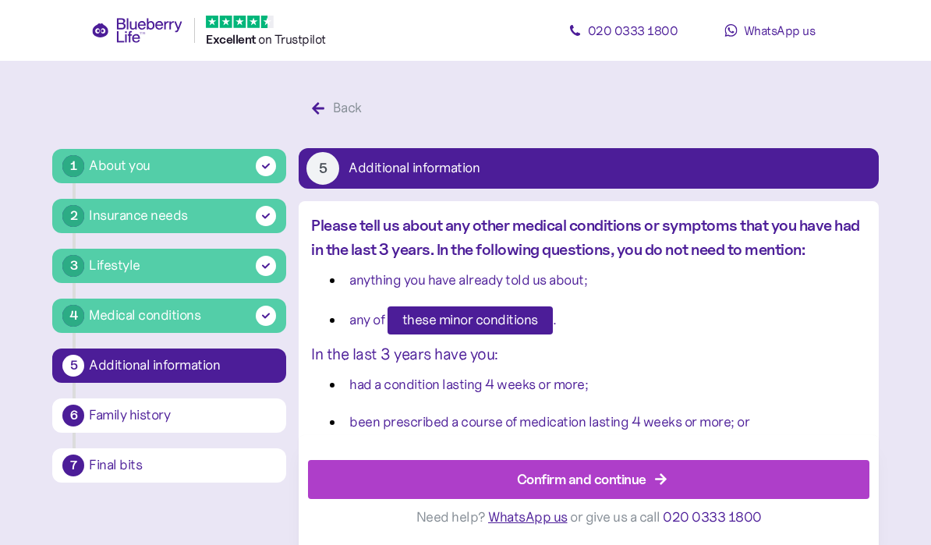
click at [627, 479] on div "Confirm and continue" at bounding box center [581, 478] width 129 height 21
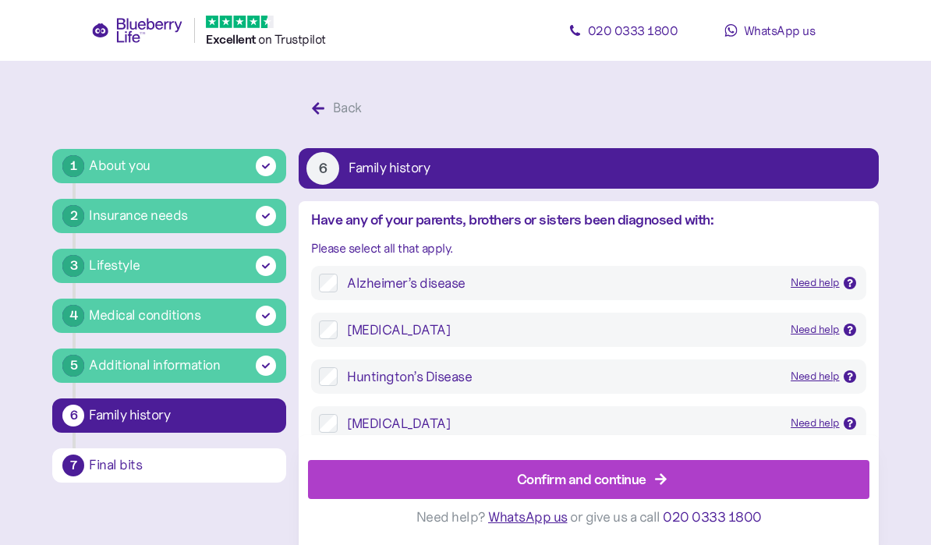
click at [654, 486] on div "Confirm and continue" at bounding box center [591, 479] width 525 height 37
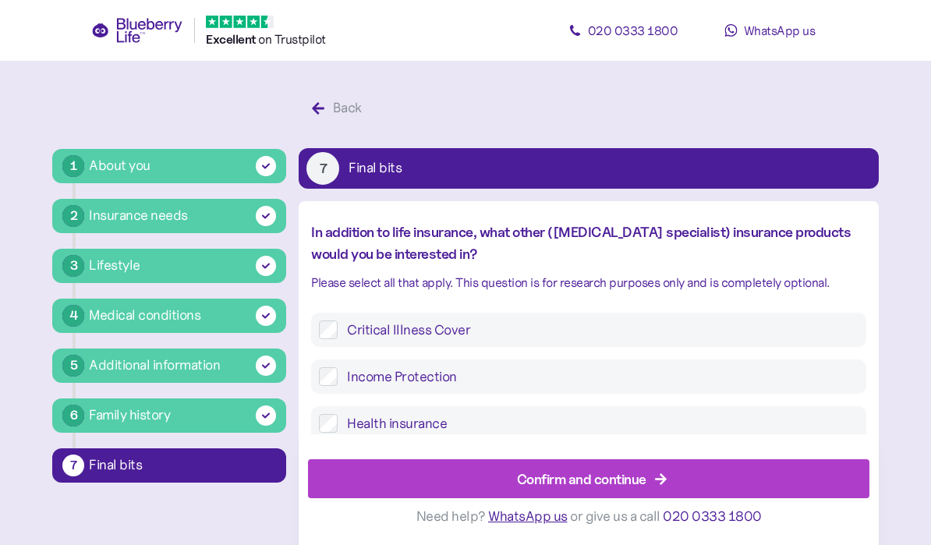
click at [635, 481] on div "Confirm and continue" at bounding box center [581, 478] width 129 height 21
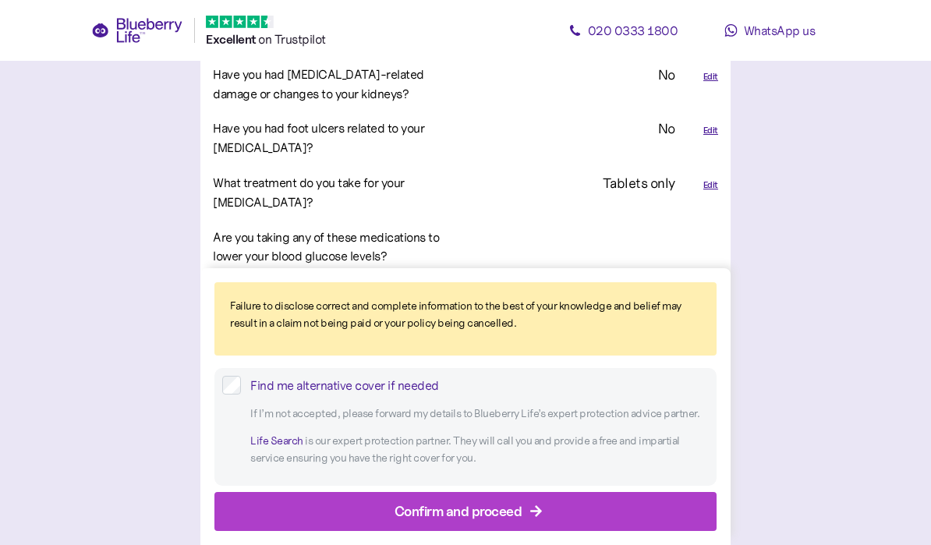
scroll to position [2302, 0]
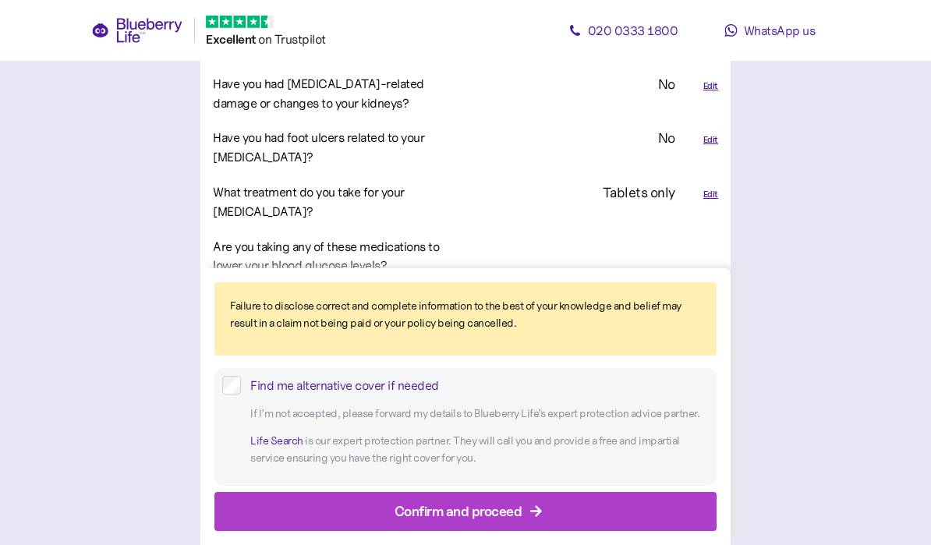
click at [678, 231] on div at bounding box center [594, 256] width 259 height 51
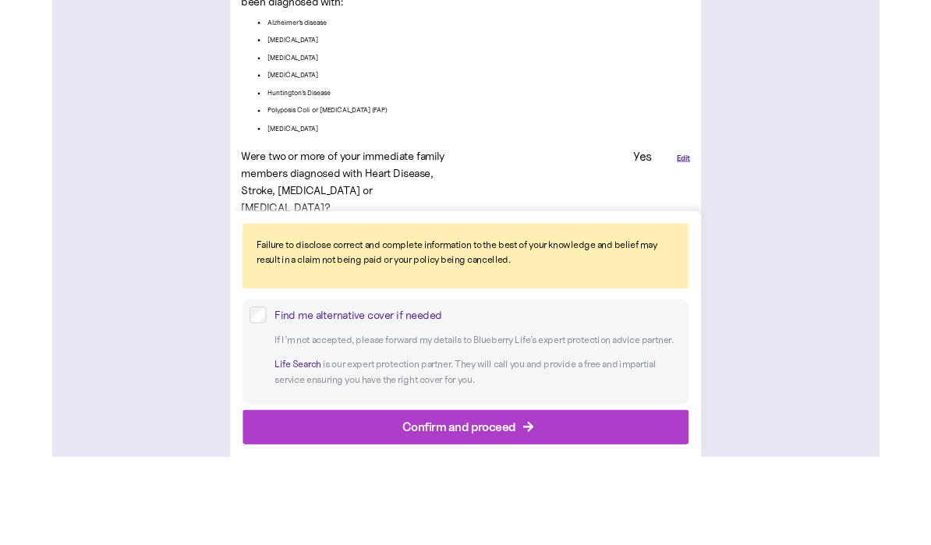
scroll to position [4125, 0]
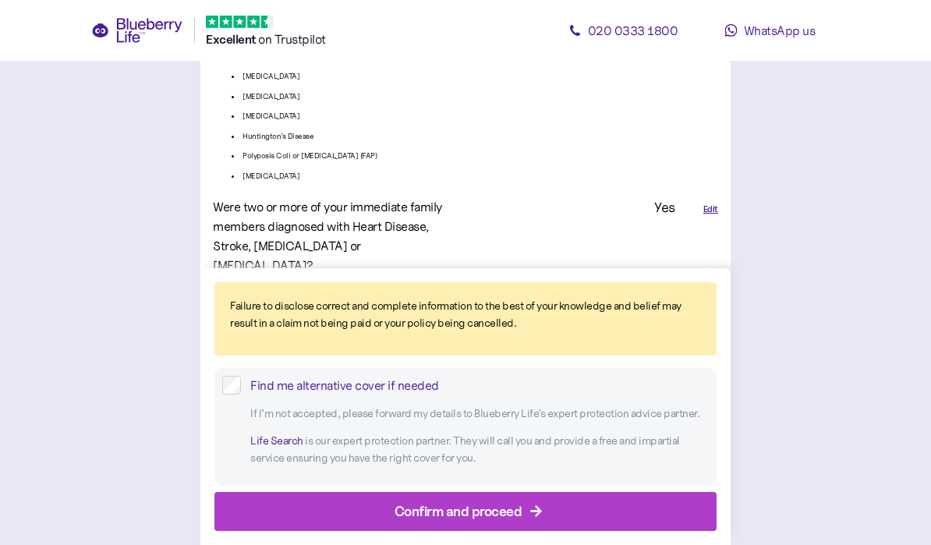
click at [489, 518] on div "Confirm and proceed" at bounding box center [458, 510] width 128 height 21
